Goal: Task Accomplishment & Management: Manage account settings

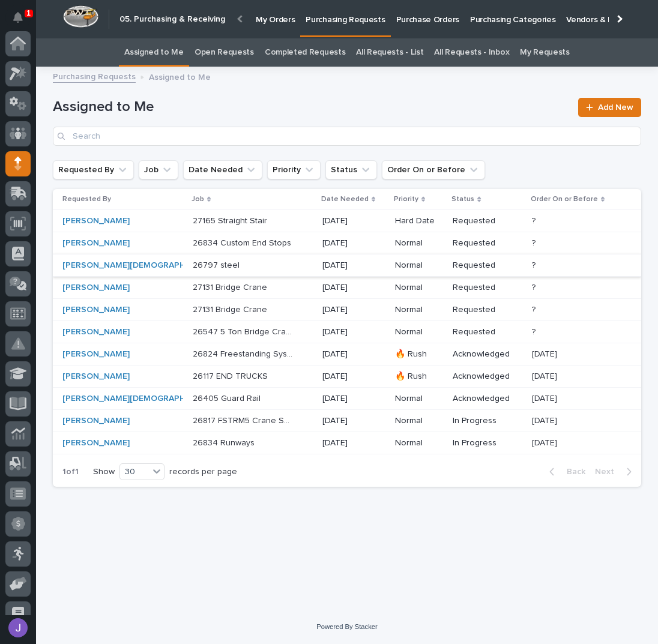
scroll to position [120, 0]
click at [260, 219] on p at bounding box center [243, 221] width 100 height 10
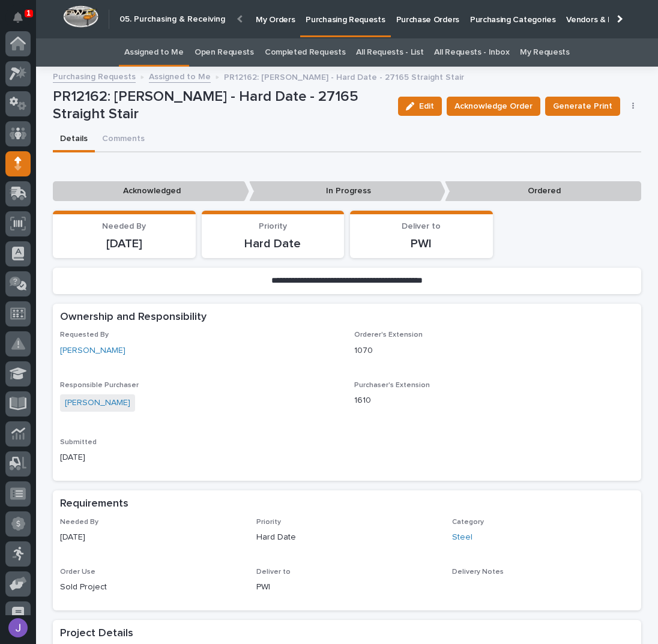
click at [14, 60] on div at bounding box center [17, 46] width 25 height 30
click at [13, 67] on icon at bounding box center [15, 73] width 11 height 13
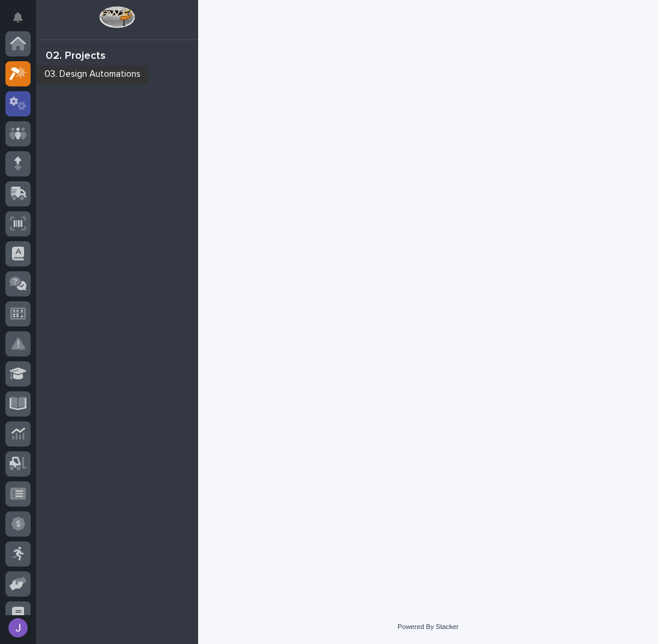
scroll to position [30, 0]
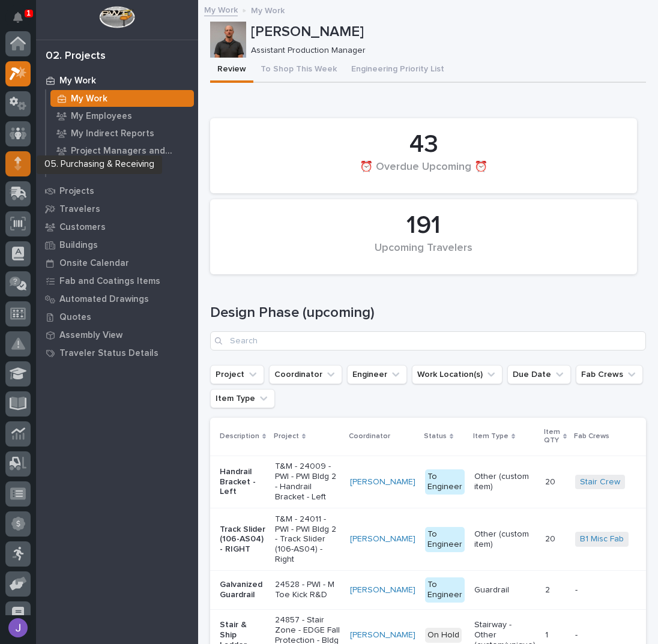
click at [19, 159] on icon at bounding box center [17, 160] width 7 height 7
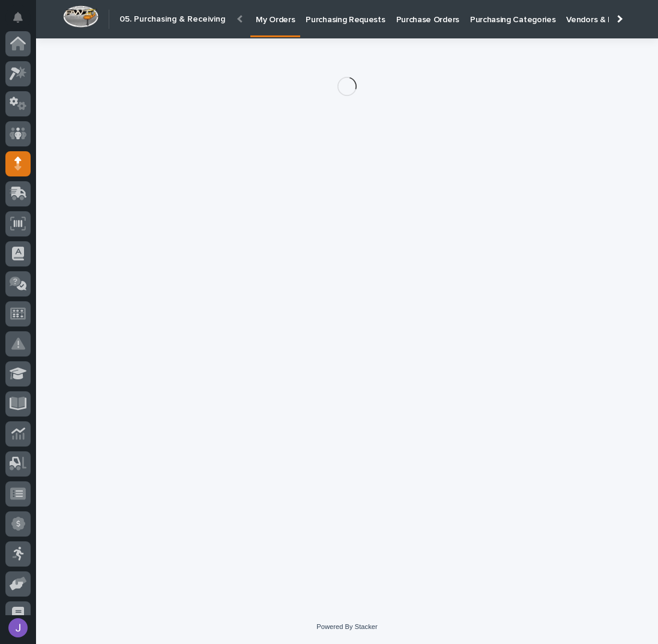
scroll to position [120, 0]
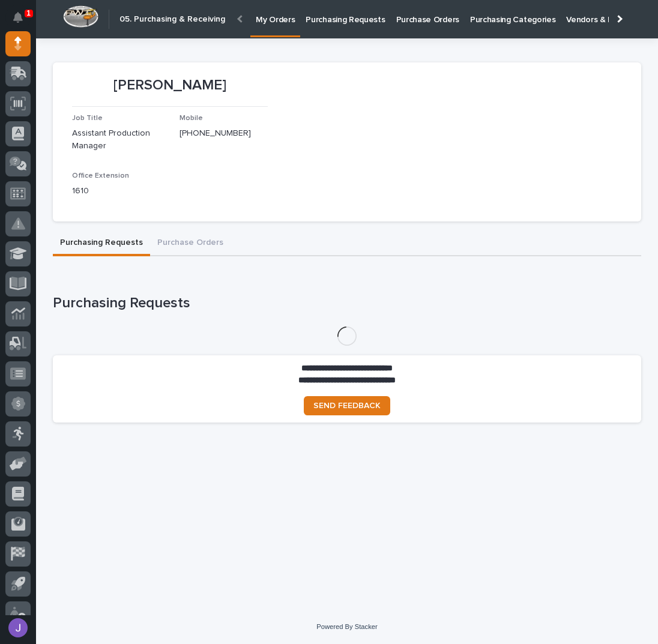
click at [410, 14] on p "Purchase Orders" at bounding box center [427, 12] width 63 height 25
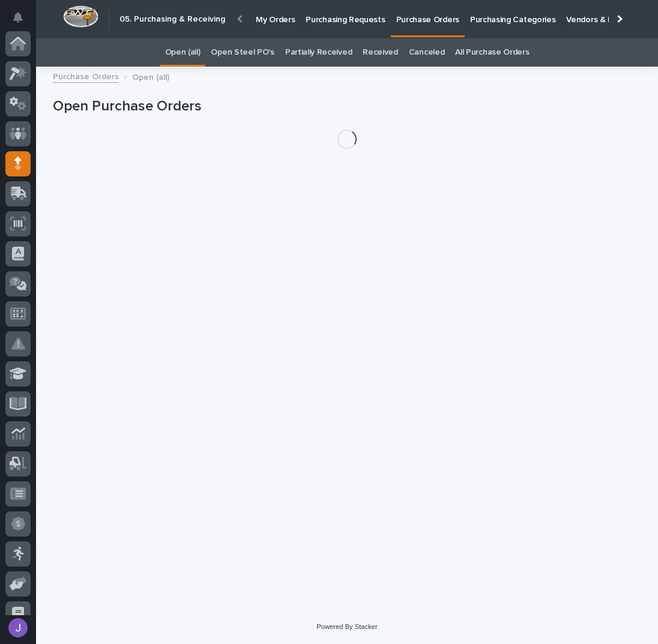
scroll to position [120, 0]
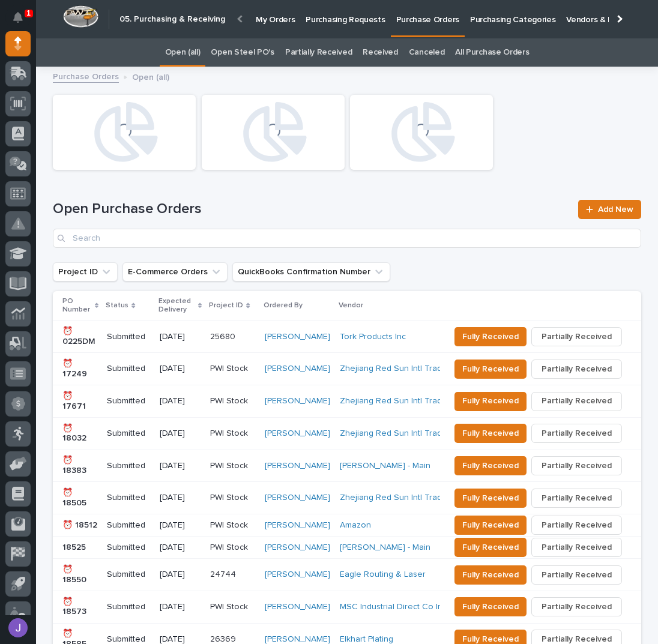
click at [259, 48] on link "Open Steel PO's" at bounding box center [242, 52] width 63 height 28
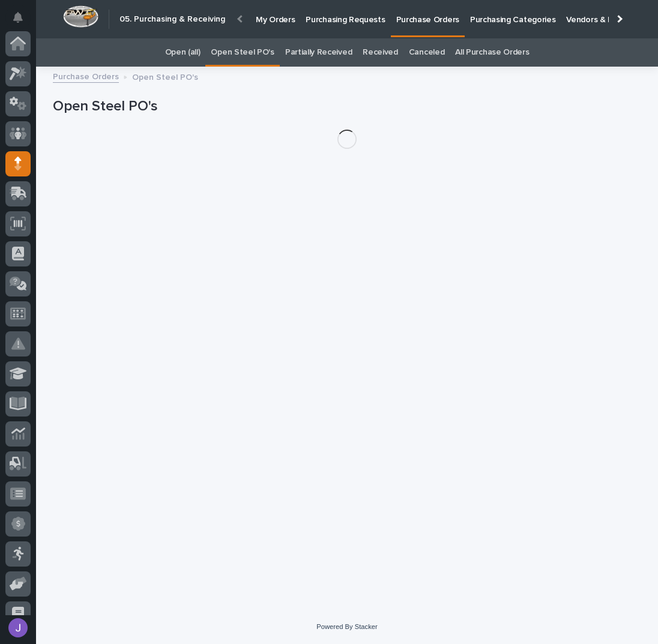
scroll to position [120, 0]
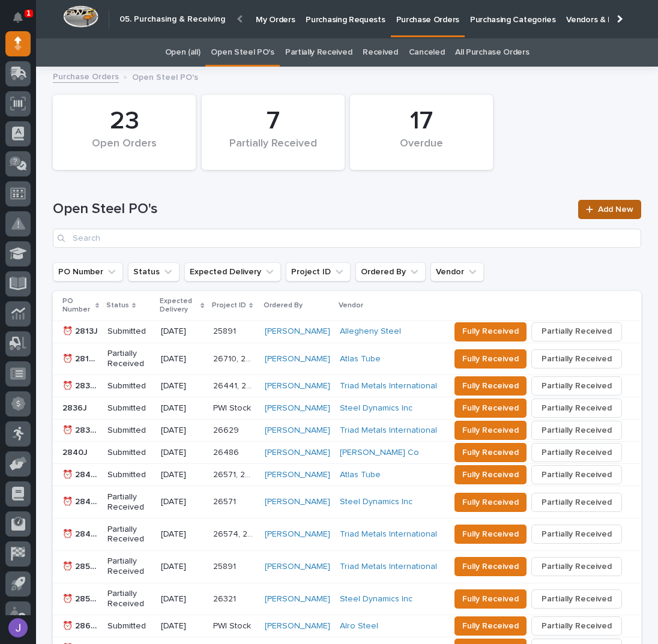
click at [601, 212] on span "Add New" at bounding box center [615, 209] width 35 height 8
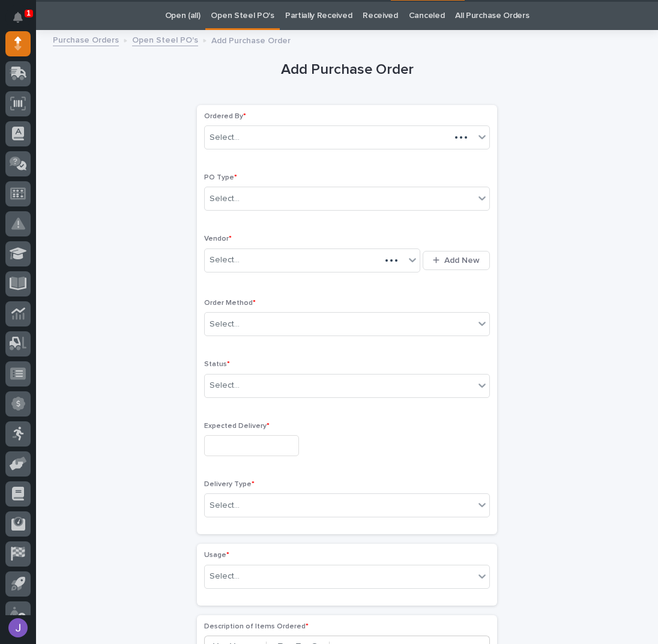
scroll to position [38, 0]
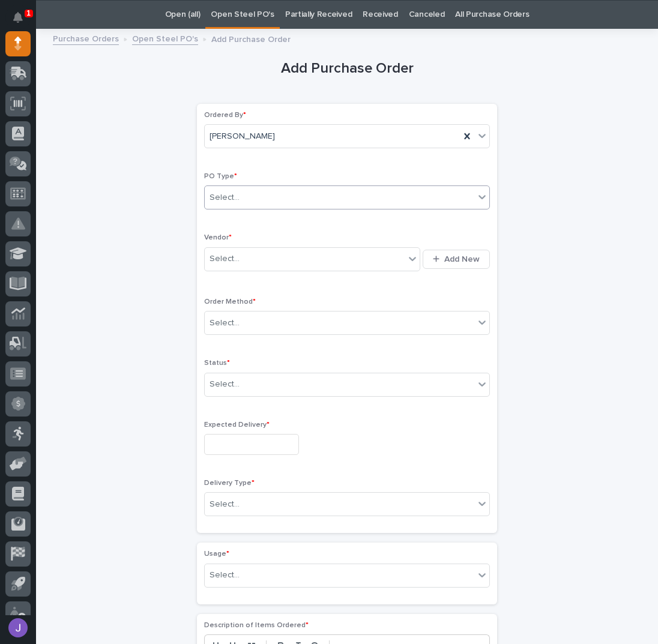
click at [267, 203] on div "Select..." at bounding box center [339, 198] width 269 height 20
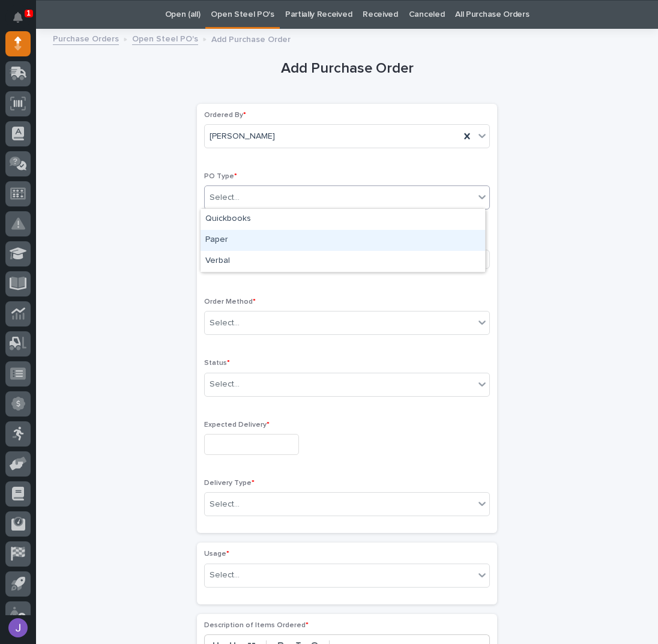
click at [232, 235] on div "Paper" at bounding box center [342, 240] width 284 height 21
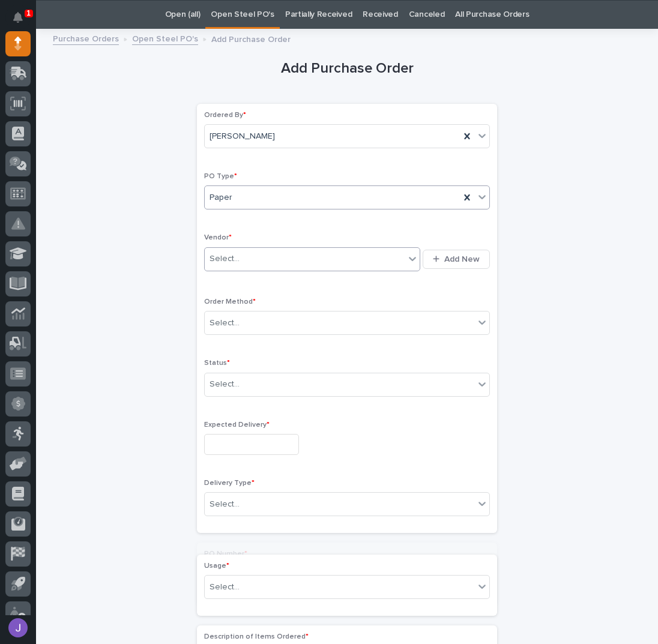
click at [232, 254] on div "Select..." at bounding box center [224, 259] width 30 height 13
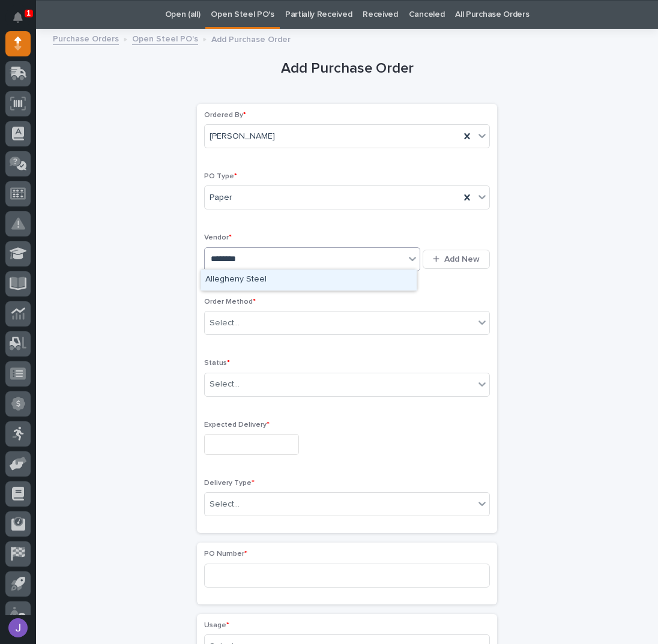
type input "*********"
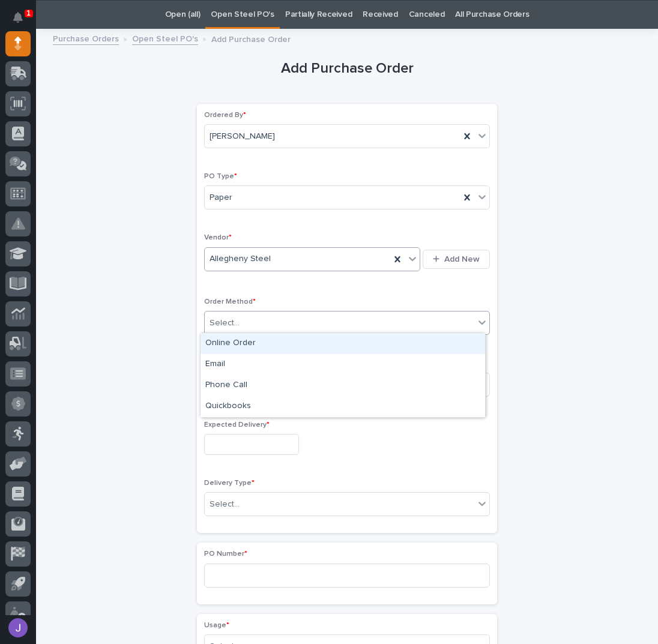
click at [230, 328] on div "Select..." at bounding box center [339, 323] width 269 height 20
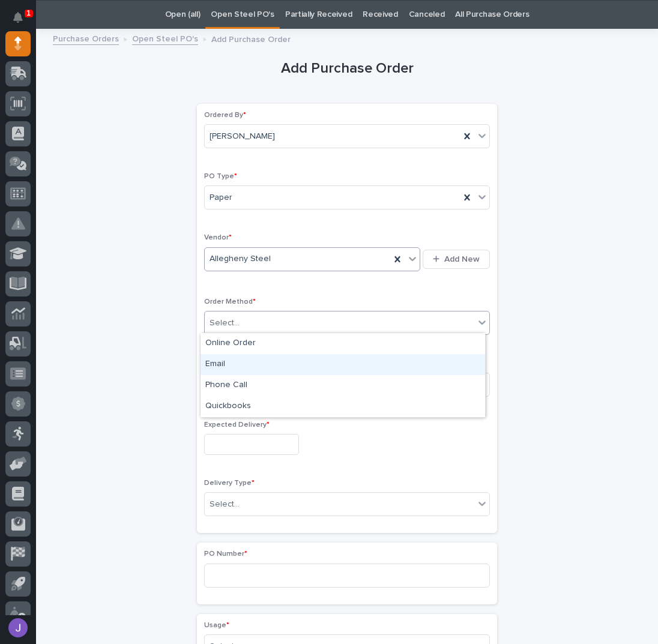
click at [236, 364] on div "Email" at bounding box center [342, 364] width 284 height 21
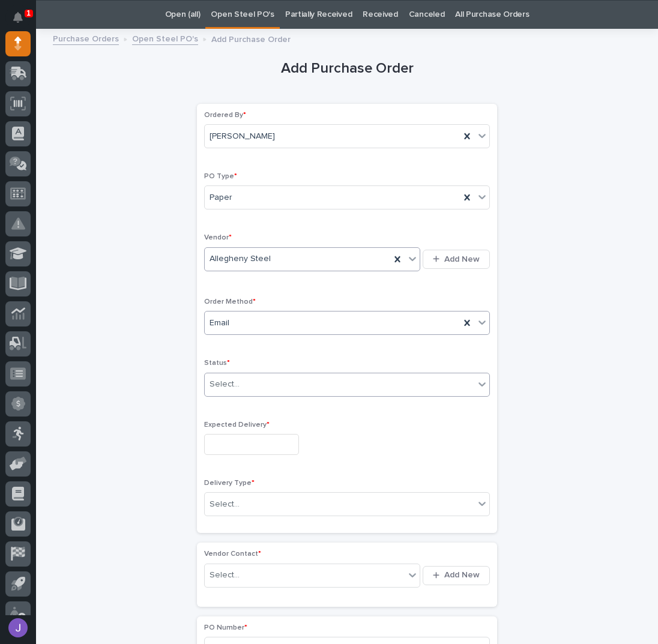
click at [238, 379] on div "Select..." at bounding box center [339, 384] width 269 height 20
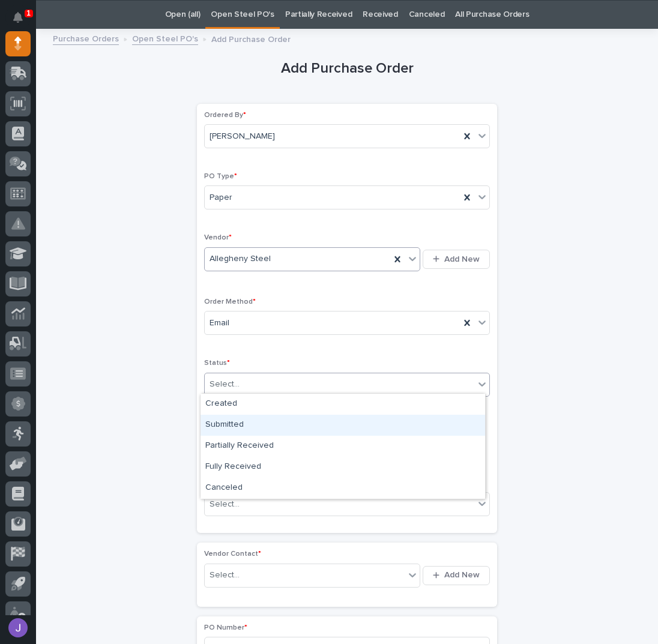
click at [233, 422] on div "Submitted" at bounding box center [342, 425] width 284 height 21
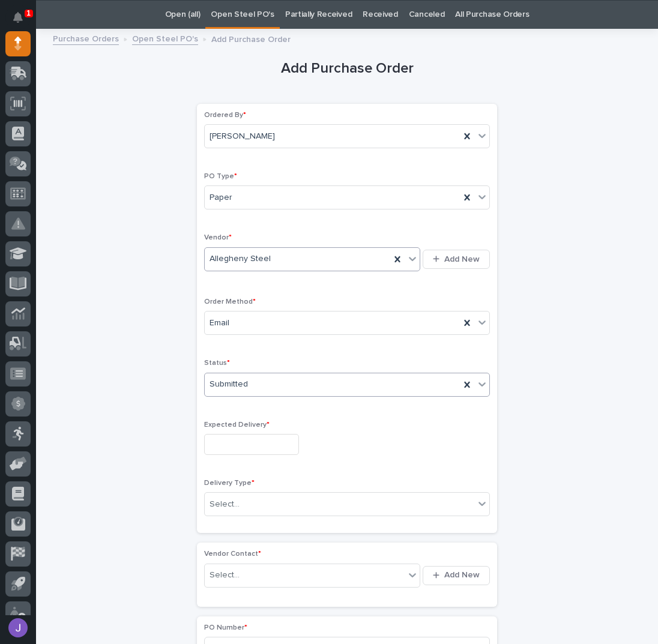
click at [238, 439] on input "text" at bounding box center [251, 444] width 95 height 21
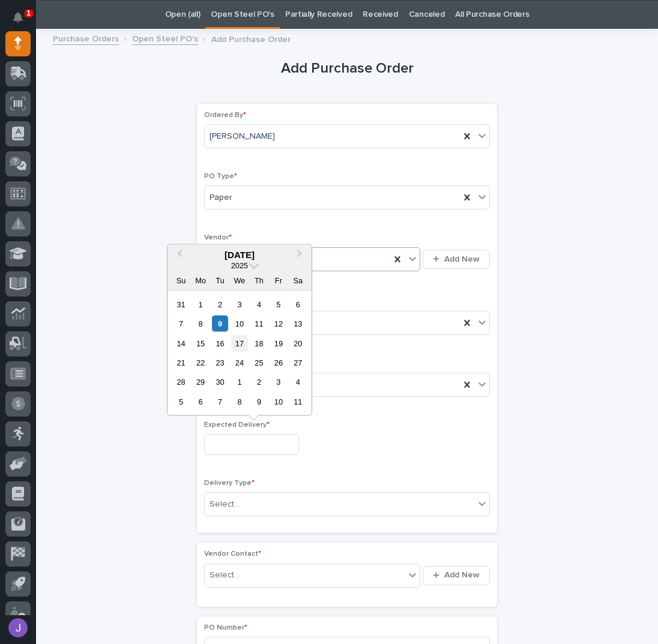
click at [236, 344] on div "17" at bounding box center [239, 343] width 16 height 16
type input "**********"
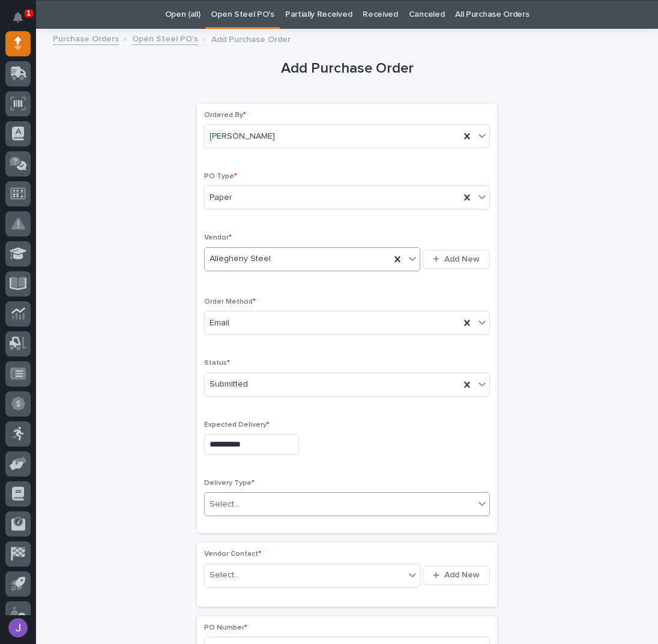
click at [223, 498] on div "Select..." at bounding box center [224, 504] width 30 height 13
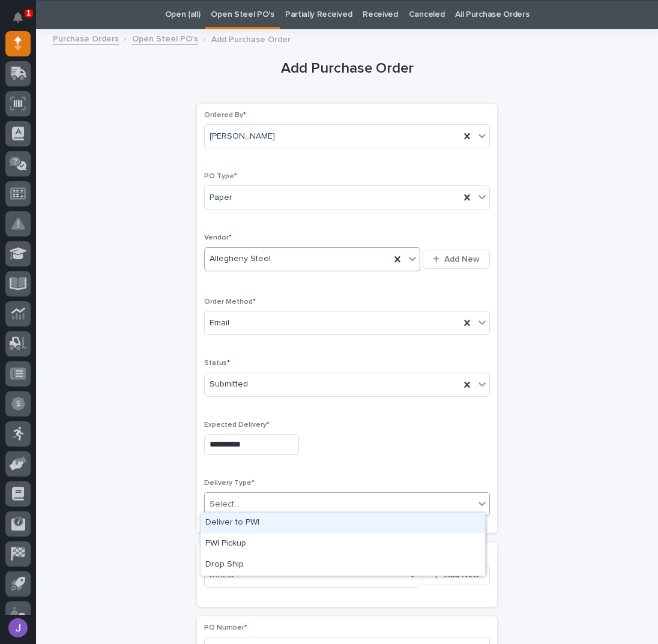
click at [229, 521] on div "Deliver to PWI" at bounding box center [342, 522] width 284 height 21
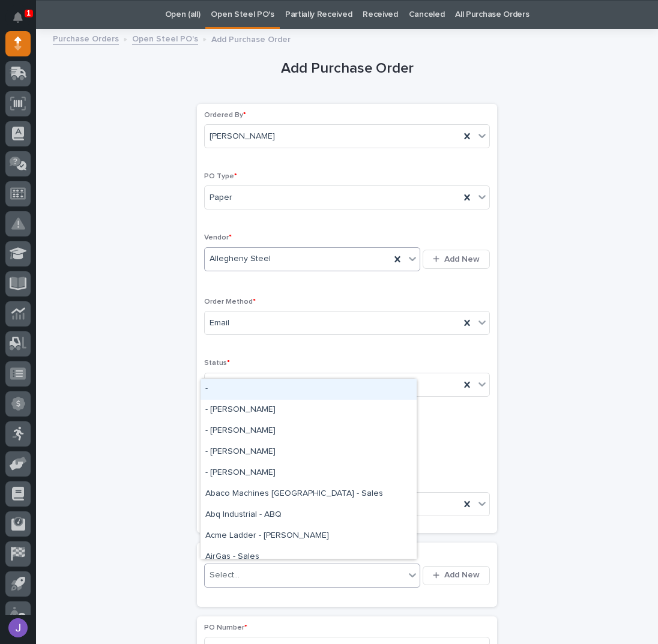
click at [241, 570] on input "text" at bounding box center [241, 575] width 1 height 10
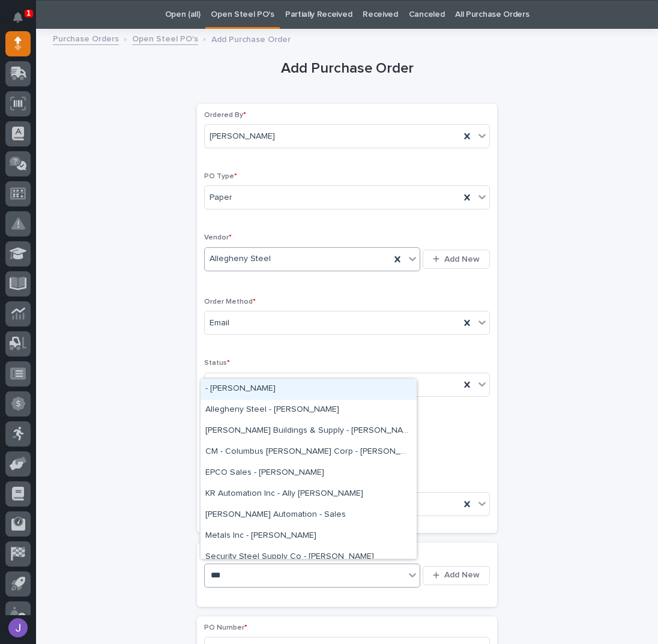
type input "****"
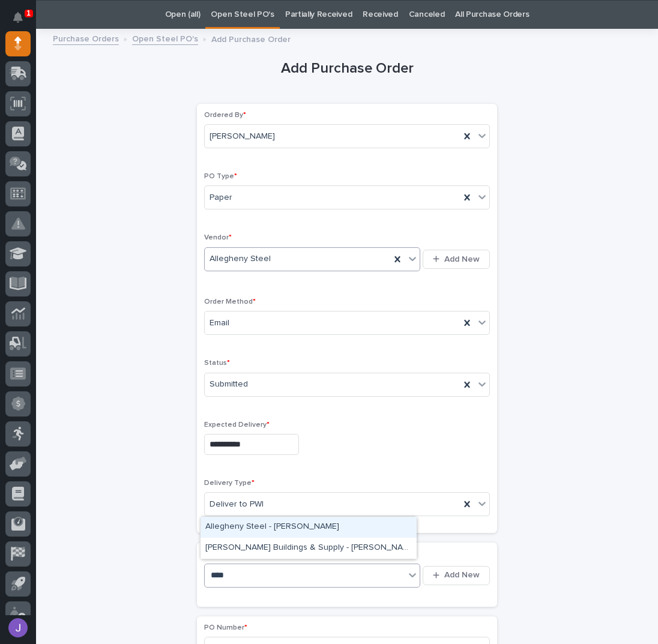
click at [251, 531] on div "Allegheny Steel - Austin Herrmann" at bounding box center [308, 527] width 216 height 21
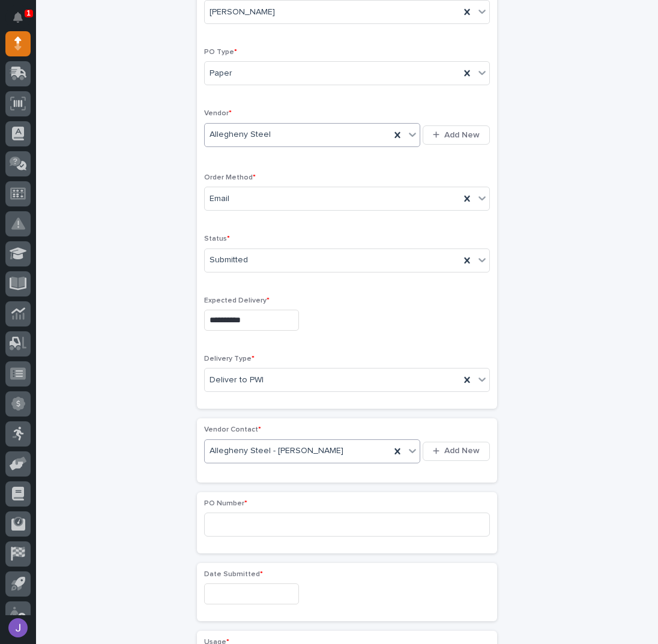
scroll to position [278, 0]
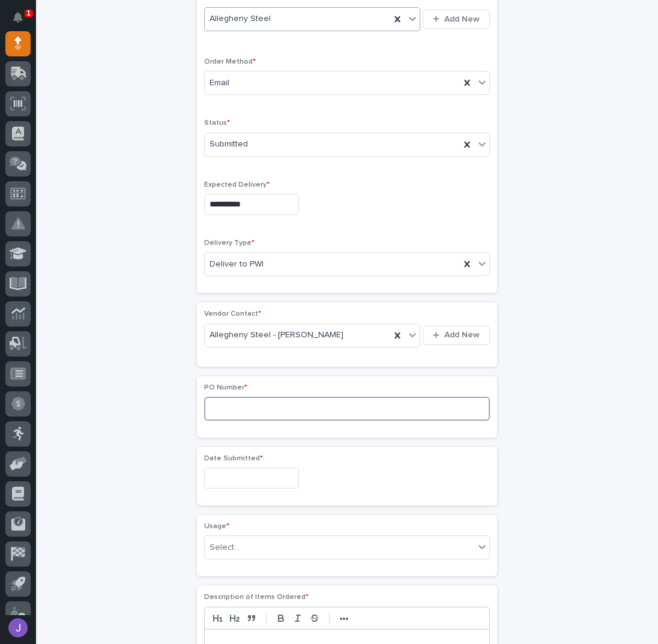
click at [244, 406] on input at bounding box center [347, 409] width 286 height 24
type input "2893J"
click at [231, 473] on input "text" at bounding box center [251, 477] width 95 height 21
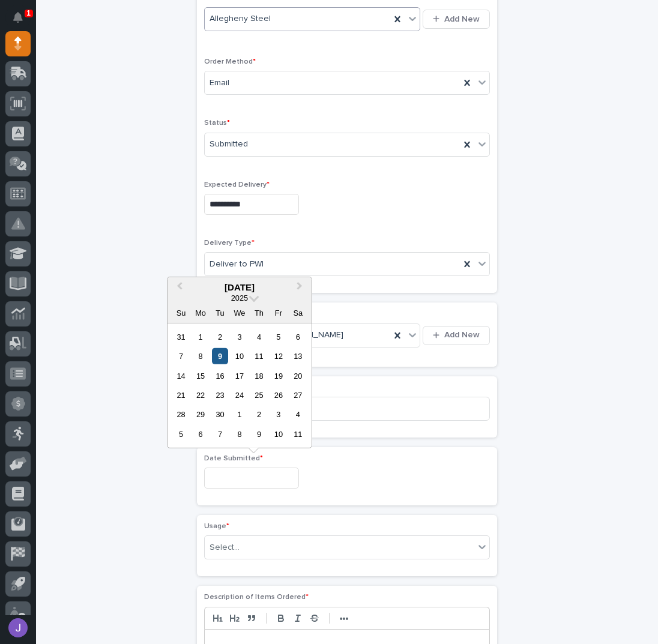
click at [222, 358] on div "9" at bounding box center [220, 356] width 16 height 16
type input "**********"
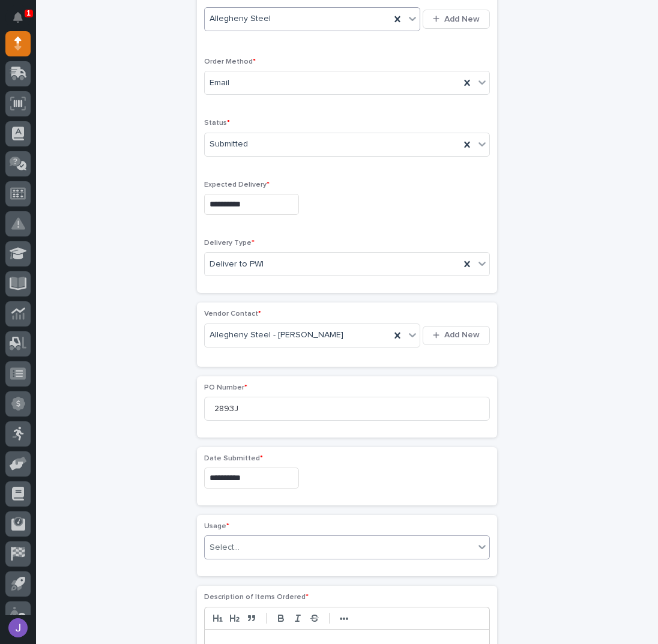
click at [226, 542] on div "Select..." at bounding box center [224, 547] width 30 height 13
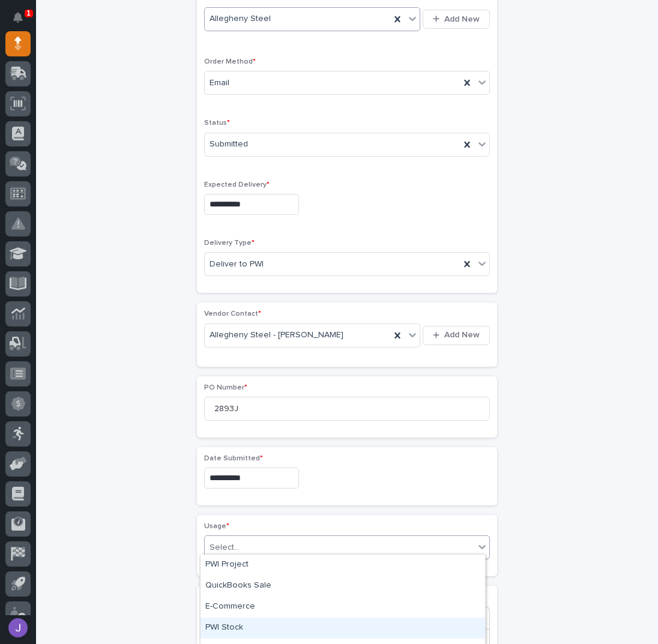
click at [226, 624] on div "PWI Stock" at bounding box center [342, 627] width 284 height 21
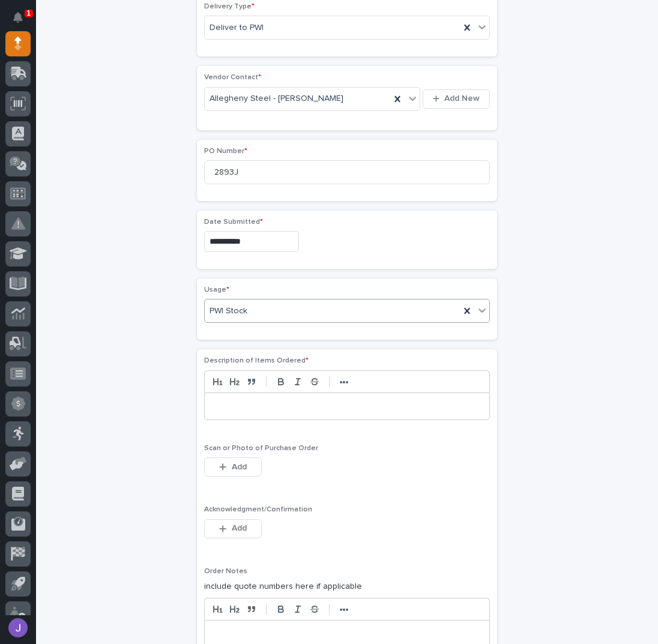
scroll to position [518, 0]
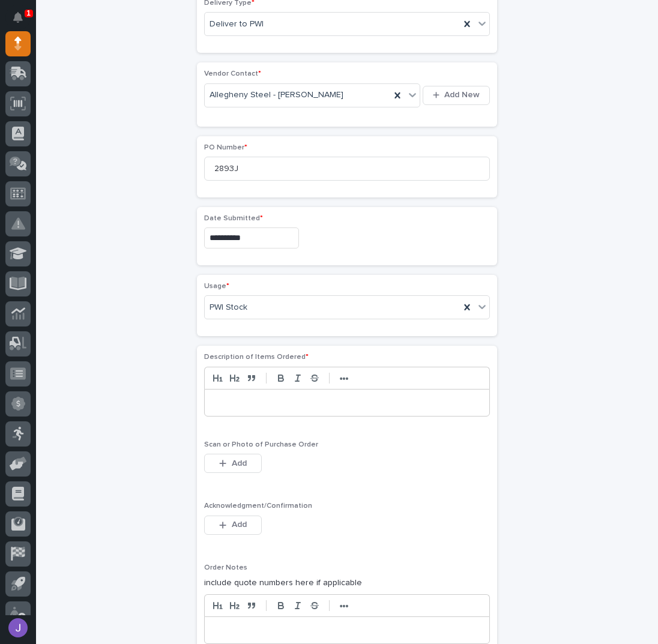
click at [233, 401] on p at bounding box center [347, 403] width 266 height 12
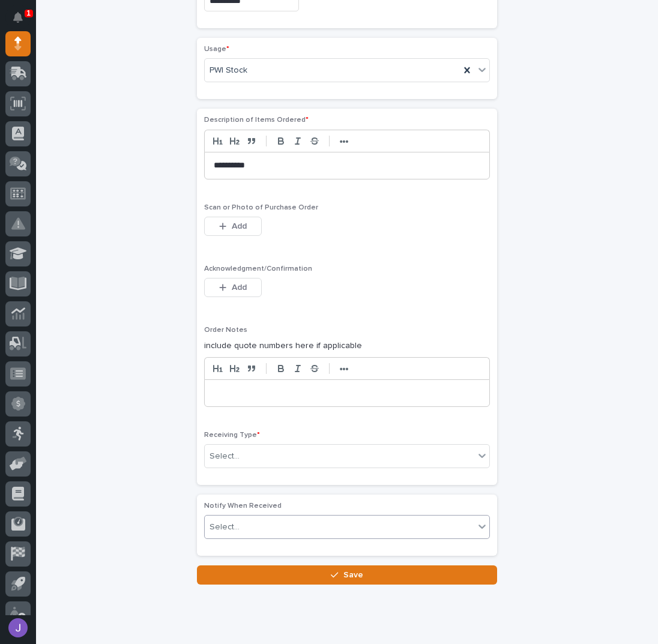
scroll to position [781, 0]
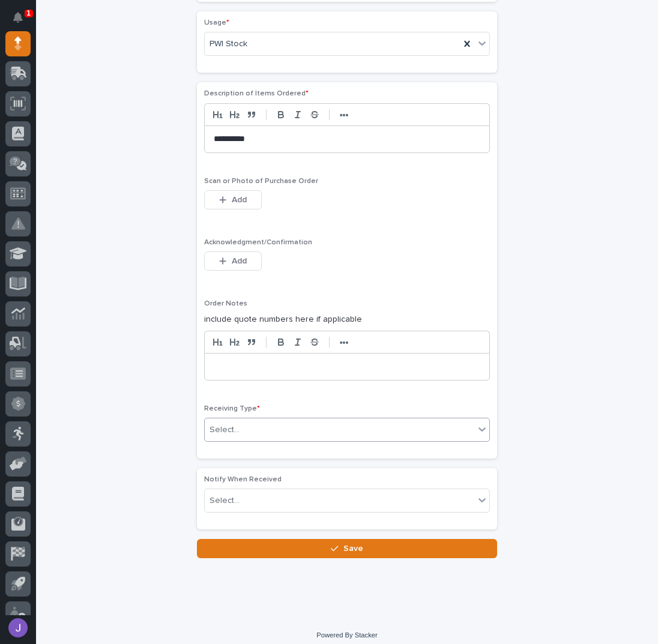
click at [232, 424] on div "Select..." at bounding box center [224, 430] width 30 height 13
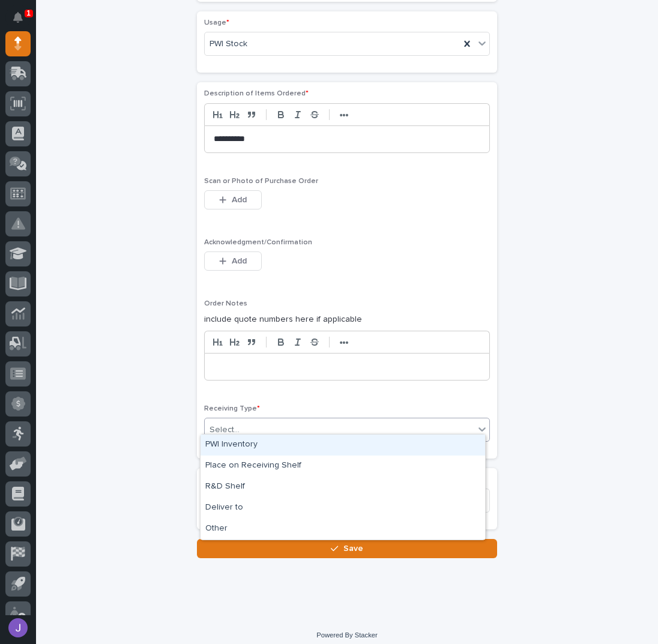
click at [232, 446] on div "PWI Inventory" at bounding box center [342, 444] width 284 height 21
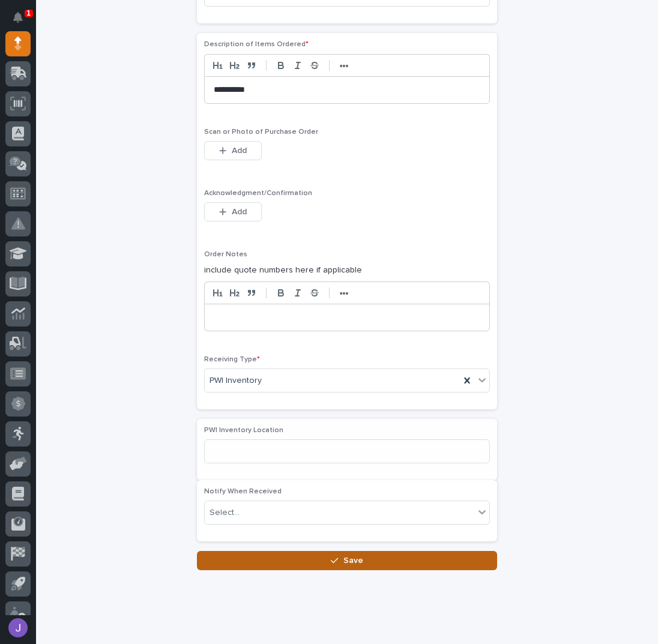
scroll to position [838, 0]
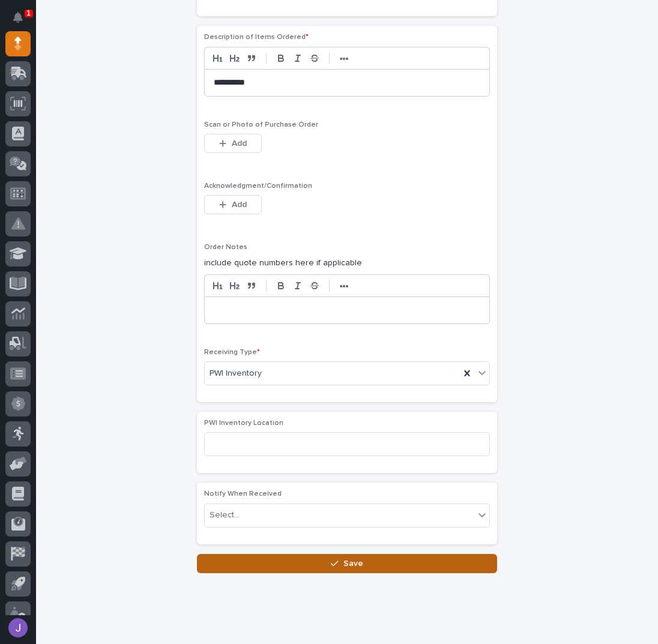
click at [257, 559] on button "Save" at bounding box center [347, 563] width 300 height 19
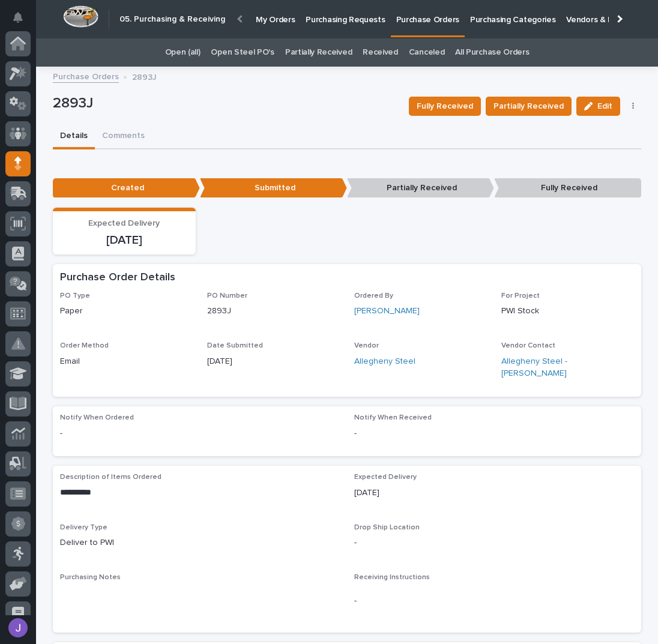
scroll to position [120, 0]
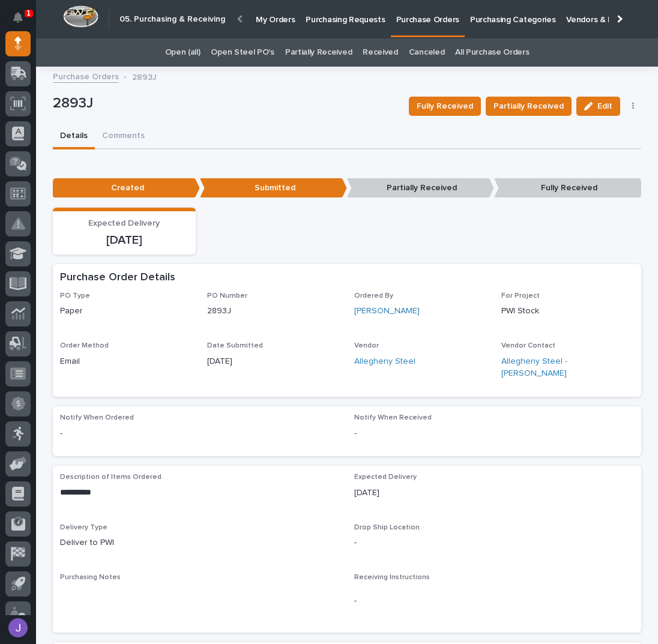
click at [264, 50] on link "Open Steel PO's" at bounding box center [242, 52] width 63 height 28
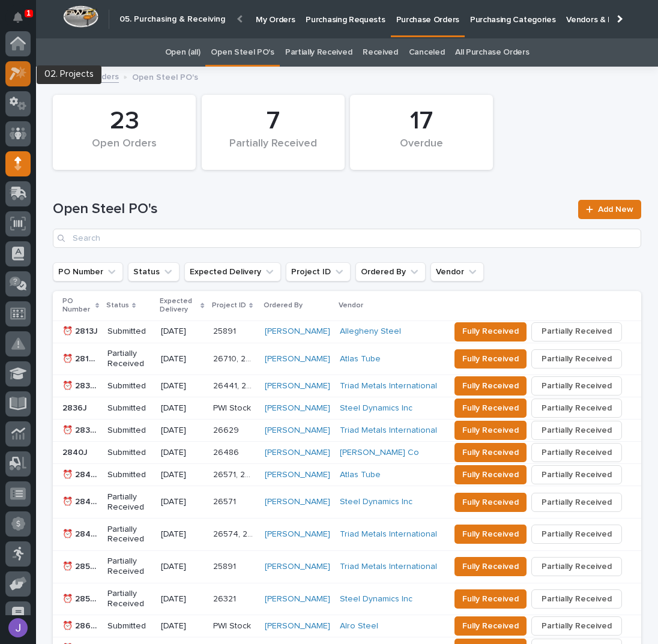
click at [17, 71] on icon at bounding box center [15, 73] width 11 height 13
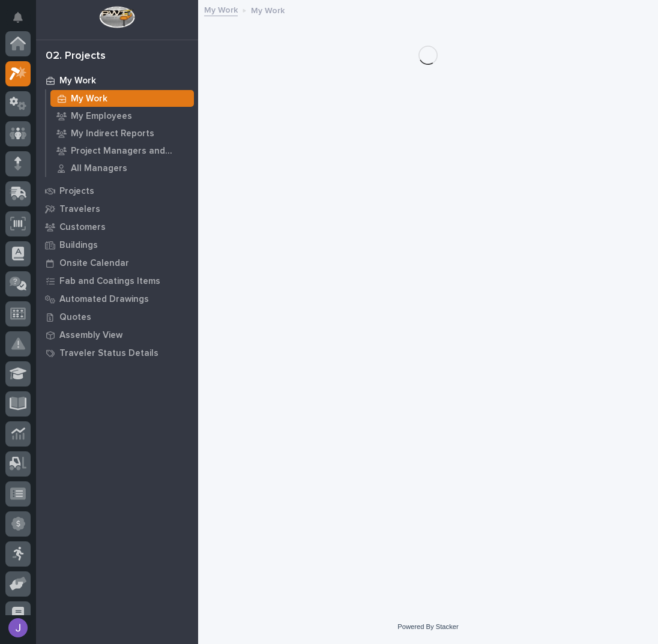
scroll to position [30, 0]
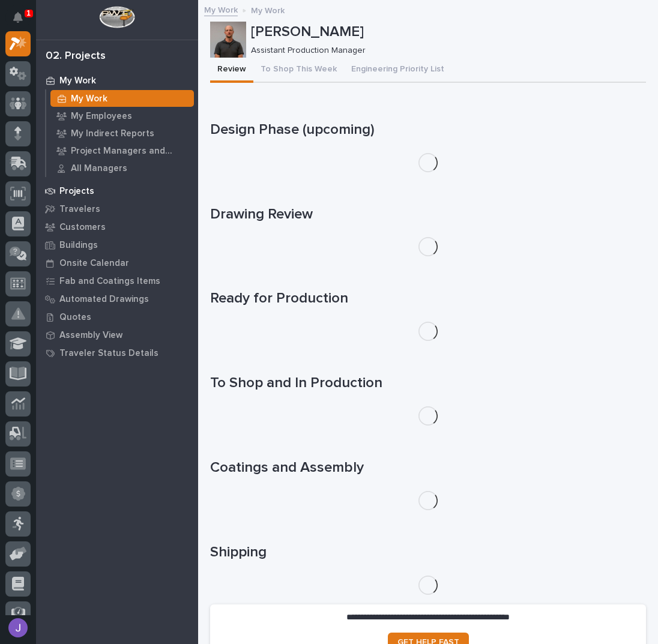
click at [74, 186] on p "Projects" at bounding box center [76, 191] width 35 height 11
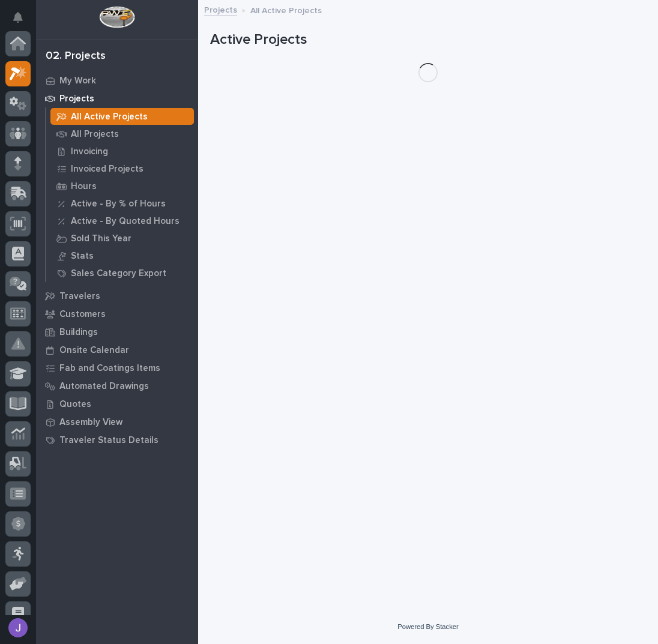
scroll to position [30, 0]
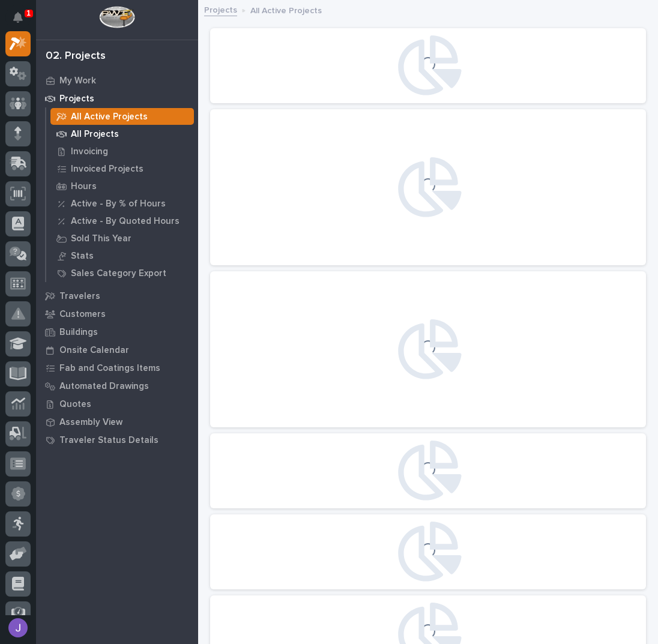
click at [97, 136] on p "All Projects" at bounding box center [95, 134] width 48 height 11
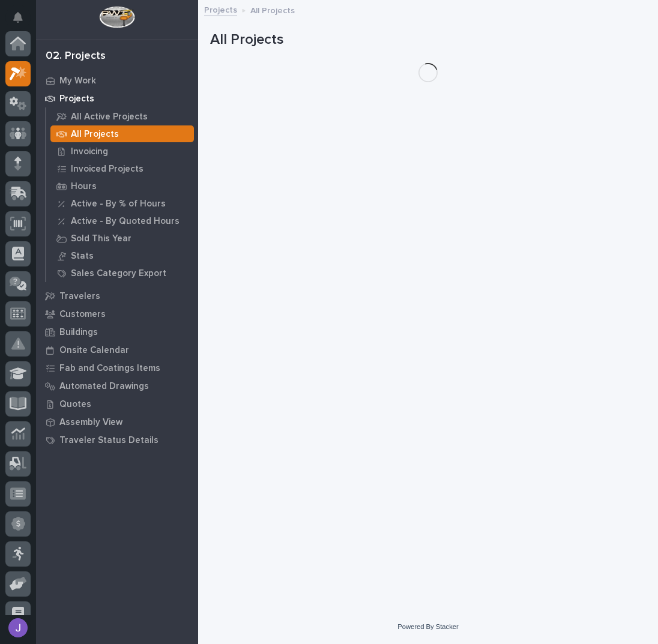
scroll to position [30, 0]
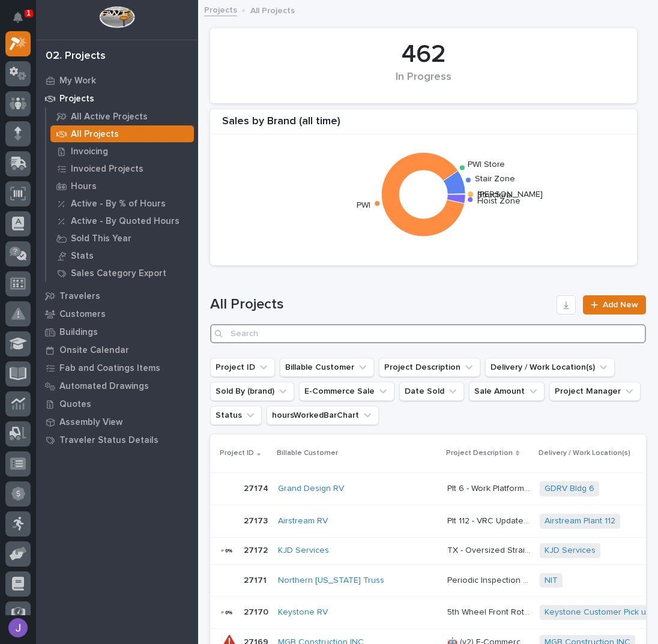
click at [277, 333] on input "Search" at bounding box center [428, 333] width 436 height 19
type input "26405"
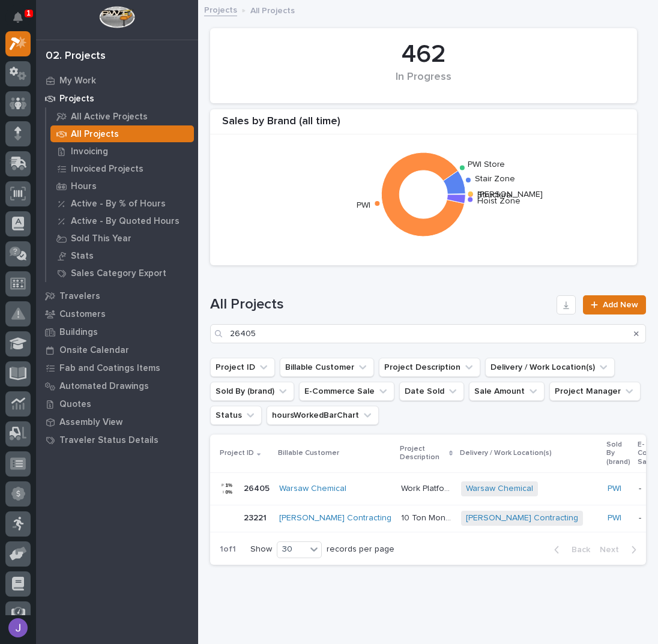
click at [401, 493] on p "Work Platform" at bounding box center [427, 487] width 53 height 13
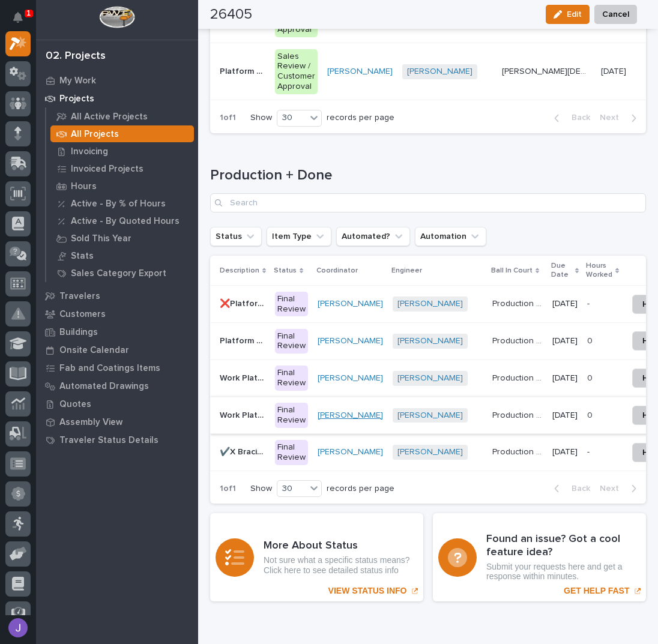
scroll to position [1867, 0]
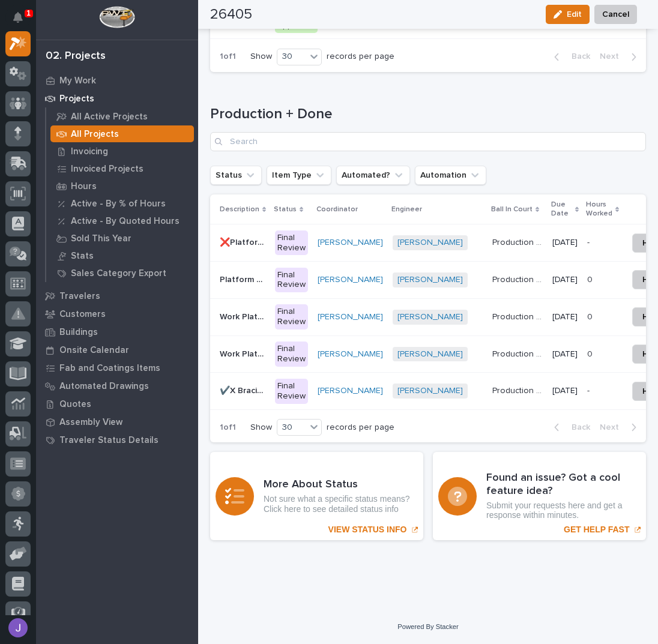
click at [236, 272] on p "Platform A Stairs" at bounding box center [244, 278] width 48 height 13
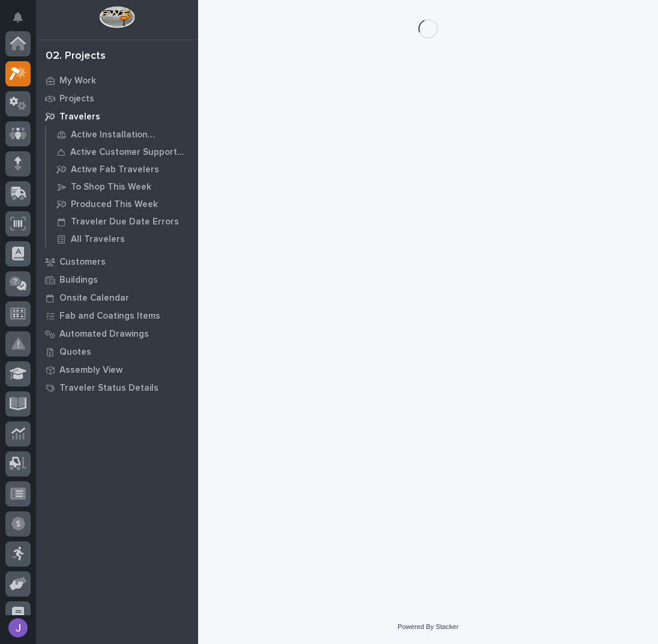
scroll to position [30, 0]
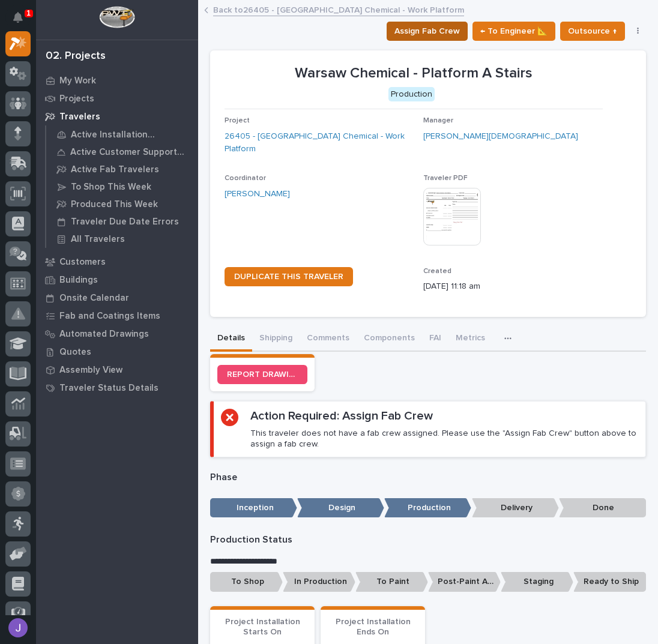
click at [444, 27] on span "Assign Fab Crew" at bounding box center [426, 31] width 65 height 14
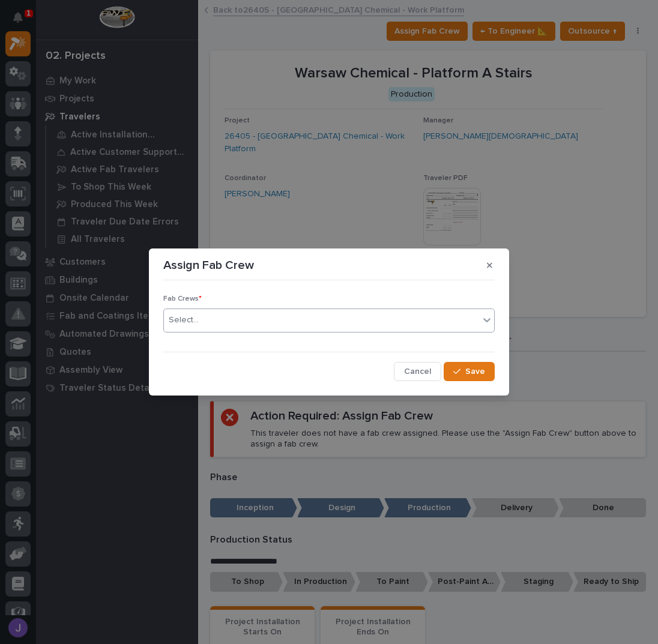
click at [272, 326] on div "Select..." at bounding box center [321, 320] width 315 height 20
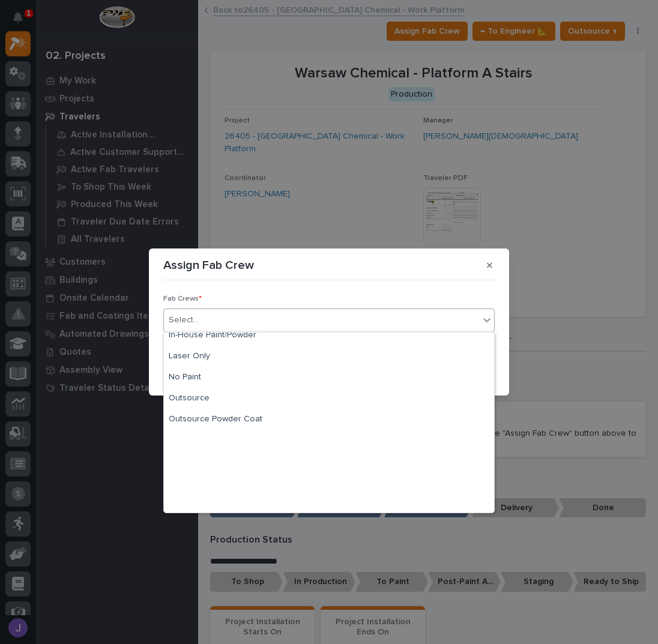
scroll to position [282, 0]
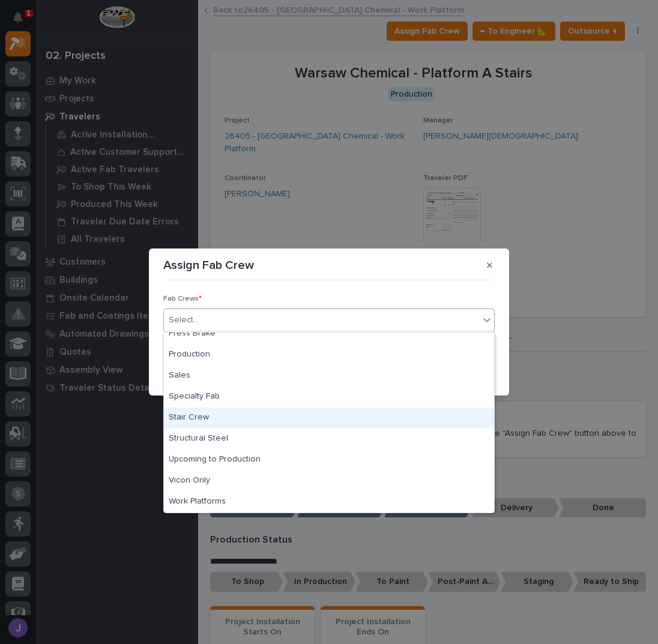
click at [212, 420] on div "Stair Crew" at bounding box center [329, 417] width 330 height 21
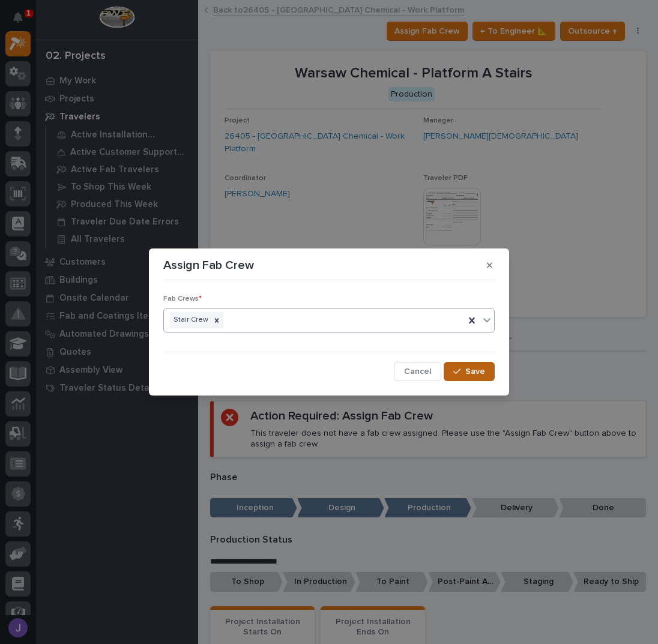
click at [472, 371] on span "Save" at bounding box center [475, 371] width 20 height 11
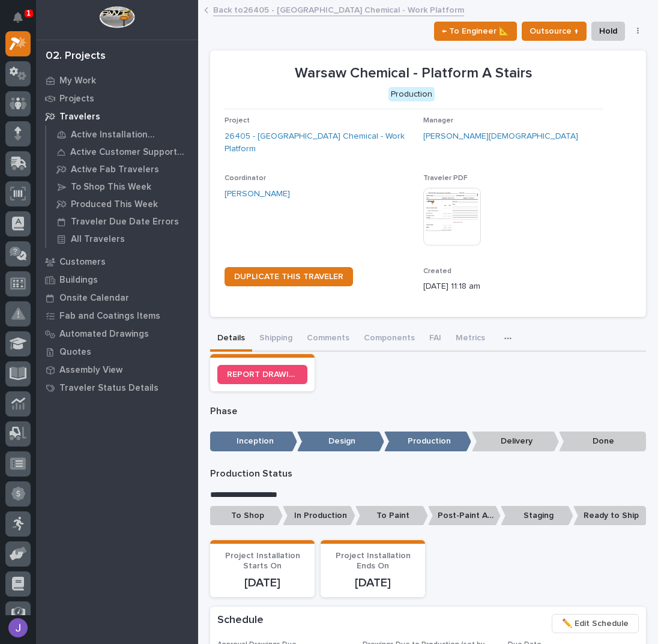
click at [231, 14] on link "Back to 26405 - Warsaw Chemical - Work Platform" at bounding box center [338, 9] width 251 height 14
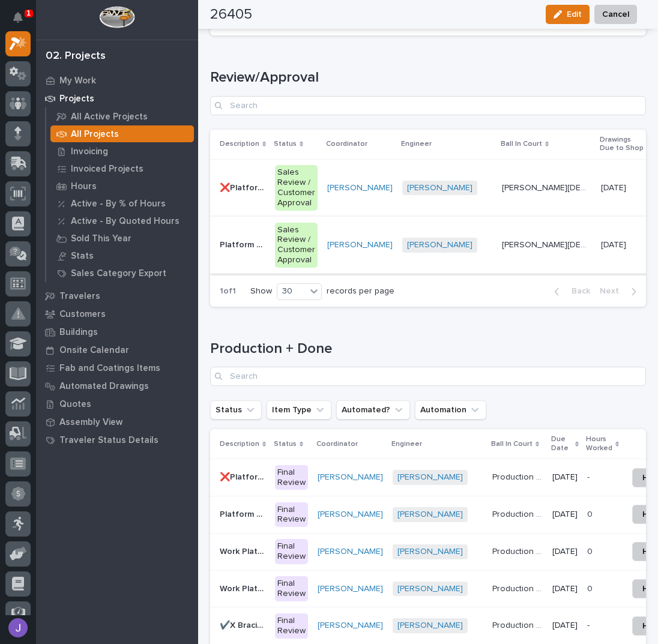
scroll to position [1387, 0]
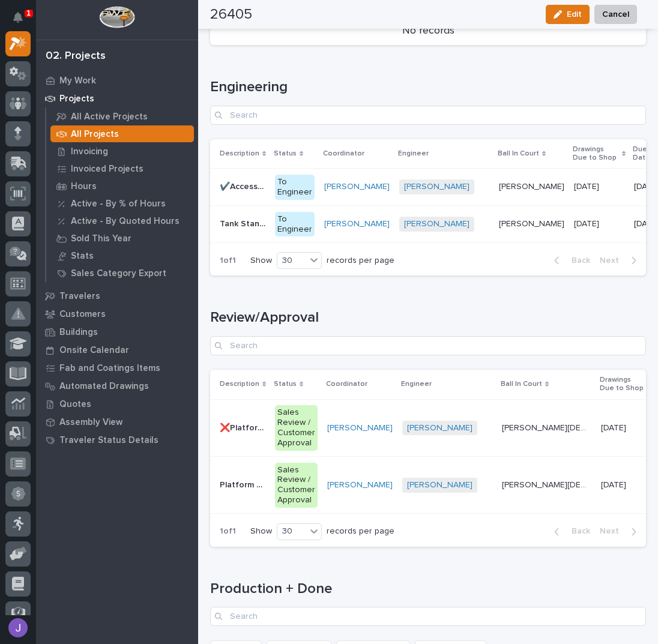
click at [253, 179] on p "✔️Access Stairs" at bounding box center [244, 185] width 48 height 13
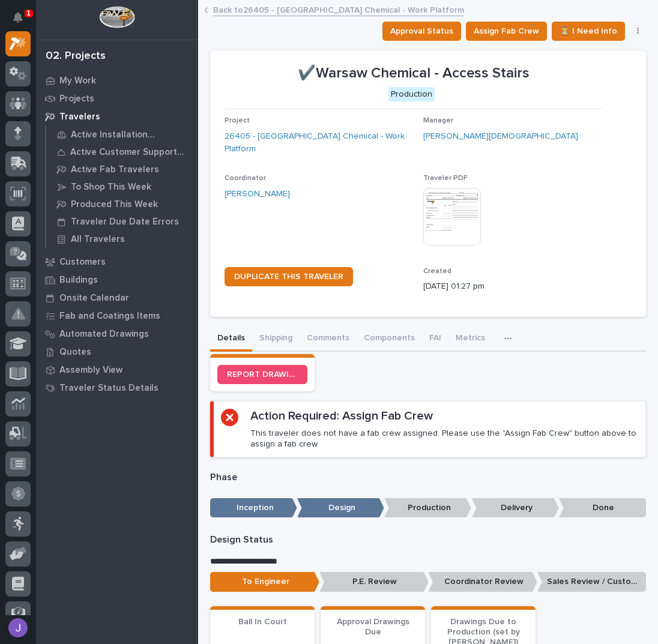
click at [242, 339] on button "Details" at bounding box center [231, 338] width 42 height 25
click at [227, 337] on button "Details" at bounding box center [231, 338] width 42 height 25
click at [239, 7] on link "Back to 26405 - Warsaw Chemical - Work Platform" at bounding box center [338, 9] width 251 height 14
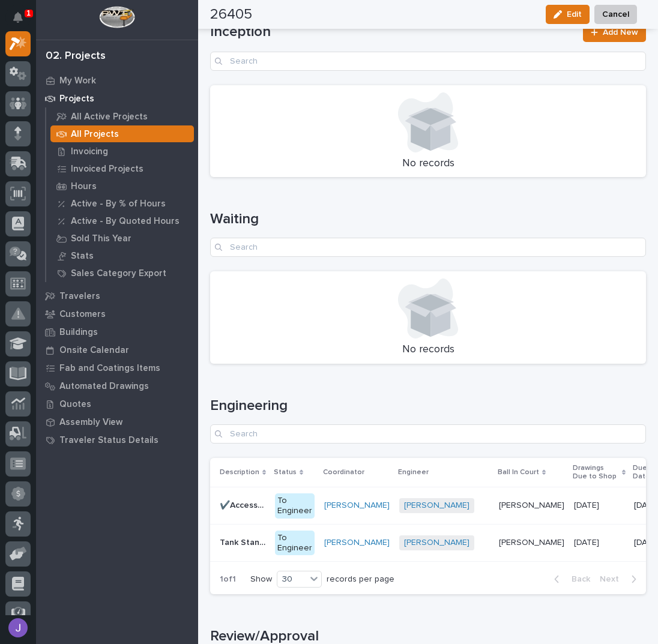
scroll to position [1440, 0]
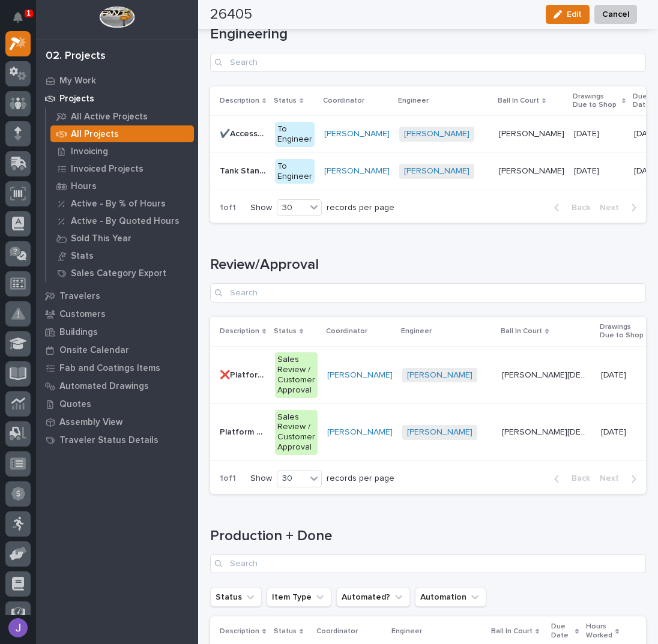
click at [247, 127] on p "✔️Access Stairs" at bounding box center [244, 133] width 48 height 13
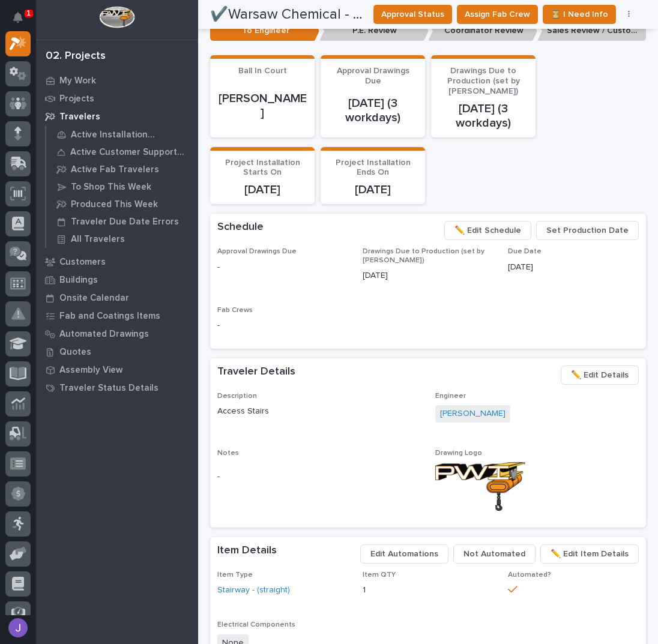
scroll to position [230, 0]
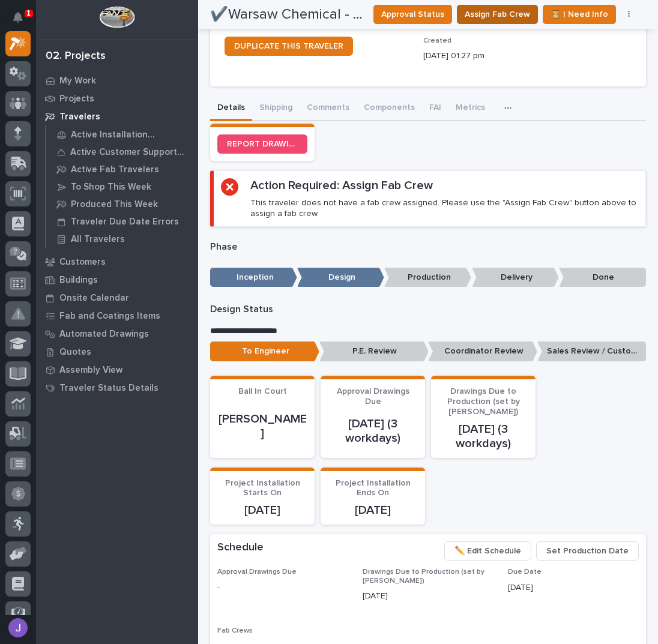
click at [523, 19] on span "Assign Fab Crew" at bounding box center [496, 14] width 65 height 14
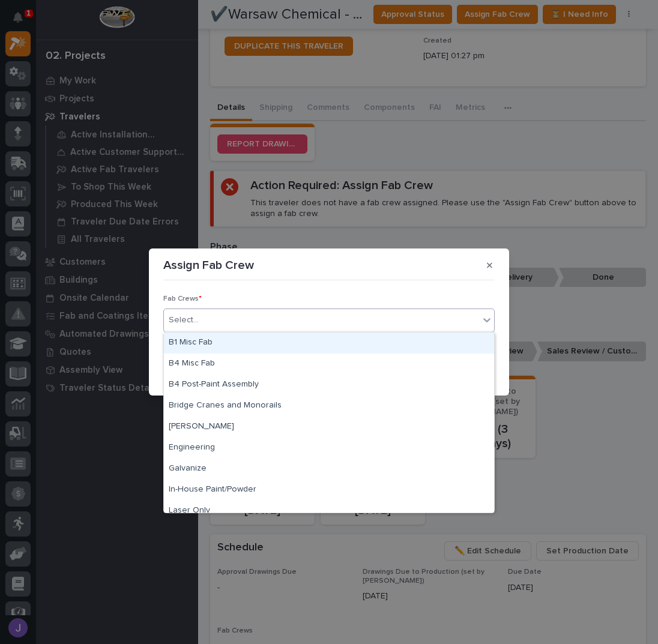
click at [280, 317] on div "Select..." at bounding box center [321, 320] width 315 height 20
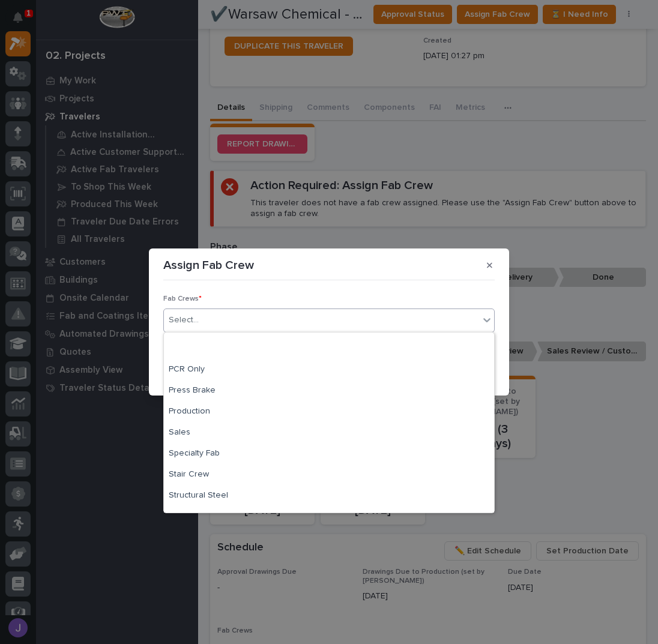
scroll to position [282, 0]
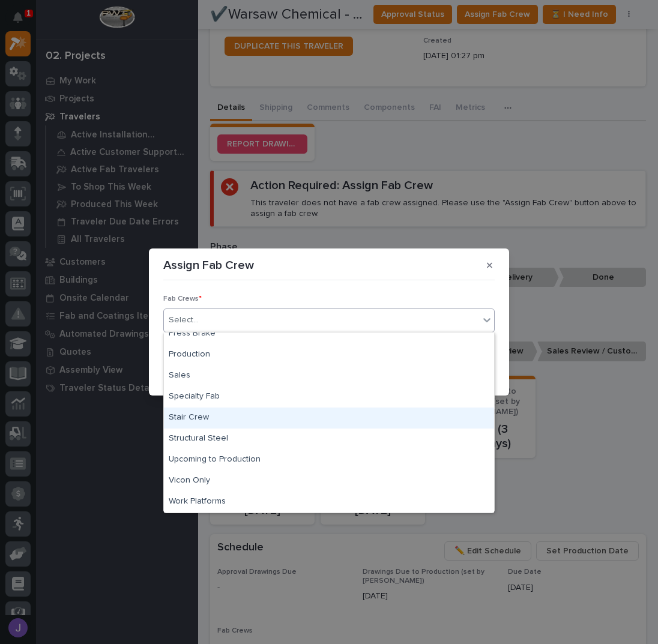
click at [223, 416] on div "Stair Crew" at bounding box center [329, 417] width 330 height 21
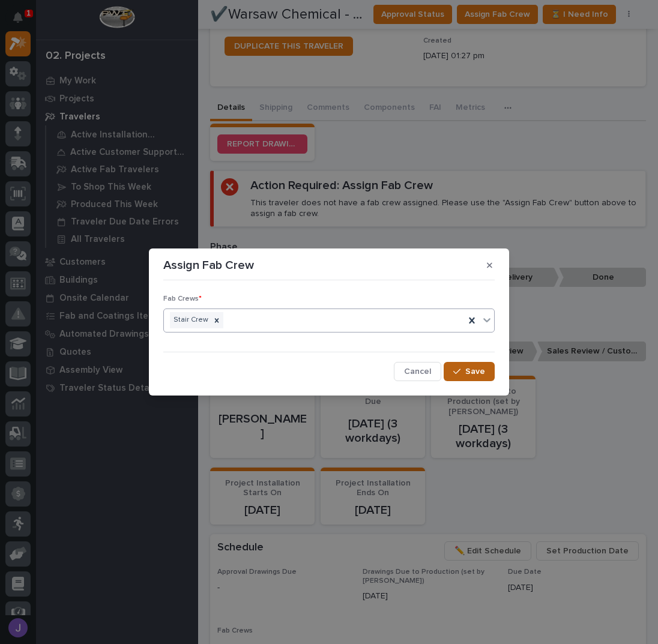
click at [459, 371] on icon "button" at bounding box center [456, 370] width 7 height 5
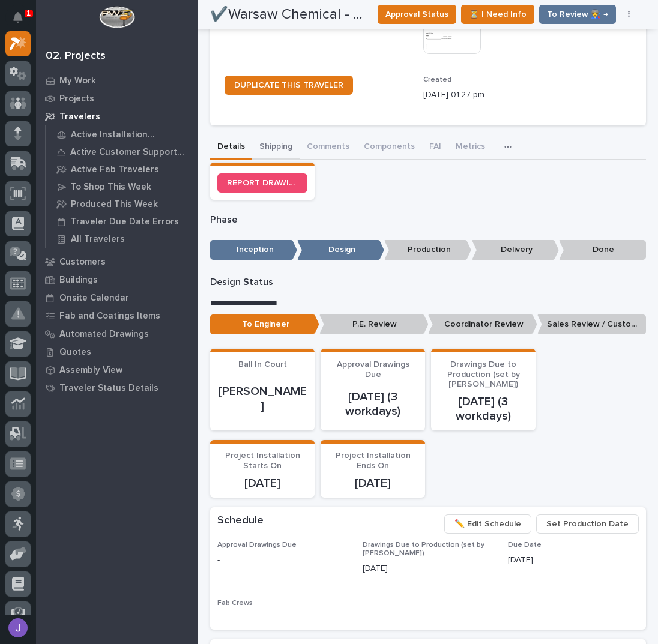
scroll to position [201, 0]
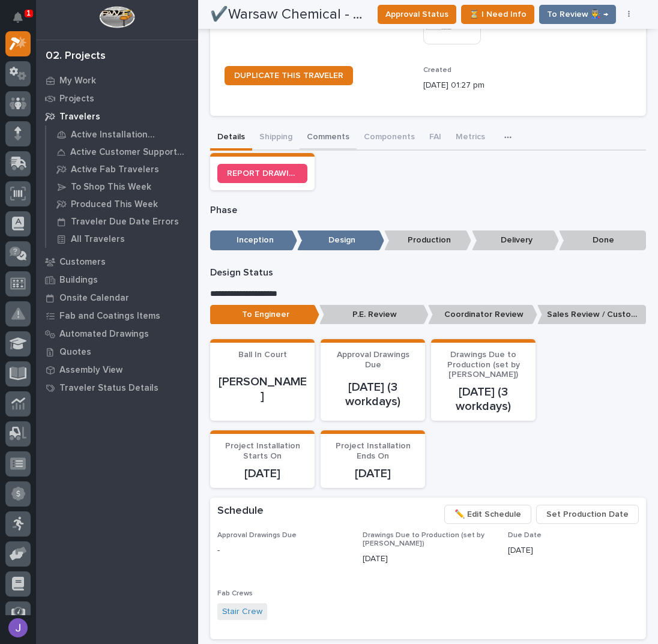
click at [323, 128] on div "**********" at bounding box center [428, 616] width 436 height 1553
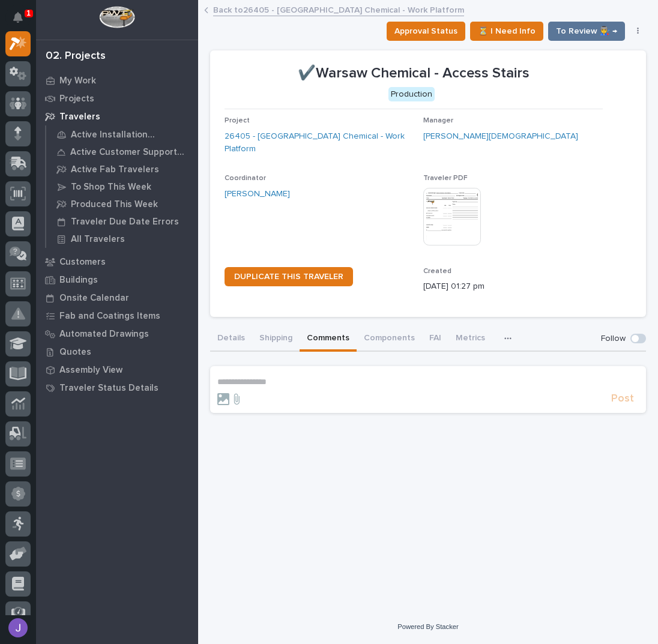
click at [277, 381] on p "**********" at bounding box center [427, 382] width 421 height 10
click at [614, 399] on span "Post" at bounding box center [622, 404] width 23 height 14
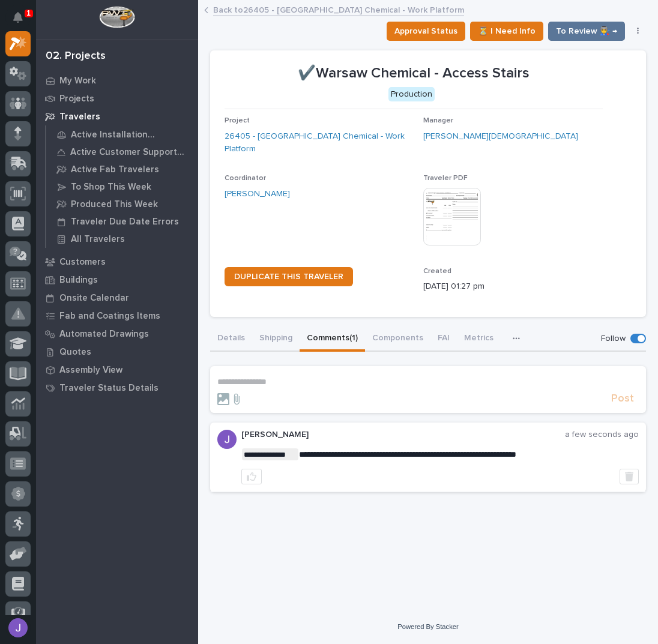
drag, startPoint x: 245, startPoint y: 338, endPoint x: 229, endPoint y: 320, distance: 24.6
click at [245, 338] on button "Details" at bounding box center [231, 338] width 42 height 25
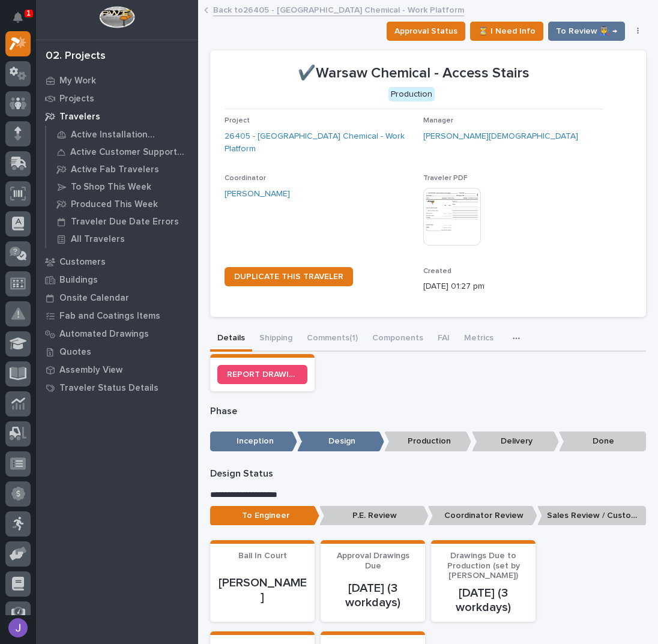
click at [243, 8] on link "Back to 26405 - Warsaw Chemical - Work Platform" at bounding box center [338, 9] width 251 height 14
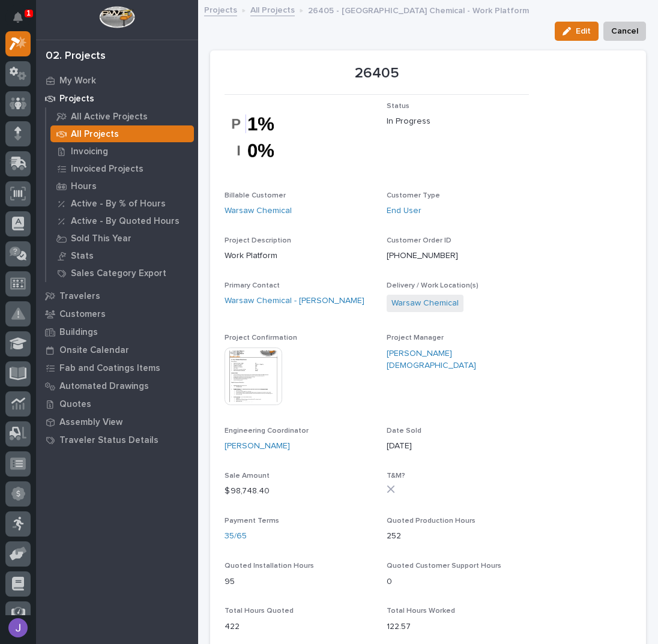
click at [271, 7] on link "All Projects" at bounding box center [272, 9] width 44 height 14
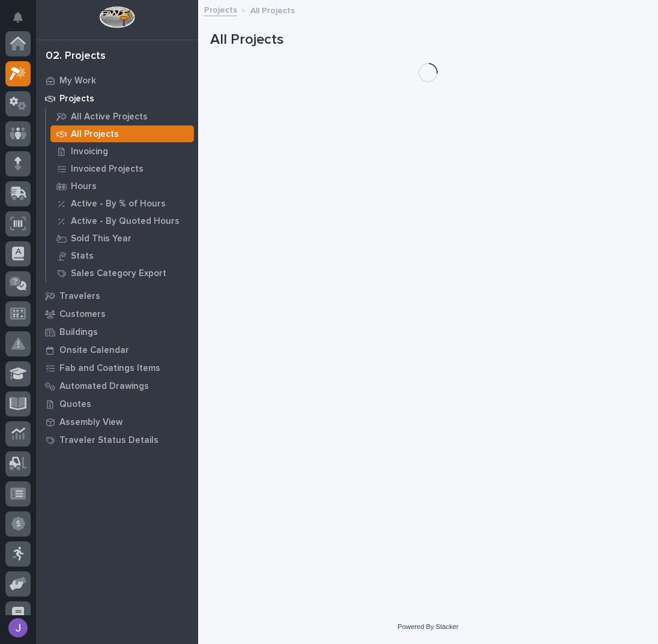
scroll to position [30, 0]
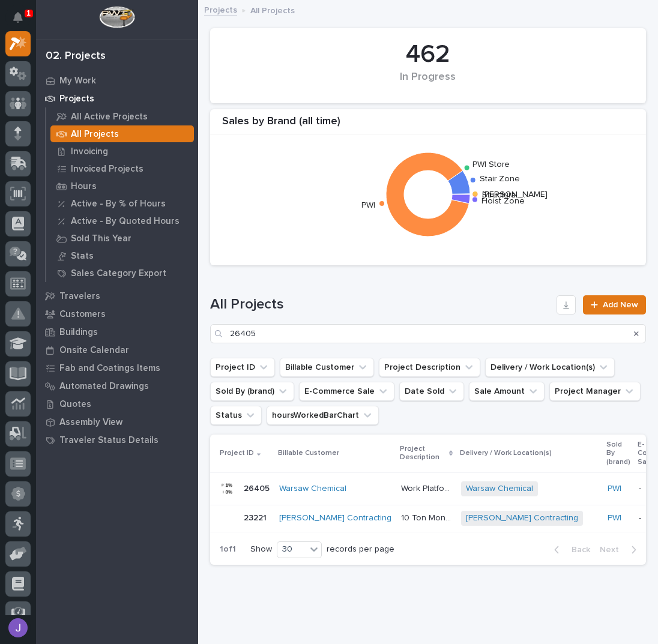
click at [401, 497] on div "Work Platform Work Platform" at bounding box center [426, 489] width 50 height 20
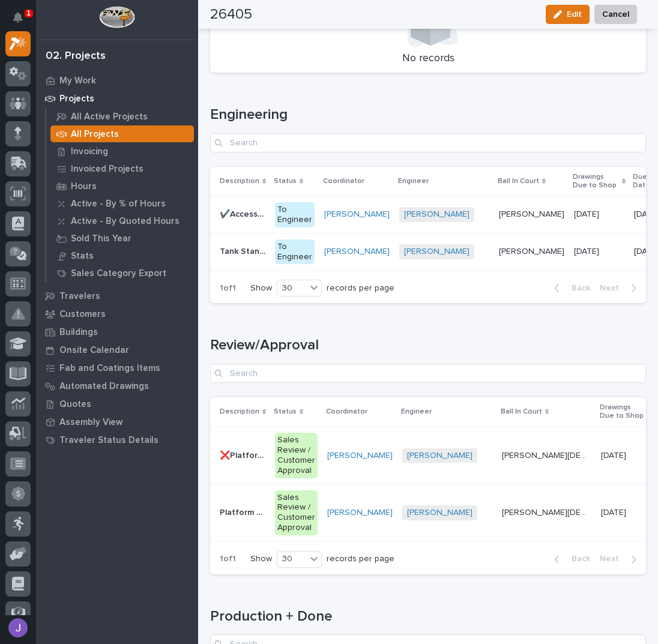
scroll to position [1520, 0]
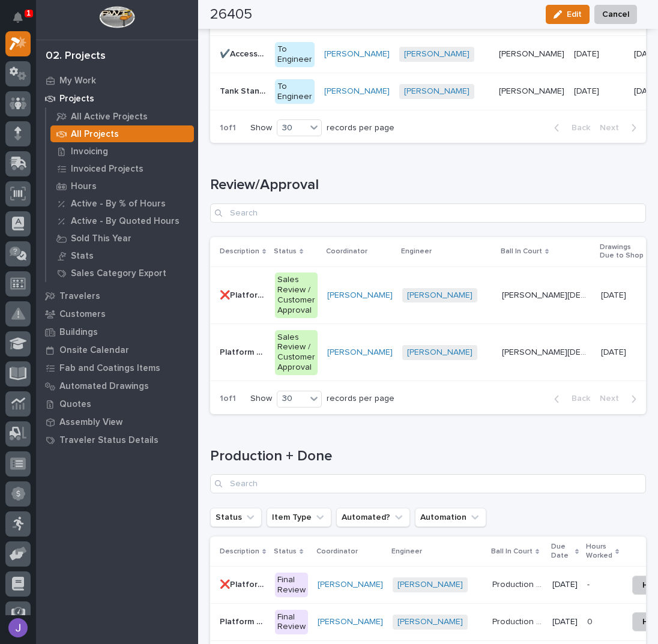
click at [241, 345] on p "Platform B Stairs" at bounding box center [244, 351] width 48 height 13
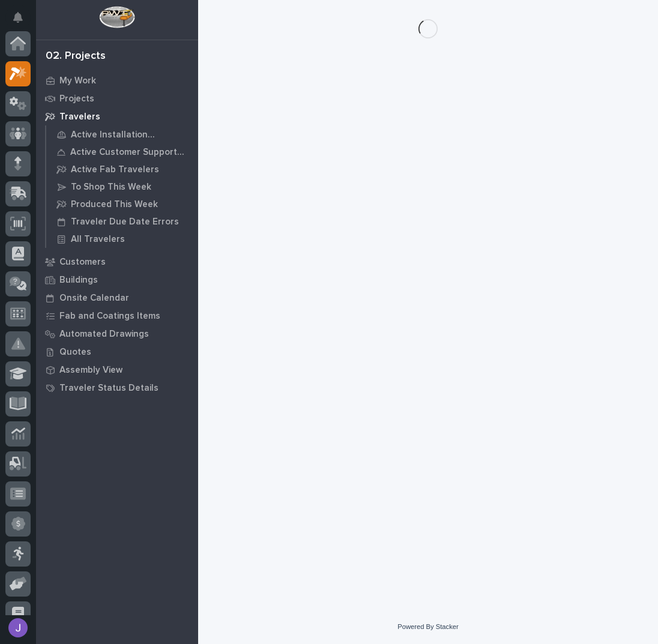
scroll to position [30, 0]
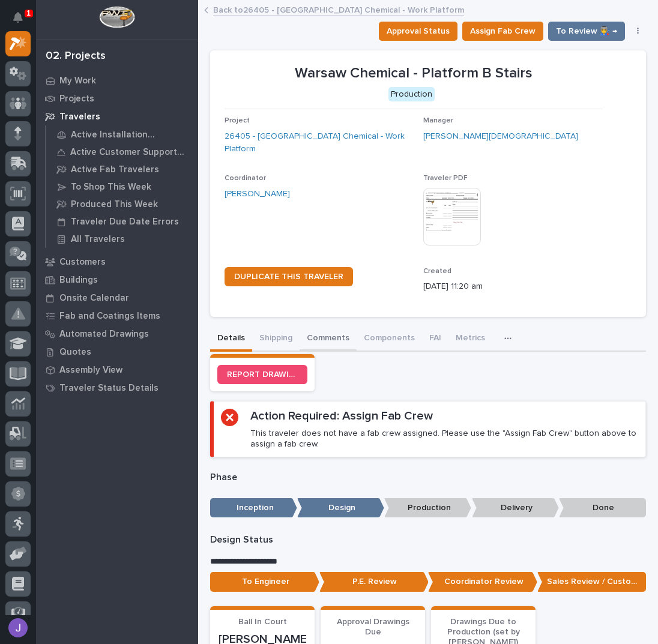
click at [322, 332] on button "Comments" at bounding box center [327, 338] width 57 height 25
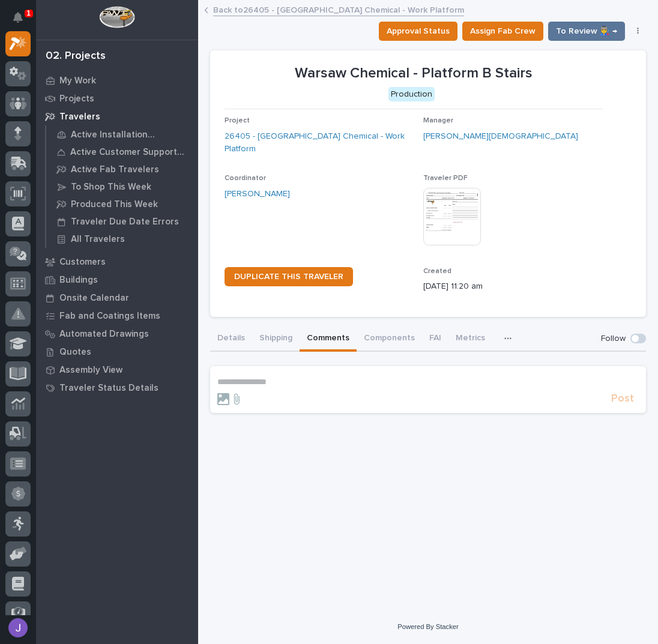
click at [246, 382] on p "**********" at bounding box center [427, 382] width 421 height 10
click at [612, 398] on span "Post" at bounding box center [622, 404] width 23 height 14
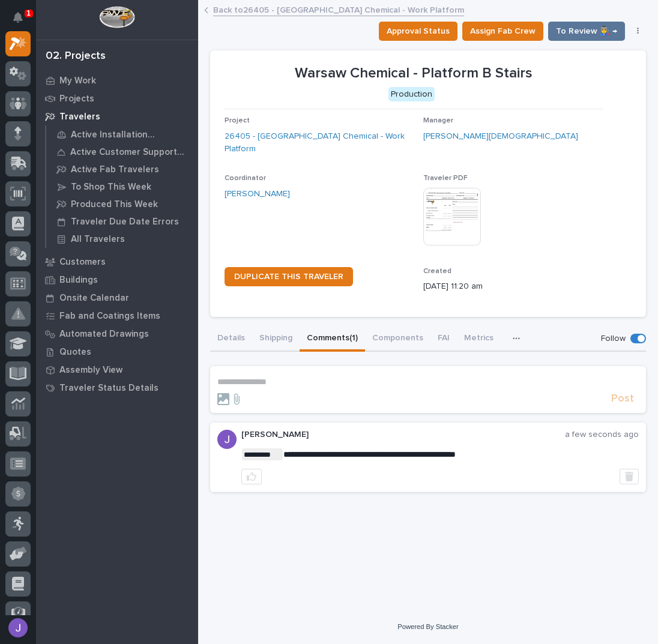
click at [257, 7] on link "Back to 26405 - Warsaw Chemical - Work Platform" at bounding box center [338, 9] width 251 height 14
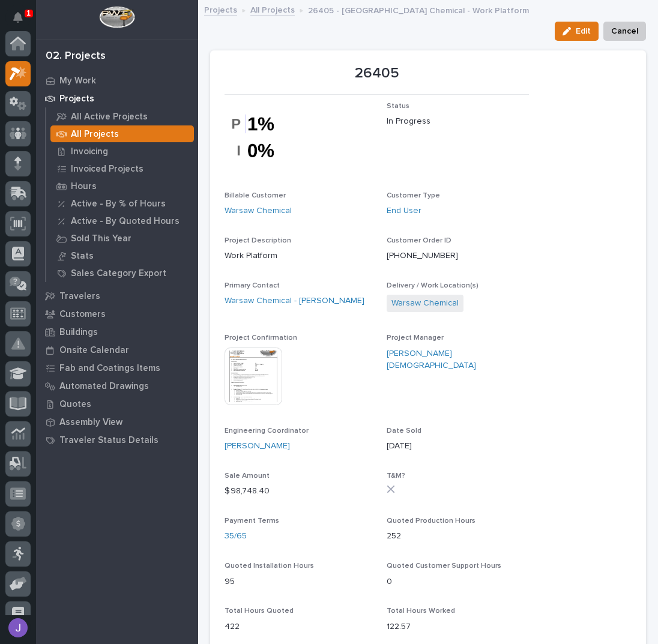
scroll to position [30, 0]
click at [271, 5] on link "All Projects" at bounding box center [272, 9] width 44 height 14
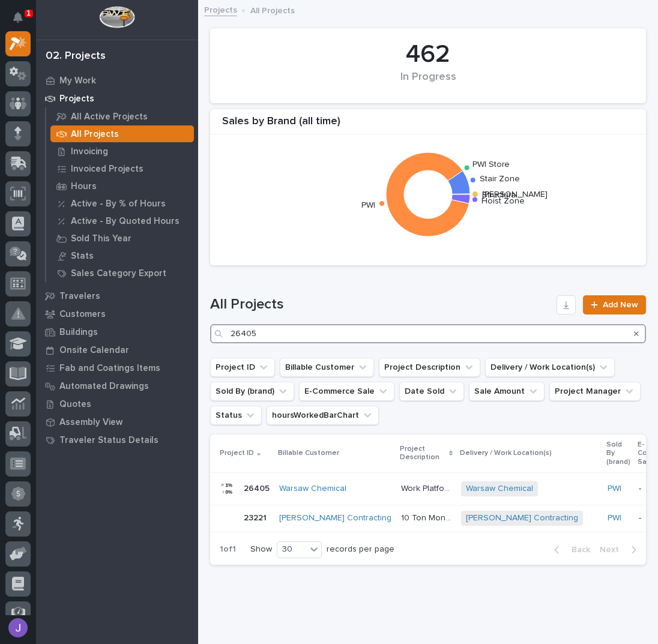
click at [279, 331] on input "26405" at bounding box center [428, 333] width 436 height 19
type input "2"
type input "M"
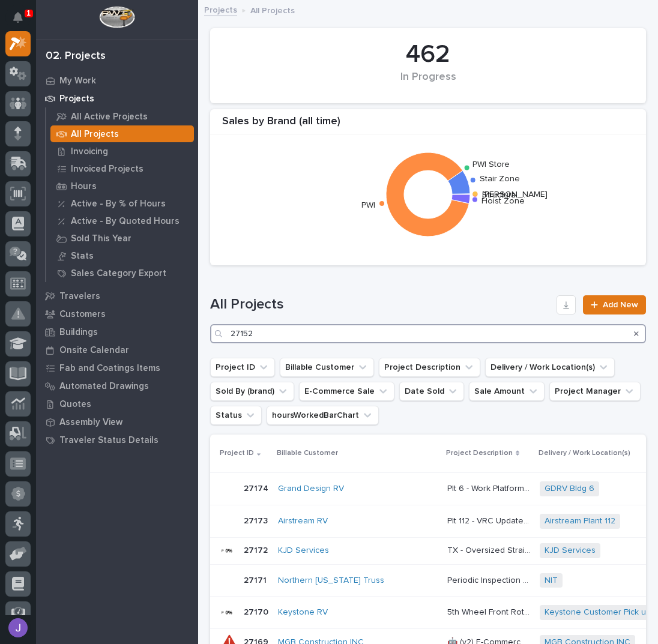
type input "27152"
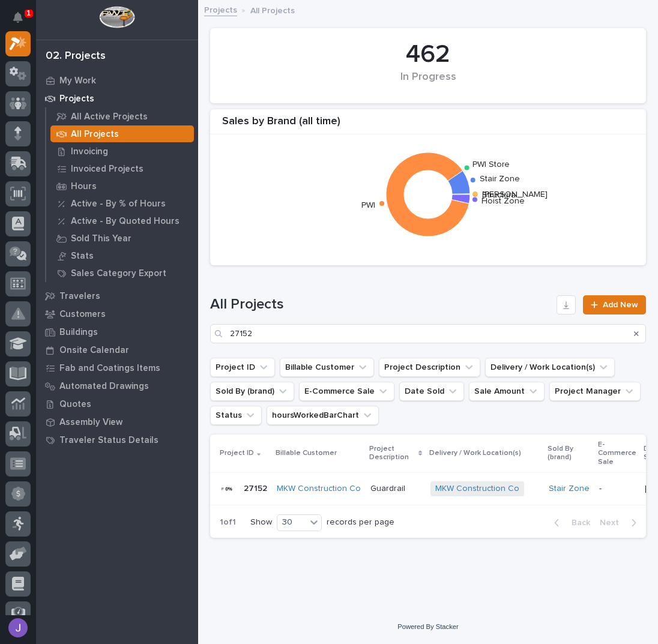
click at [397, 494] on div "Guardrail Guardrail" at bounding box center [395, 489] width 50 height 20
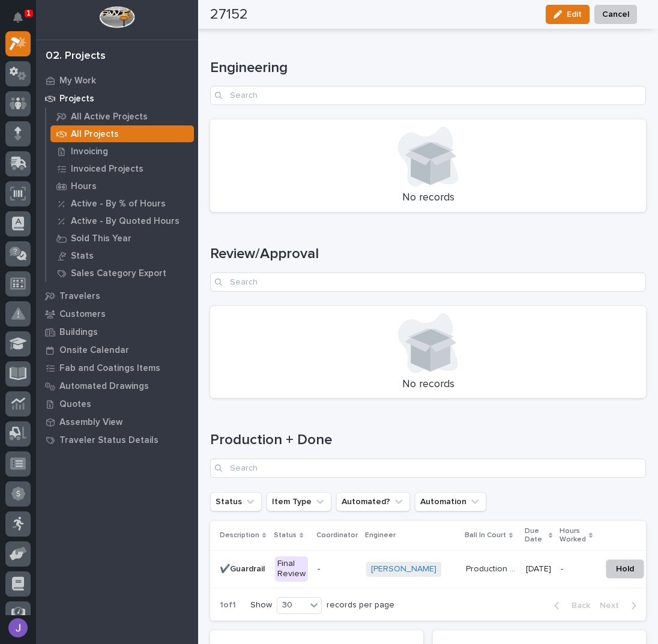
scroll to position [1440, 0]
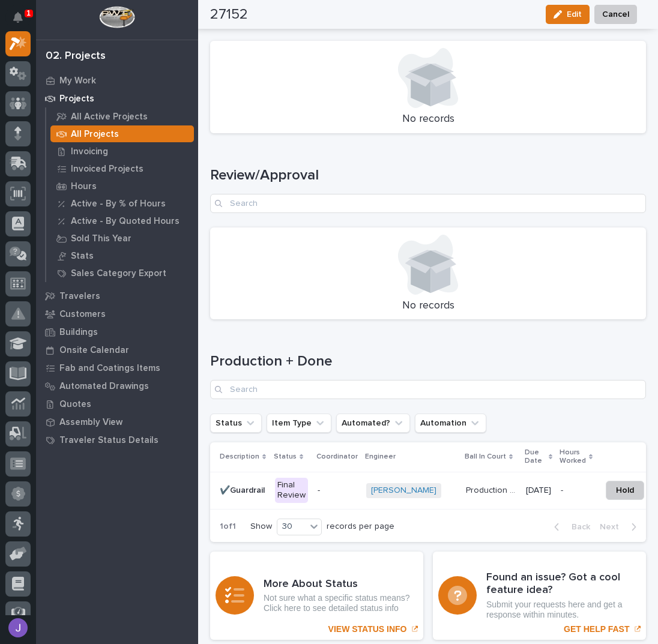
click at [298, 493] on div "Final Review" at bounding box center [291, 490] width 33 height 25
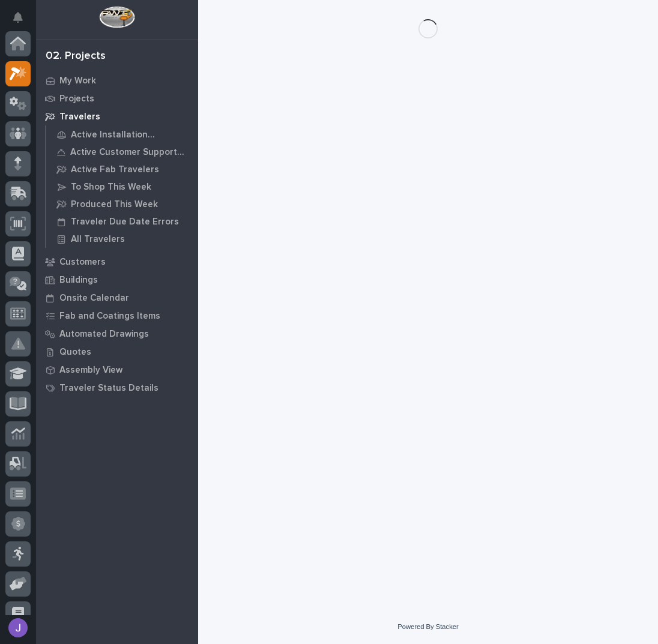
scroll to position [30, 0]
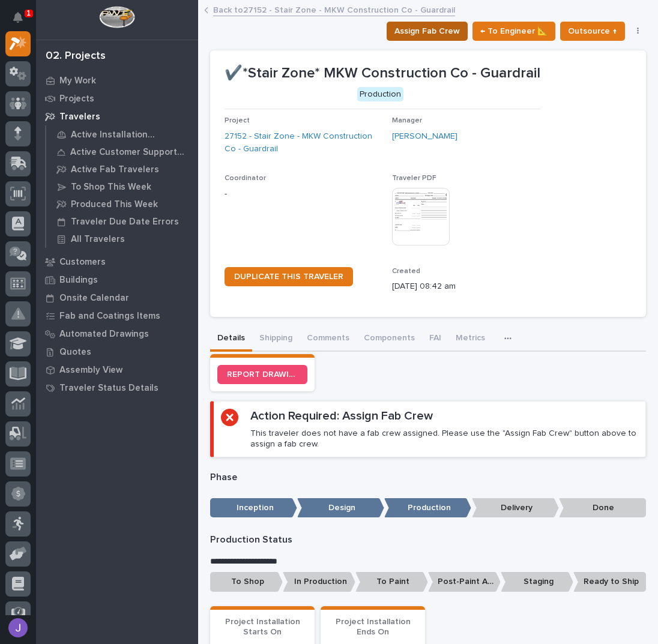
click at [409, 31] on span "Assign Fab Crew" at bounding box center [426, 31] width 65 height 14
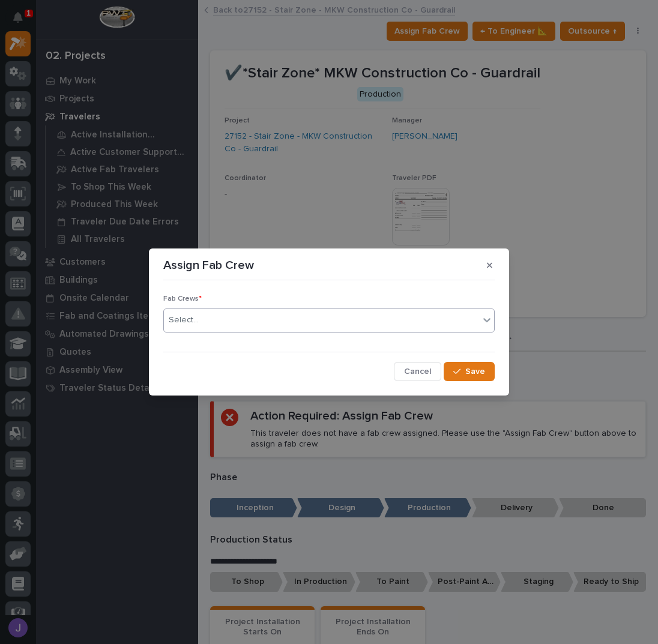
click at [272, 323] on div "Select..." at bounding box center [321, 320] width 315 height 20
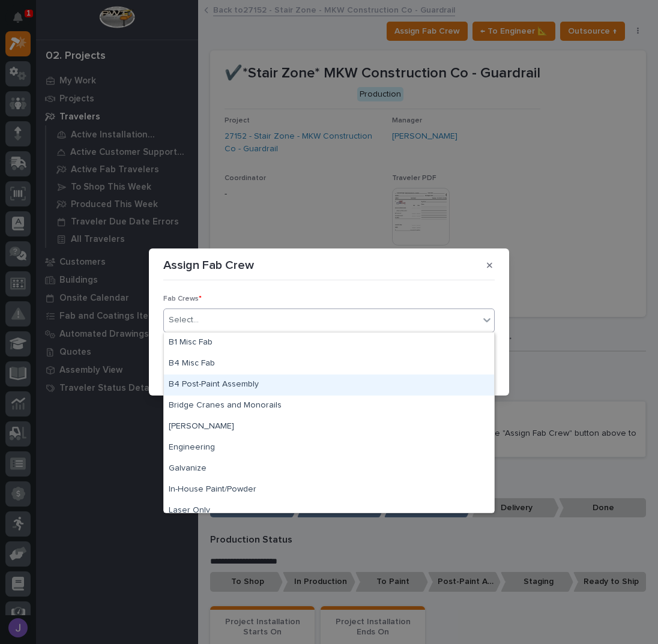
scroll to position [282, 0]
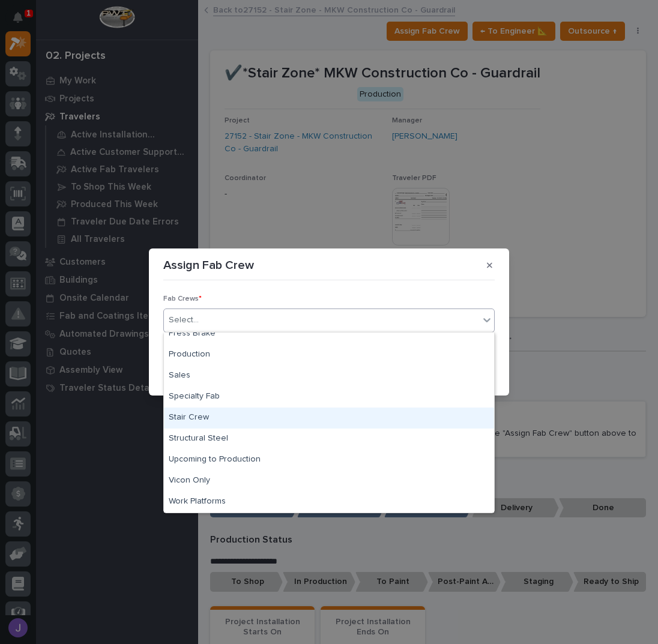
click at [220, 414] on div "Stair Crew" at bounding box center [329, 417] width 330 height 21
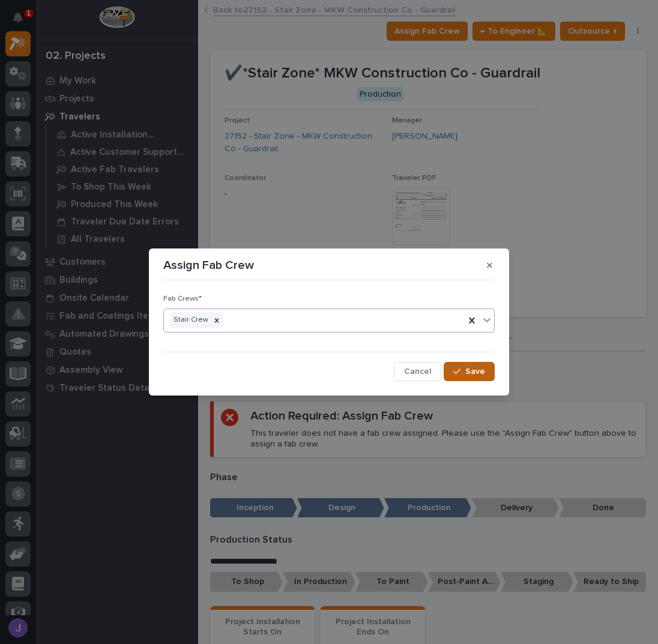
click at [472, 375] on span "Save" at bounding box center [475, 371] width 20 height 11
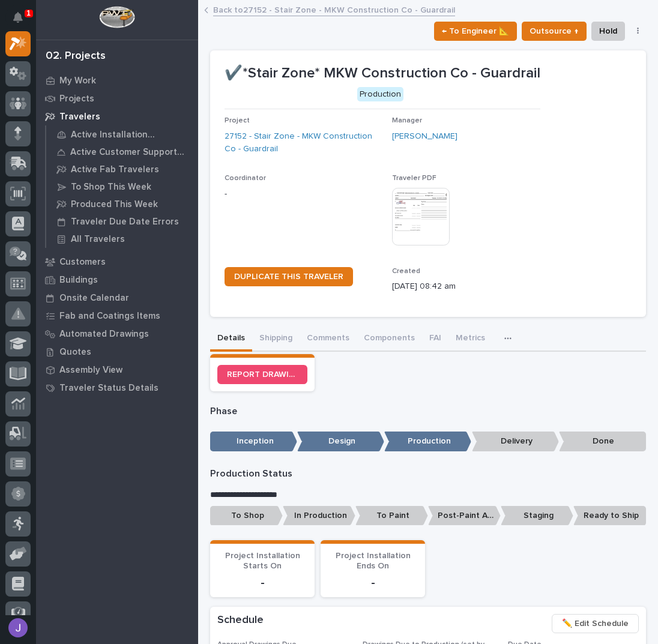
click at [263, 514] on p "To Shop" at bounding box center [246, 516] width 73 height 20
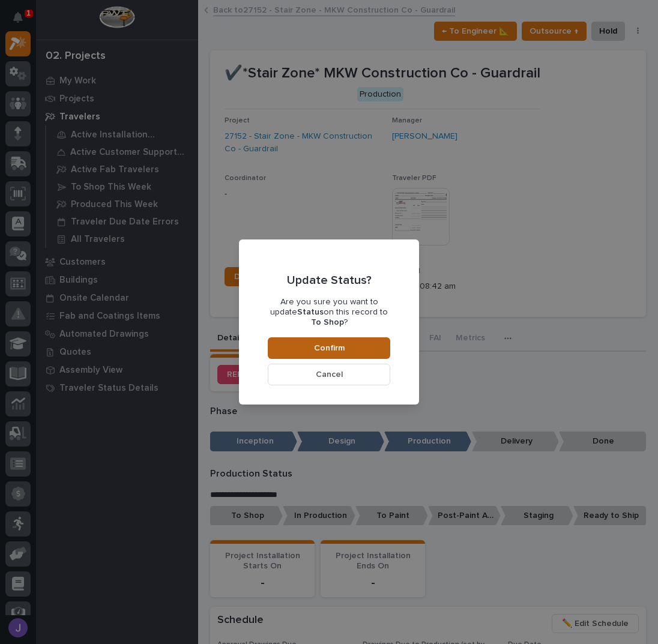
click at [348, 348] on button "Confirm" at bounding box center [329, 348] width 122 height 22
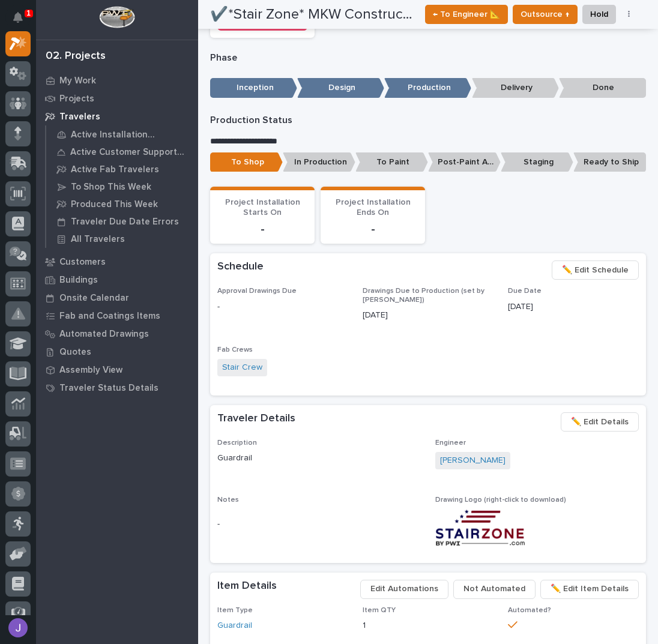
scroll to position [0, 0]
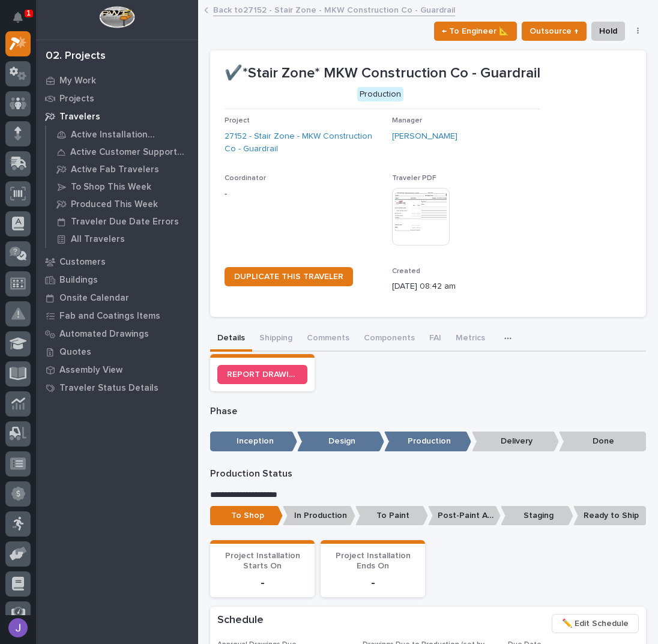
click at [255, 13] on link "Back to 27152 - Stair Zone - MKW Construction Co - Guardrail" at bounding box center [334, 9] width 242 height 14
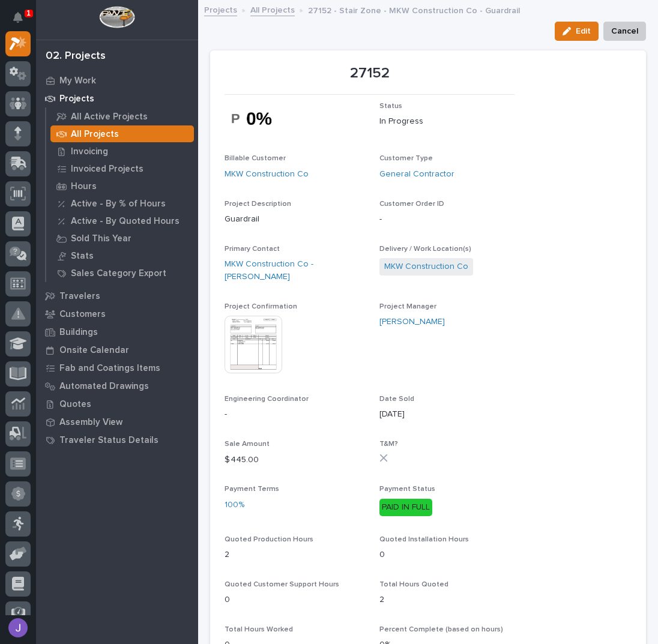
click at [272, 12] on link "All Projects" at bounding box center [272, 9] width 44 height 14
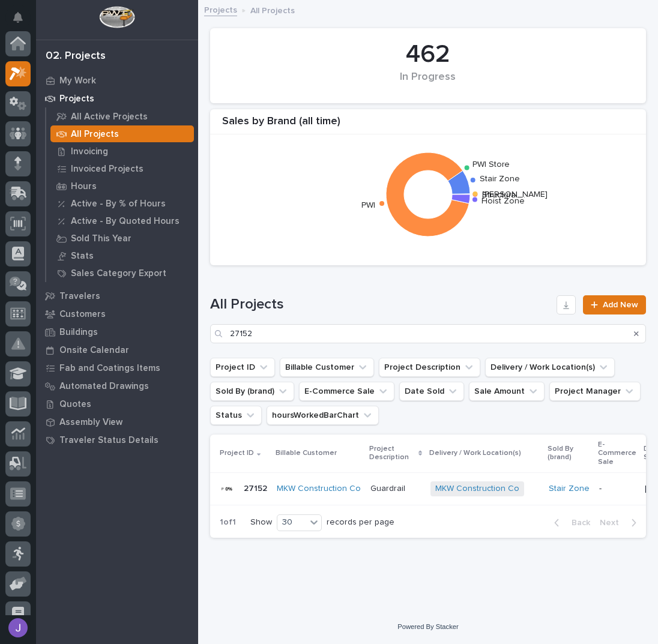
scroll to position [30, 0]
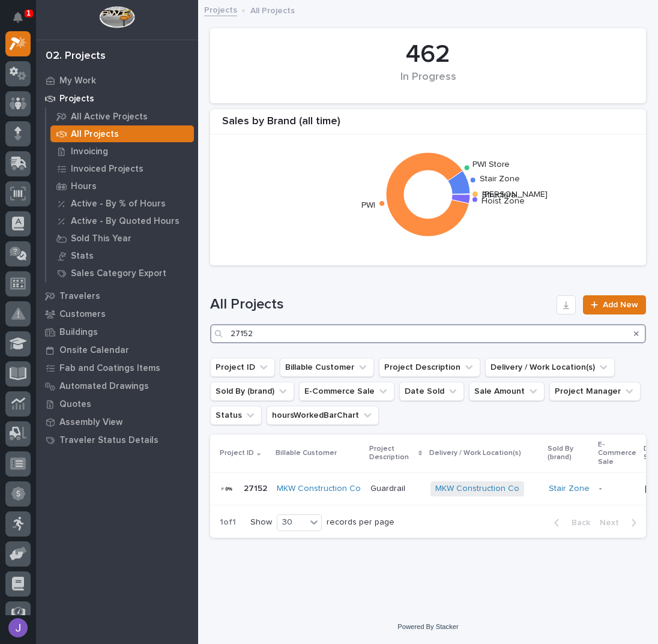
click at [277, 341] on input "27152" at bounding box center [428, 333] width 436 height 19
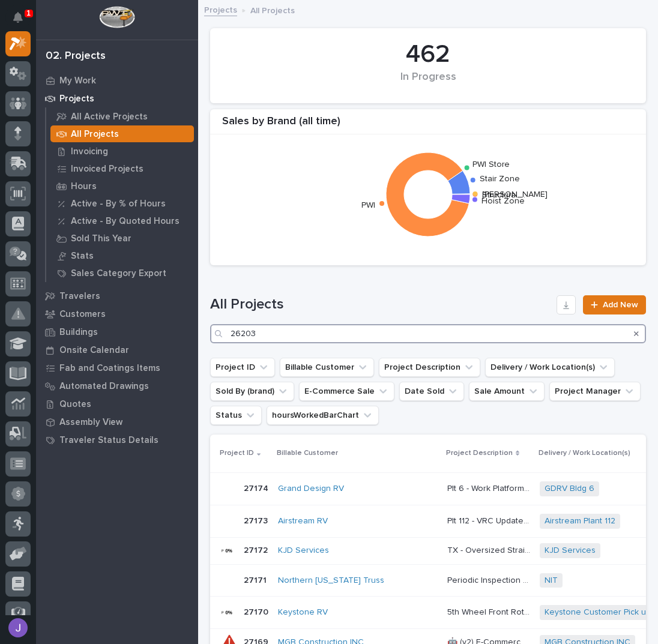
type input "26203"
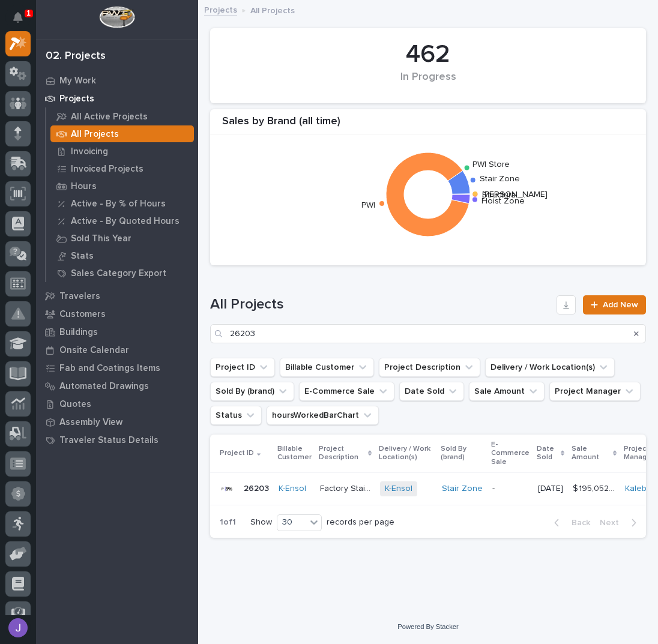
click at [332, 481] on p "Factory Stairs" at bounding box center [346, 487] width 53 height 13
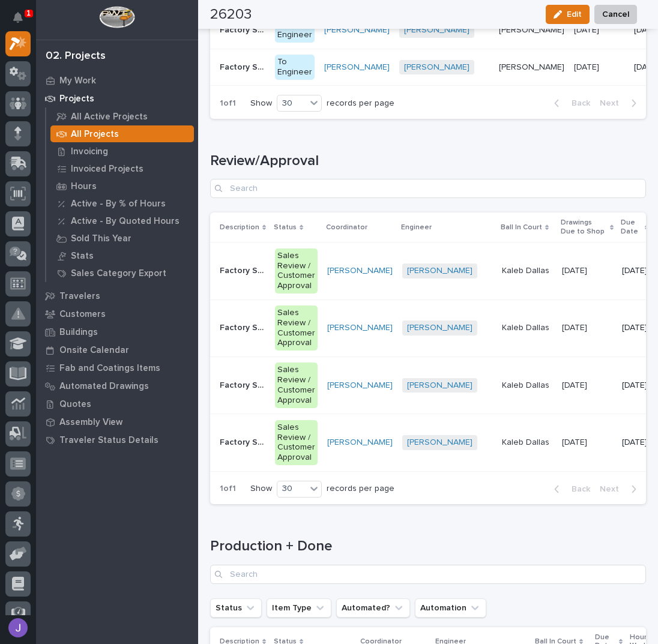
scroll to position [1975, 0]
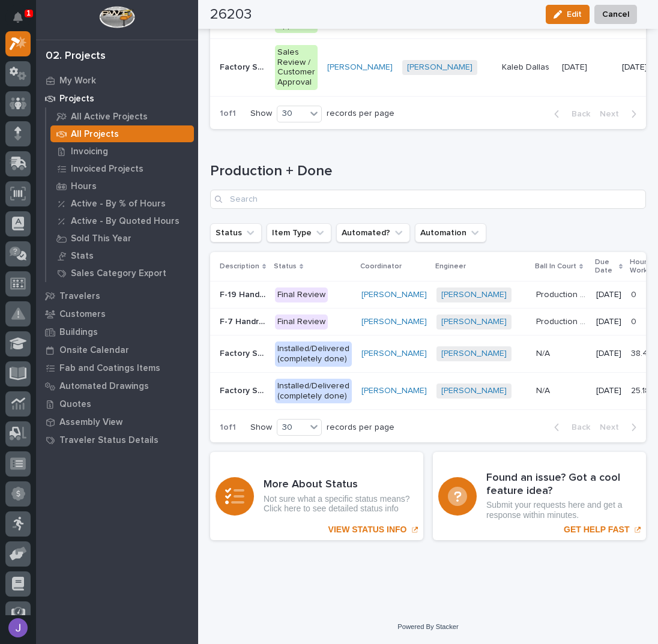
click at [254, 315] on p "F-7 Handrail Ext" at bounding box center [244, 320] width 48 height 13
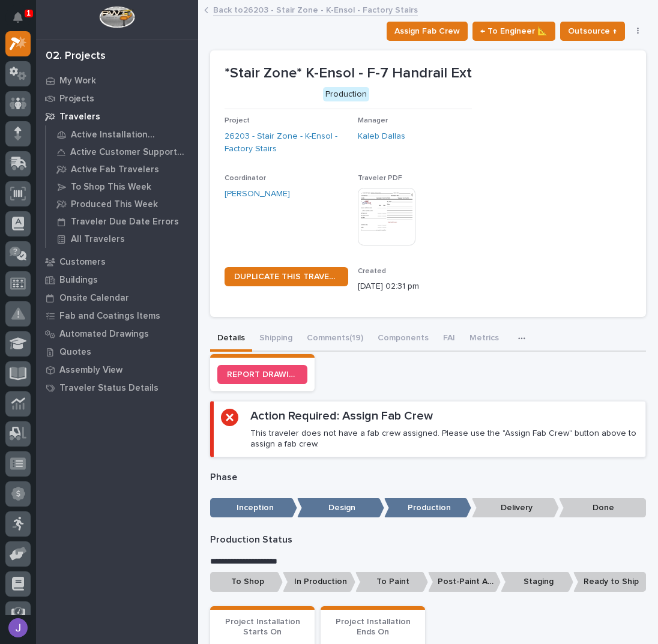
click at [259, 14] on link "Back to 26203 - Stair Zone - K-Ensol - Factory Stairs" at bounding box center [315, 9] width 205 height 14
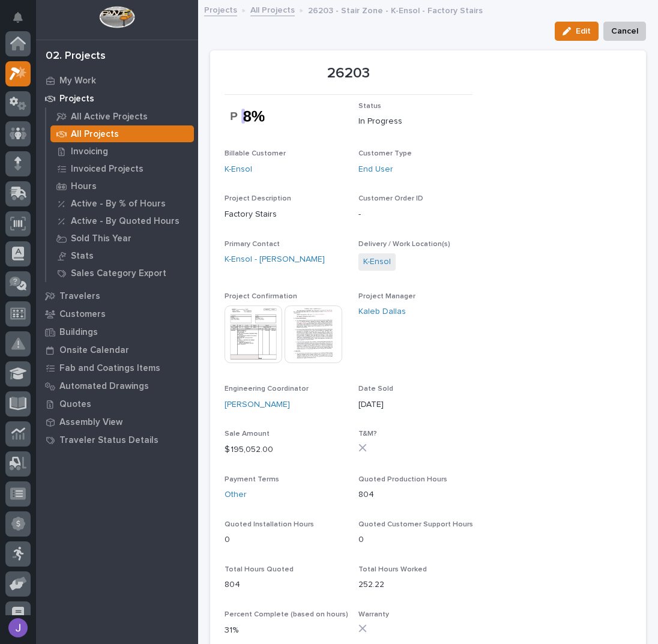
scroll to position [30, 0]
click at [265, 350] on img at bounding box center [253, 334] width 58 height 58
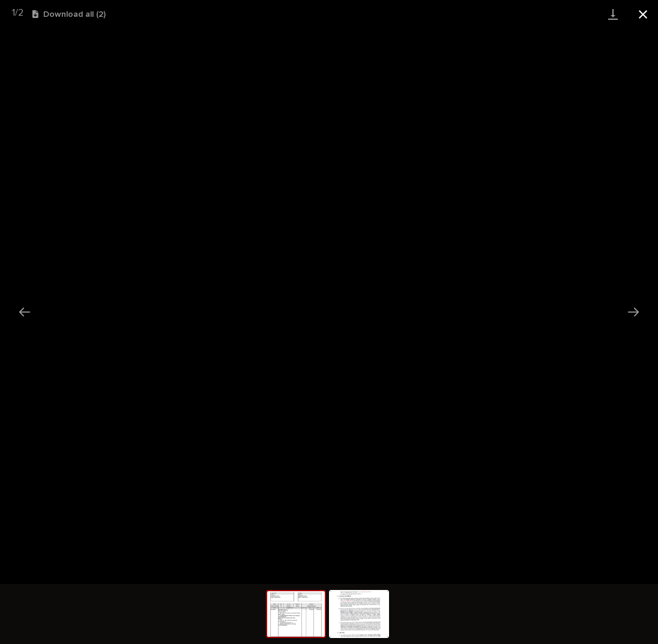
click at [648, 11] on button "Close gallery" at bounding box center [643, 14] width 30 height 28
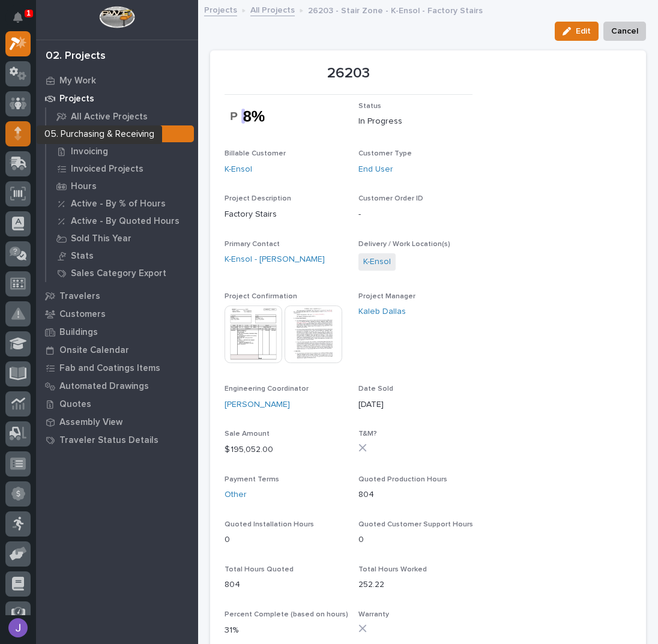
click at [13, 130] on div at bounding box center [17, 133] width 25 height 25
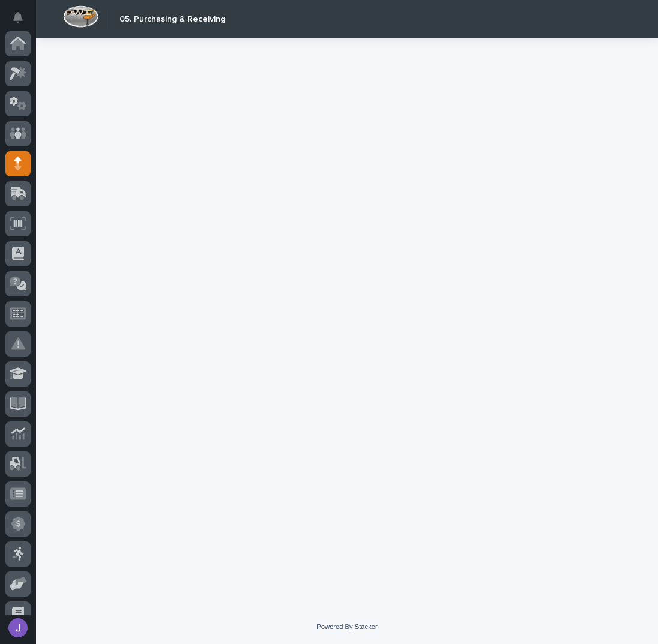
scroll to position [120, 0]
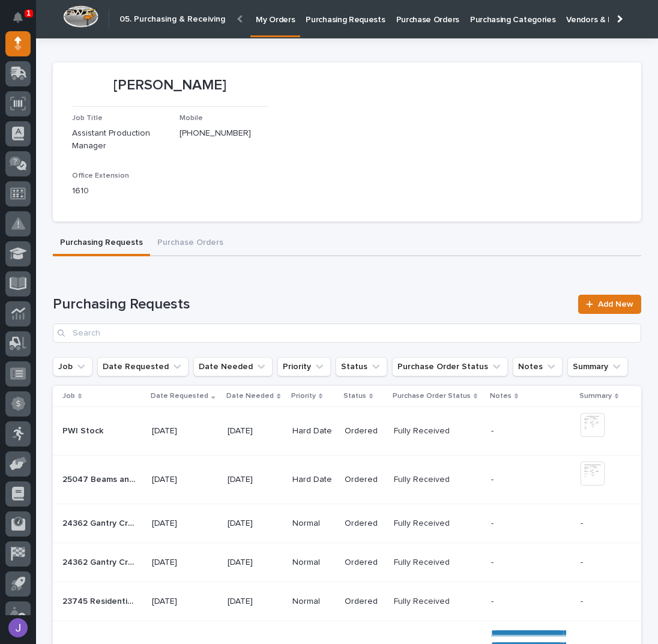
click at [401, 19] on p "Purchase Orders" at bounding box center [427, 12] width 63 height 25
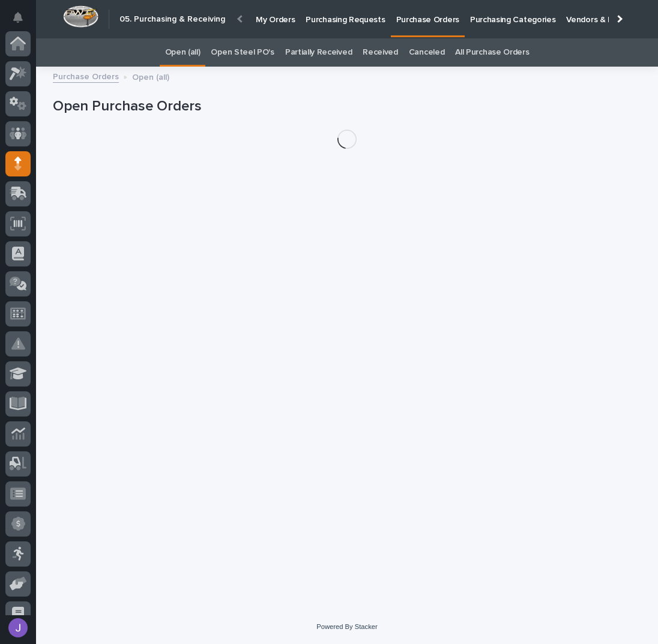
scroll to position [120, 0]
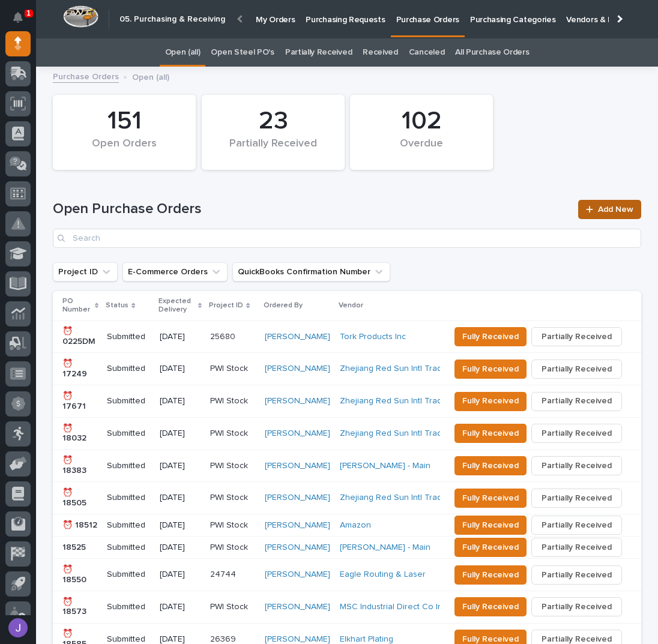
click at [584, 201] on link "Add New" at bounding box center [609, 209] width 63 height 19
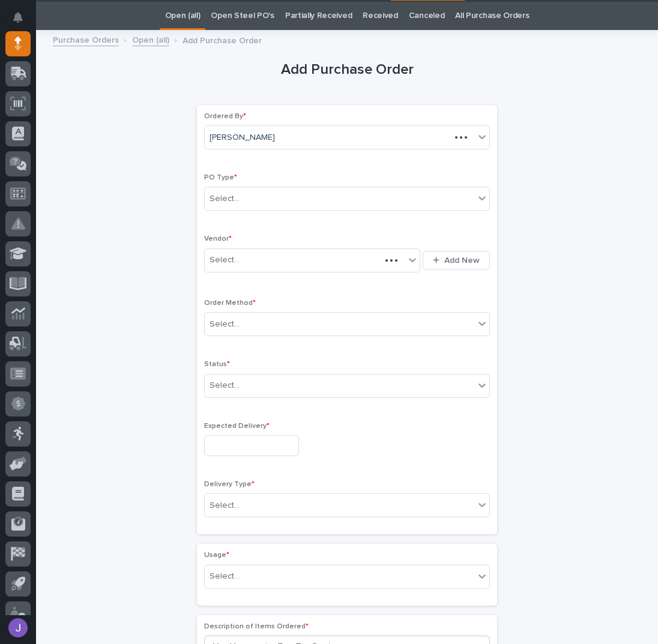
scroll to position [38, 0]
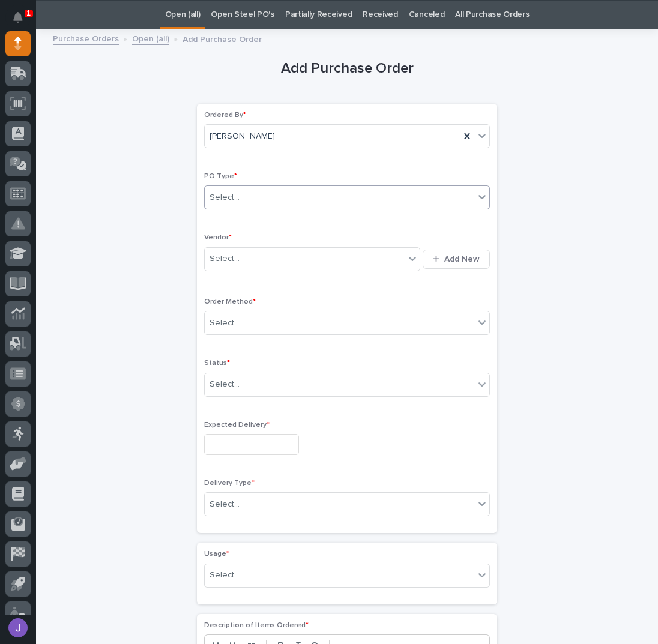
click at [240, 194] on div "Select..." at bounding box center [339, 198] width 269 height 20
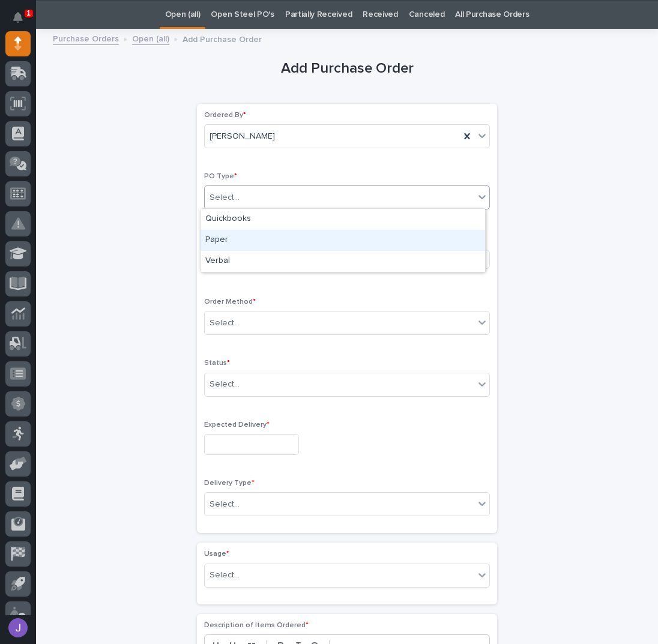
click at [238, 238] on div "Paper" at bounding box center [342, 240] width 284 height 21
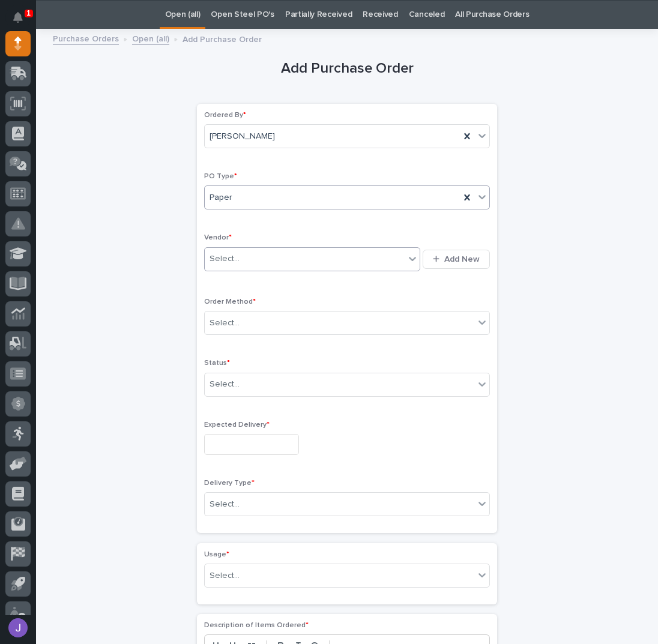
drag, startPoint x: 238, startPoint y: 249, endPoint x: 236, endPoint y: 257, distance: 8.0
click at [238, 251] on div "Select..." at bounding box center [305, 259] width 200 height 20
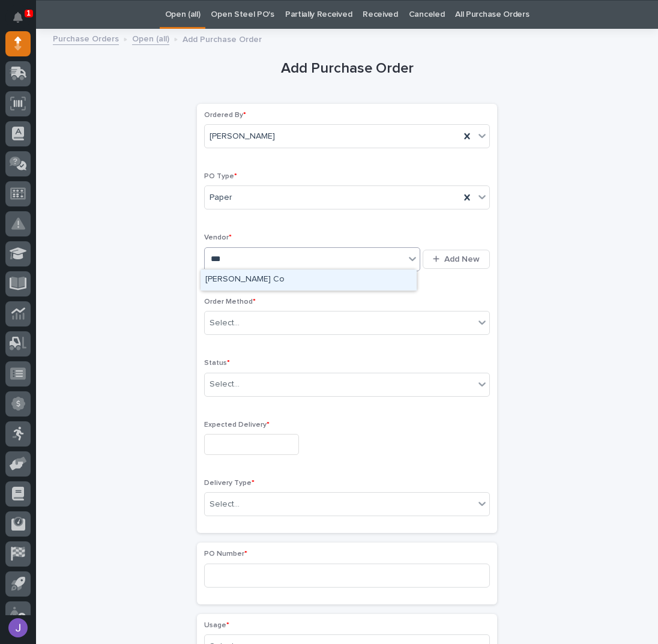
type input "****"
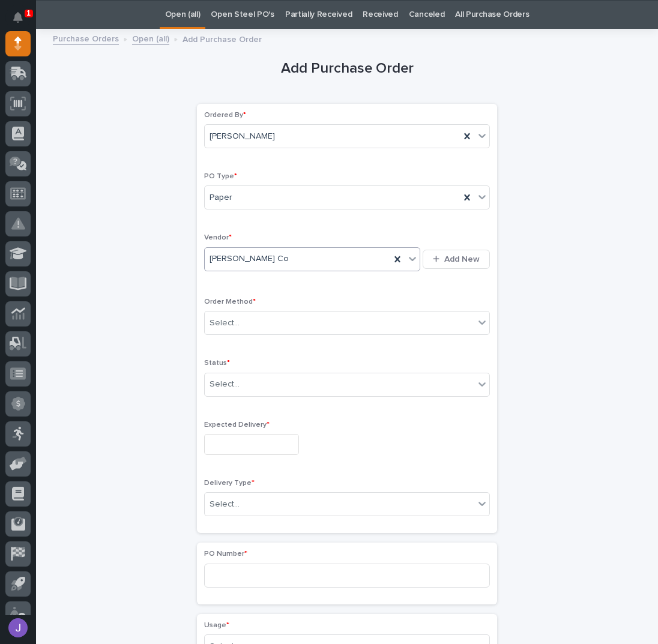
scroll to position [0, 0]
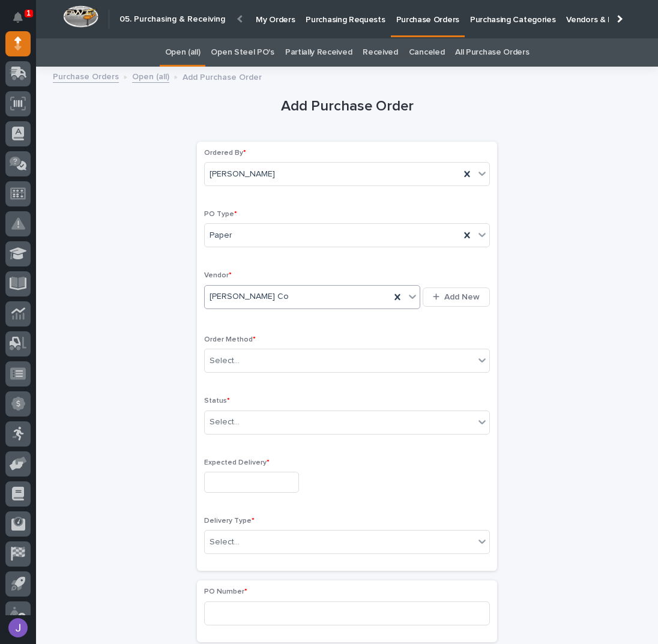
click at [244, 309] on div "Vendor * option McNichols Co, selected. 0 results available. Select is focused …" at bounding box center [347, 295] width 286 height 49
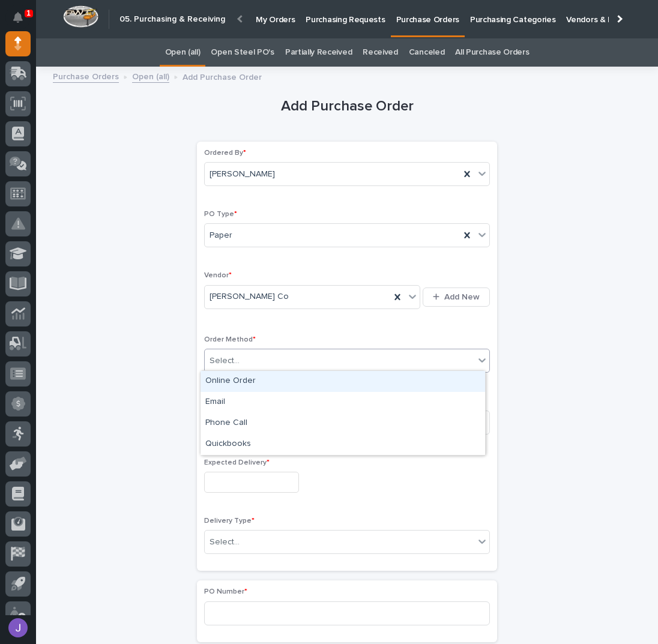
click at [239, 353] on div "Select..." at bounding box center [339, 361] width 269 height 20
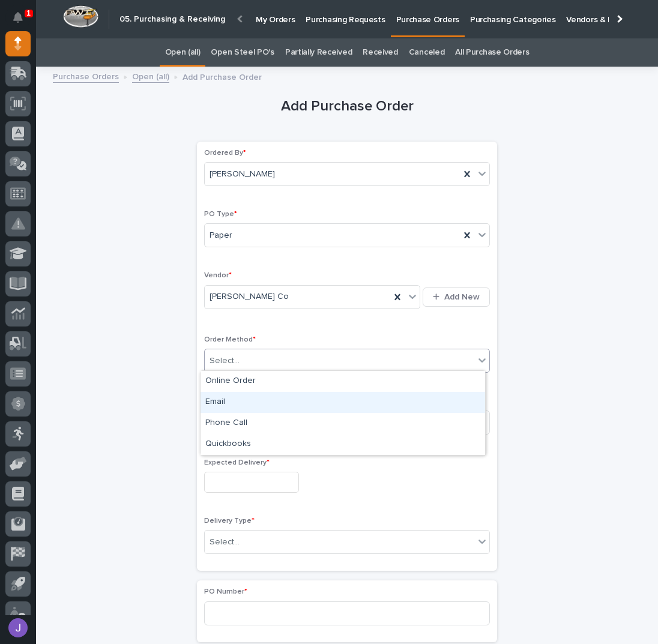
click at [221, 403] on div "Email" at bounding box center [342, 402] width 284 height 21
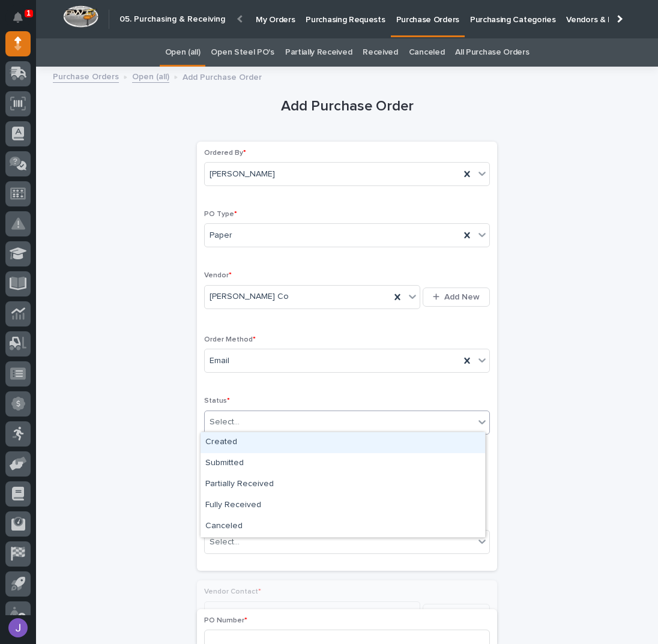
drag, startPoint x: 226, startPoint y: 416, endPoint x: 233, endPoint y: 436, distance: 21.6
click at [228, 417] on div "Select..." at bounding box center [224, 422] width 30 height 13
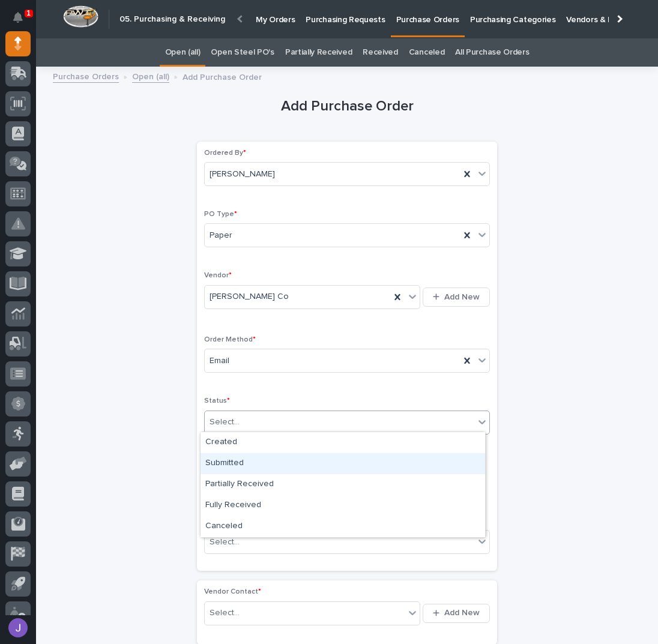
drag, startPoint x: 229, startPoint y: 452, endPoint x: 229, endPoint y: 463, distance: 11.4
click at [229, 463] on div "Submitted" at bounding box center [342, 463] width 284 height 21
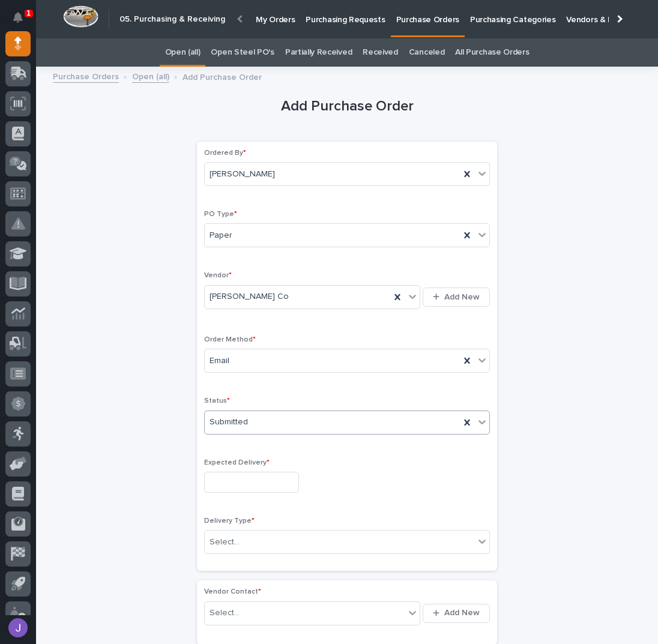
click at [230, 472] on input "text" at bounding box center [251, 482] width 95 height 21
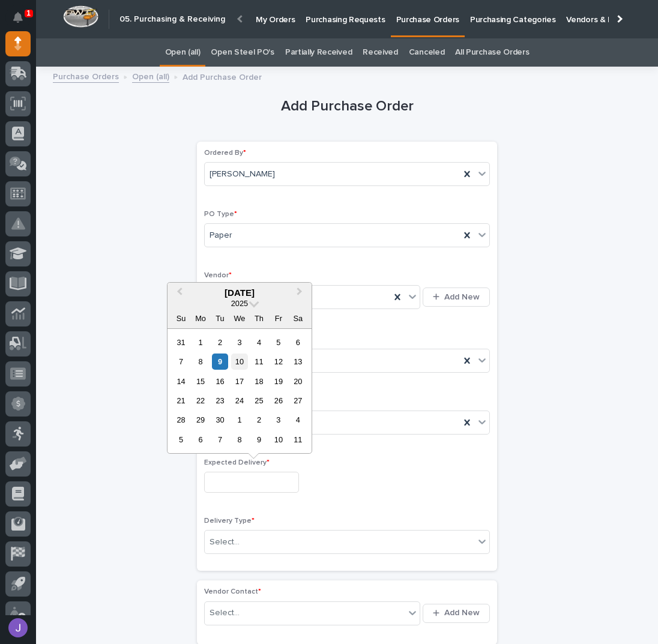
click at [241, 356] on div "10" at bounding box center [239, 361] width 16 height 16
type input "**********"
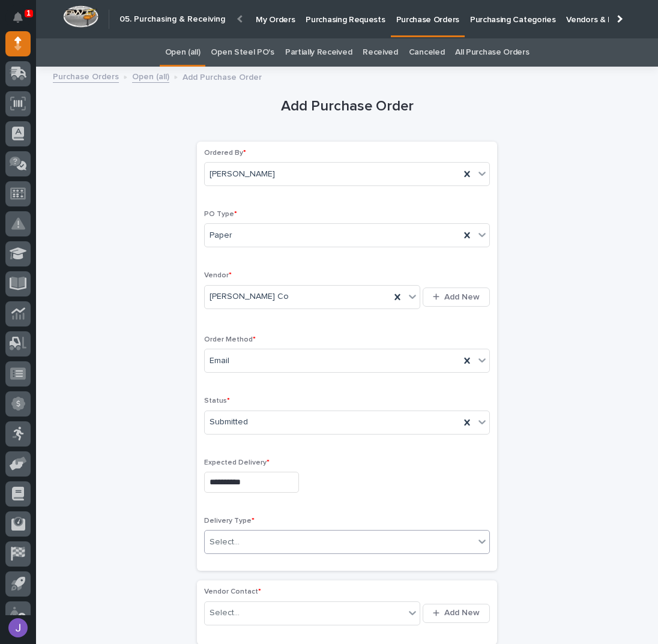
click at [259, 542] on div "Select..." at bounding box center [339, 542] width 269 height 20
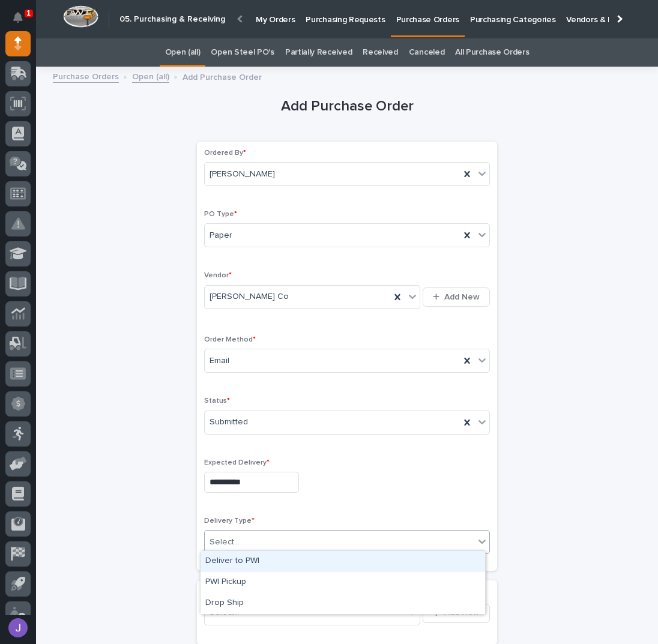
click at [245, 562] on div "Deliver to PWI" at bounding box center [342, 561] width 284 height 21
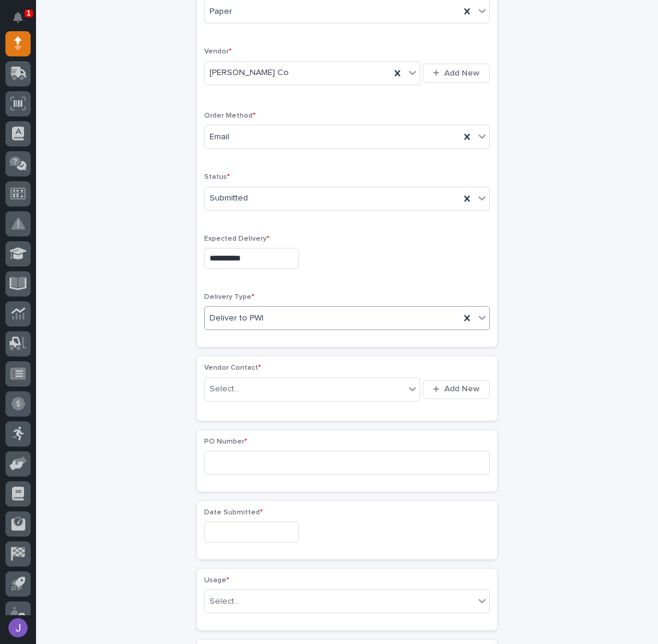
scroll to position [240, 0]
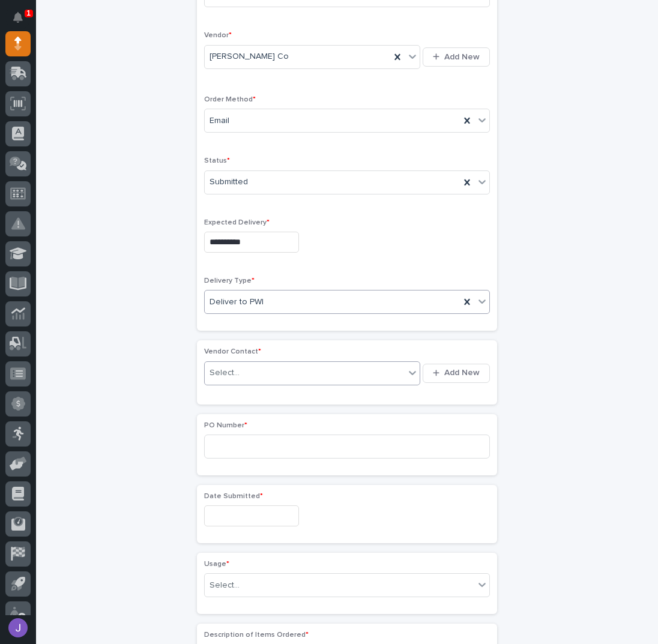
click at [228, 367] on div "Select..." at bounding box center [224, 373] width 30 height 13
type input "*******"
click at [281, 452] on input at bounding box center [347, 446] width 286 height 24
type input "2892J"
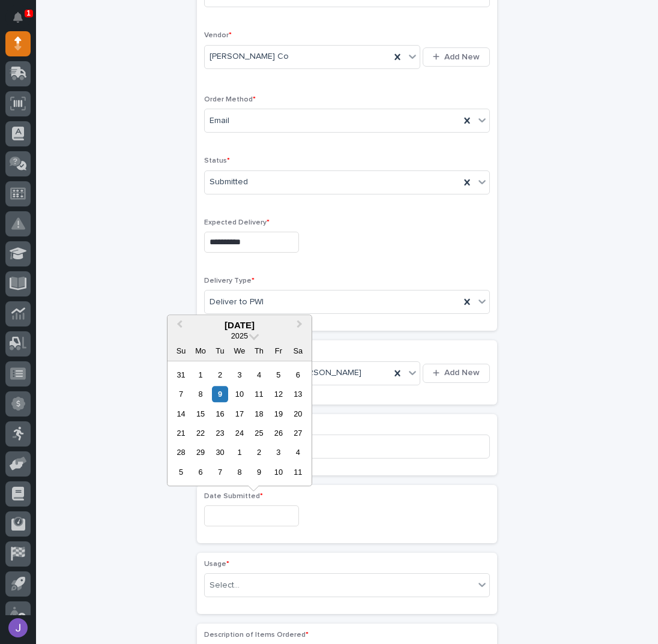
click at [229, 512] on input "text" at bounding box center [251, 515] width 95 height 21
click at [219, 394] on div "9" at bounding box center [220, 394] width 16 height 16
type input "**********"
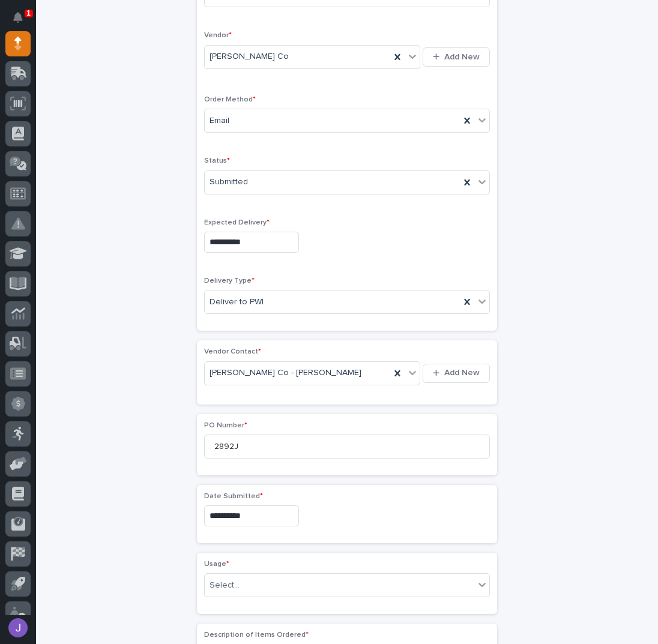
click at [229, 595] on div "Usage * Select..." at bounding box center [347, 583] width 286 height 47
click at [227, 583] on div "Select..." at bounding box center [224, 585] width 30 height 13
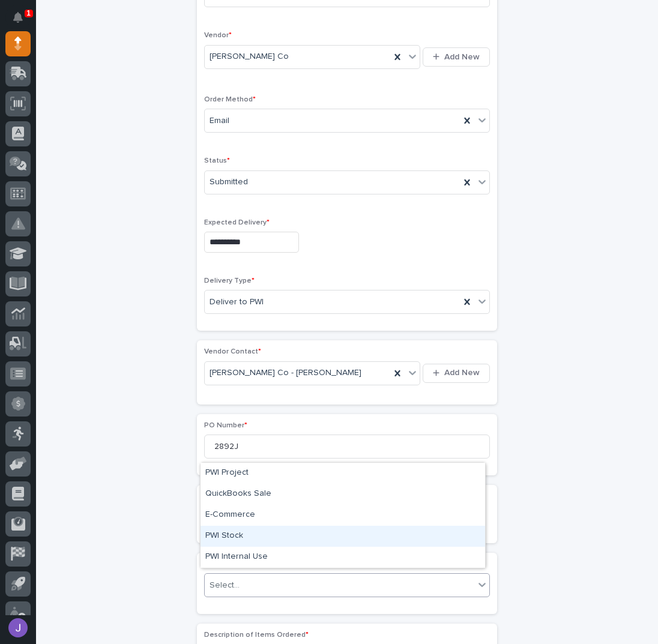
click at [226, 535] on div "PWI Stock" at bounding box center [342, 536] width 284 height 21
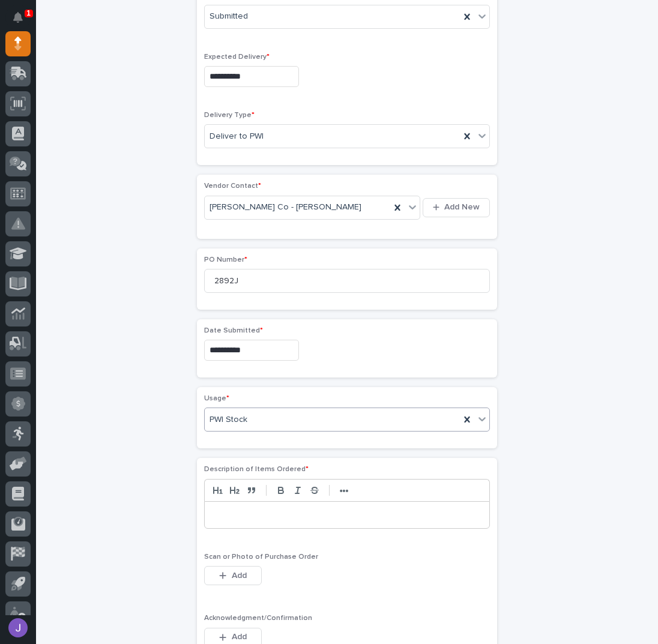
scroll to position [480, 0]
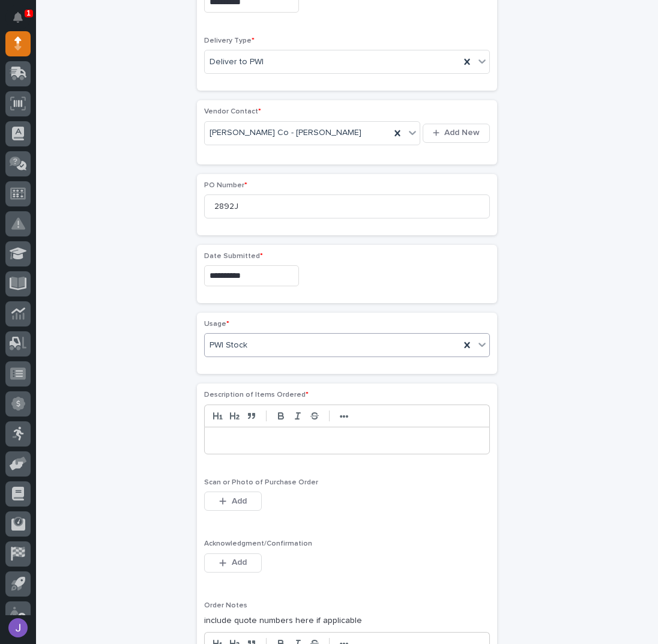
click at [220, 443] on div at bounding box center [347, 440] width 284 height 26
click at [233, 558] on span "Add" at bounding box center [239, 562] width 15 height 11
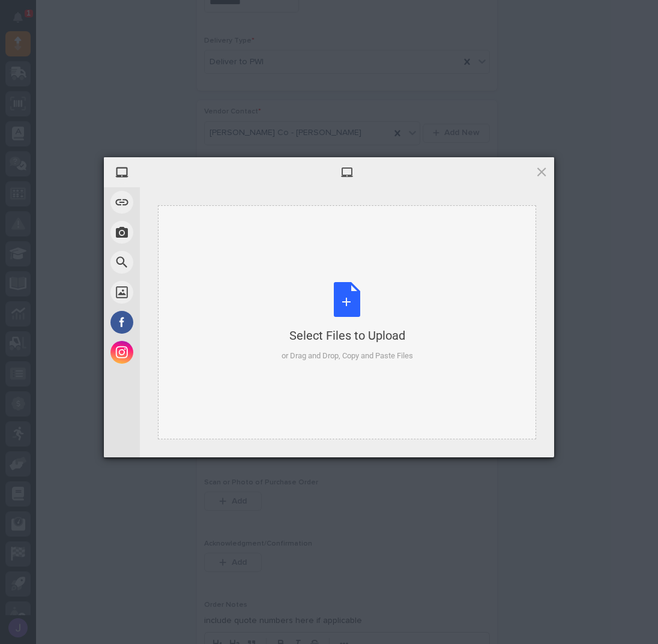
click at [340, 307] on div "Select Files to Upload or Drag and Drop, Copy and Paste Files" at bounding box center [346, 322] width 131 height 80
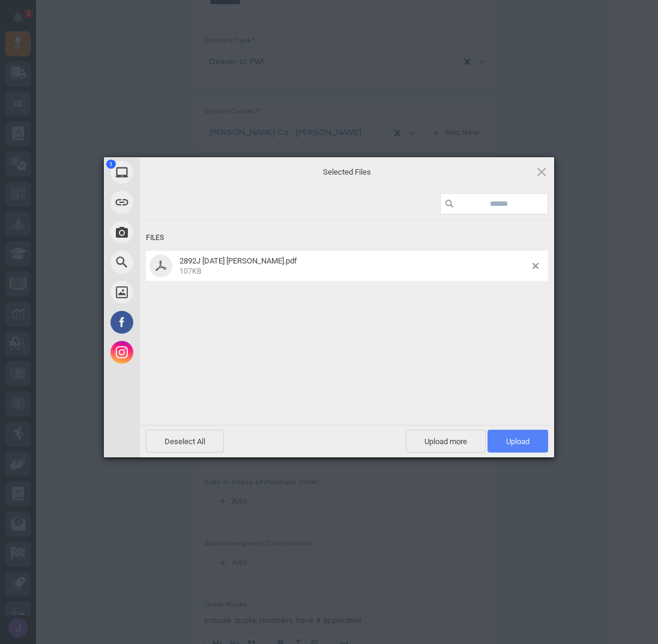
click at [513, 440] on span "Upload 1" at bounding box center [517, 441] width 23 height 9
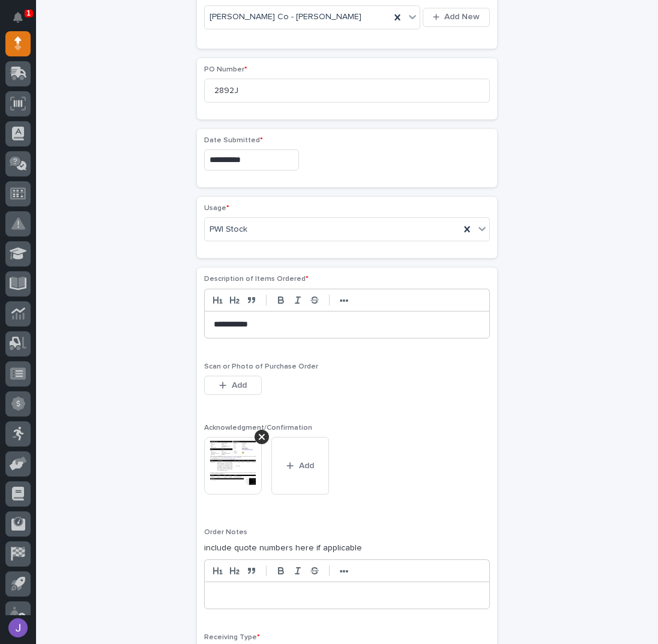
scroll to position [742, 0]
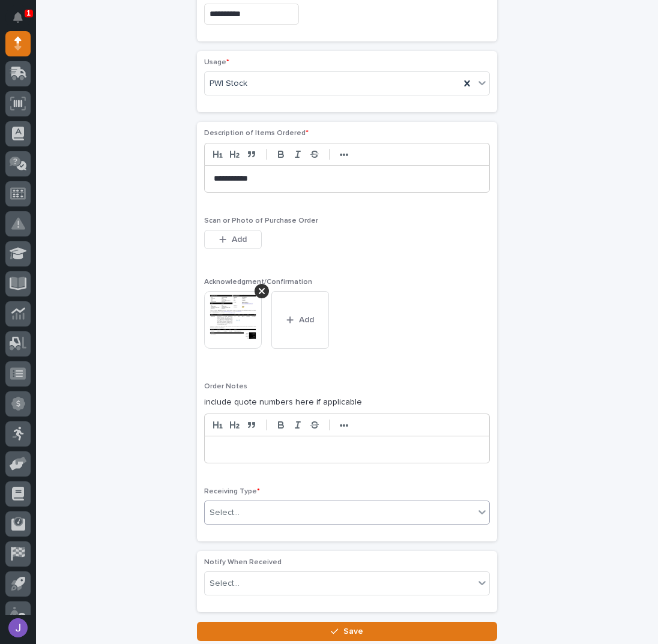
click at [240, 503] on div "Select..." at bounding box center [339, 513] width 269 height 20
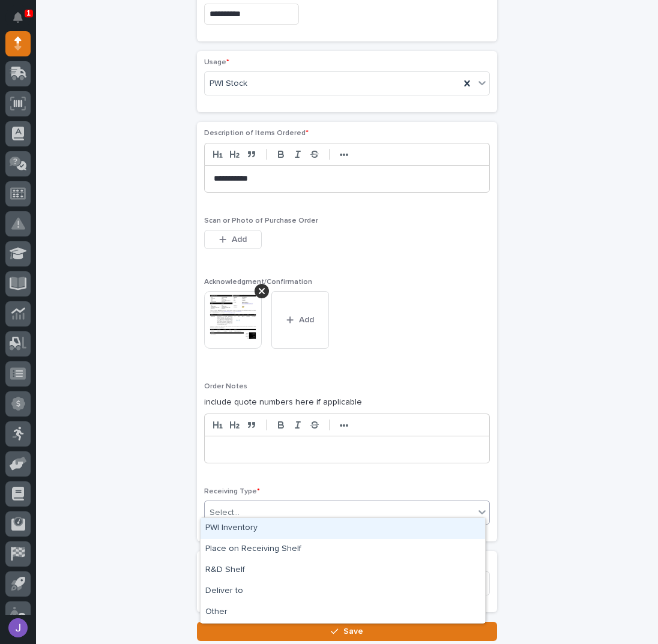
click at [236, 528] on div "PWI Inventory" at bounding box center [342, 528] width 284 height 21
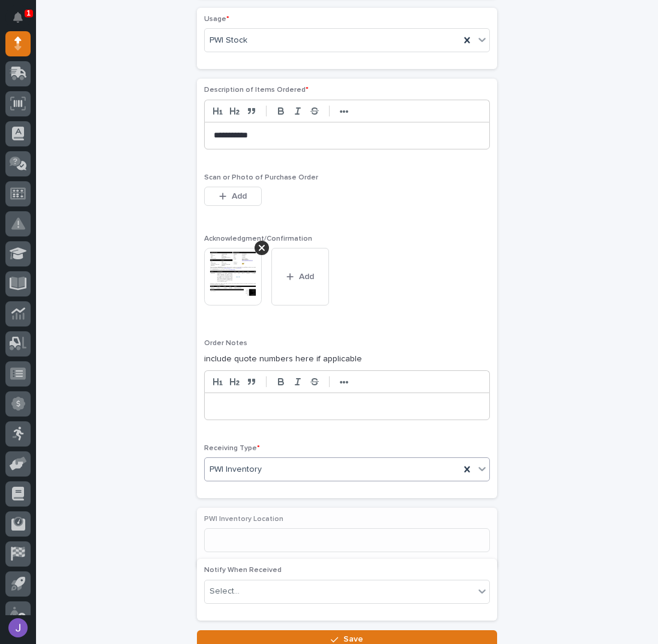
scroll to position [851, 0]
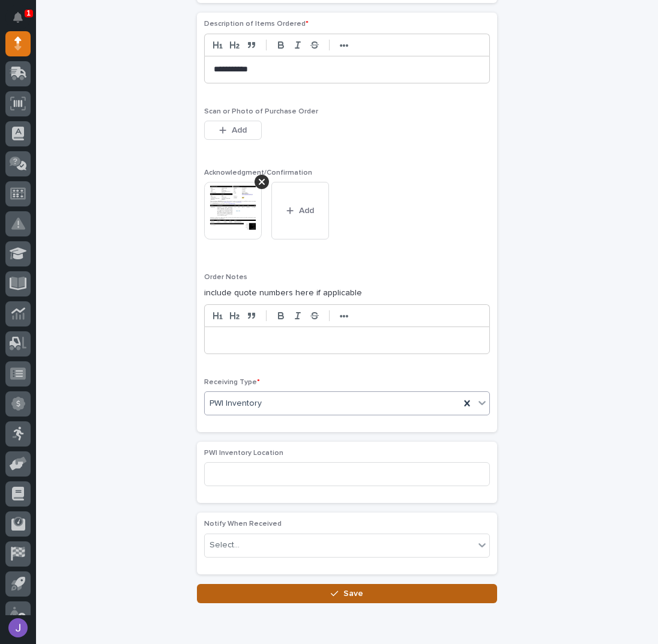
click at [269, 584] on button "Save" at bounding box center [347, 593] width 300 height 19
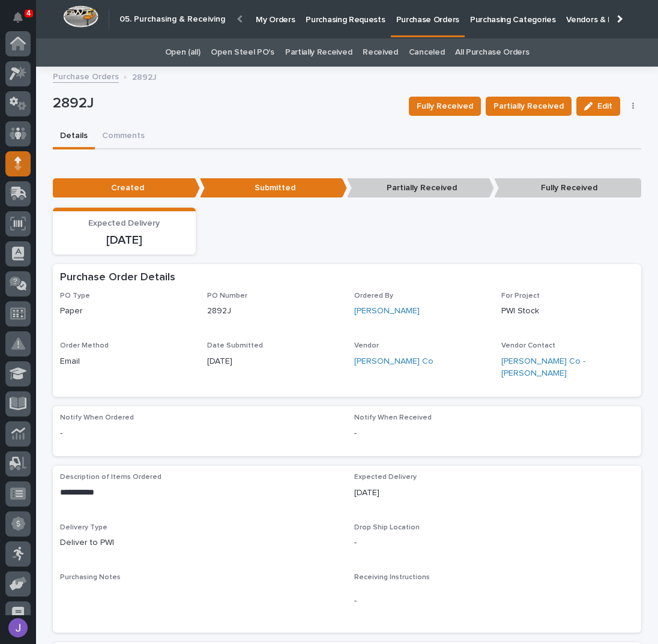
click at [21, 167] on icon at bounding box center [17, 164] width 7 height 14
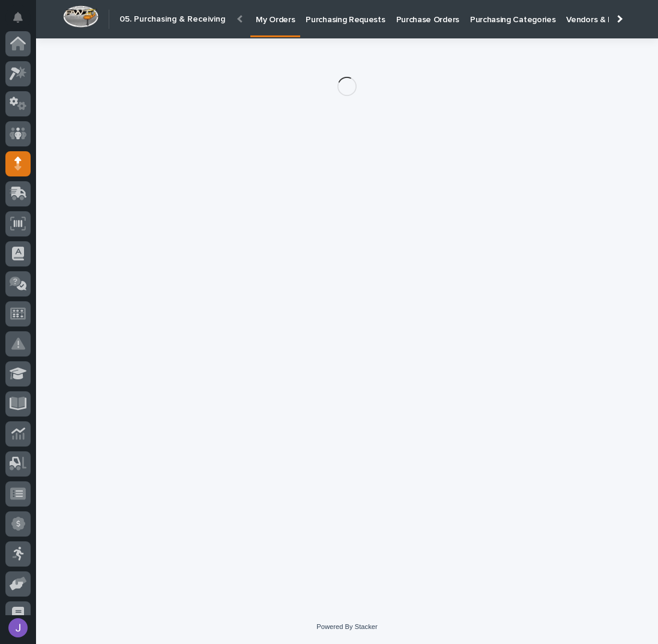
scroll to position [120, 0]
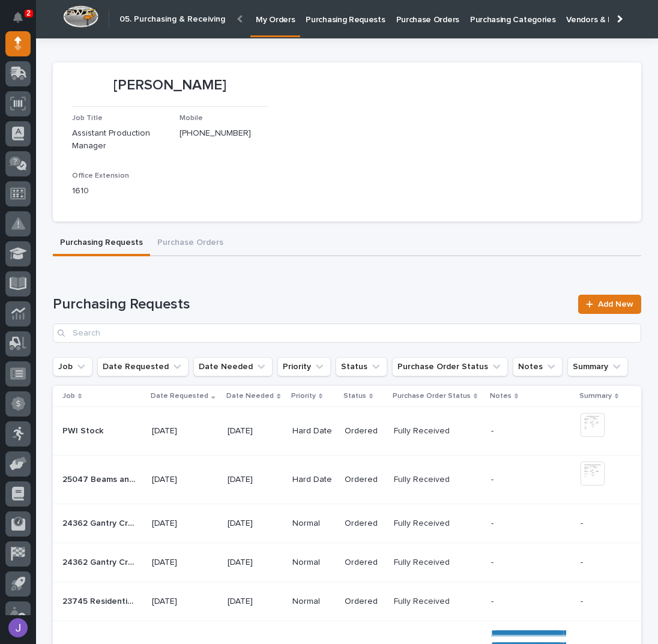
click at [332, 20] on p "Purchasing Requests" at bounding box center [344, 12] width 79 height 25
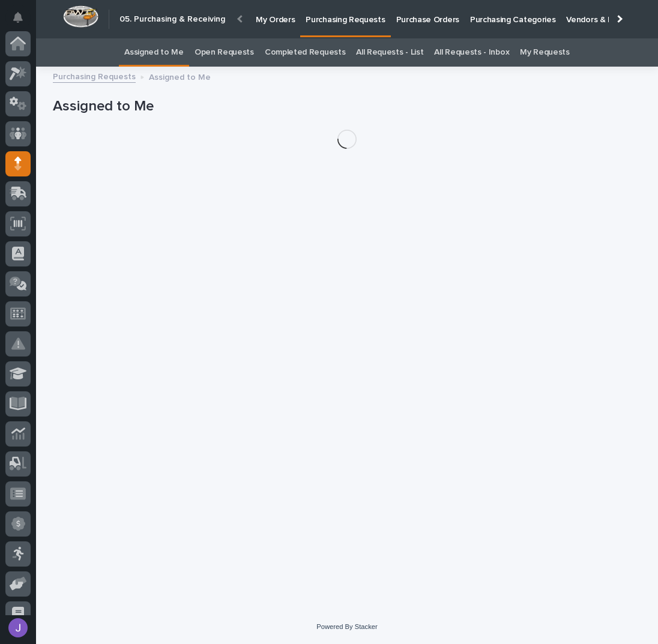
scroll to position [120, 0]
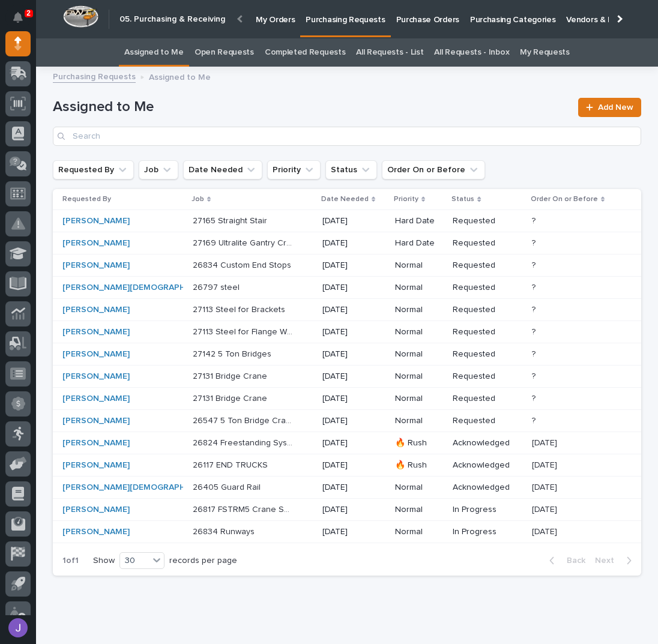
click at [217, 240] on p "27169 Ultralite Gantry Crane" at bounding box center [244, 242] width 103 height 13
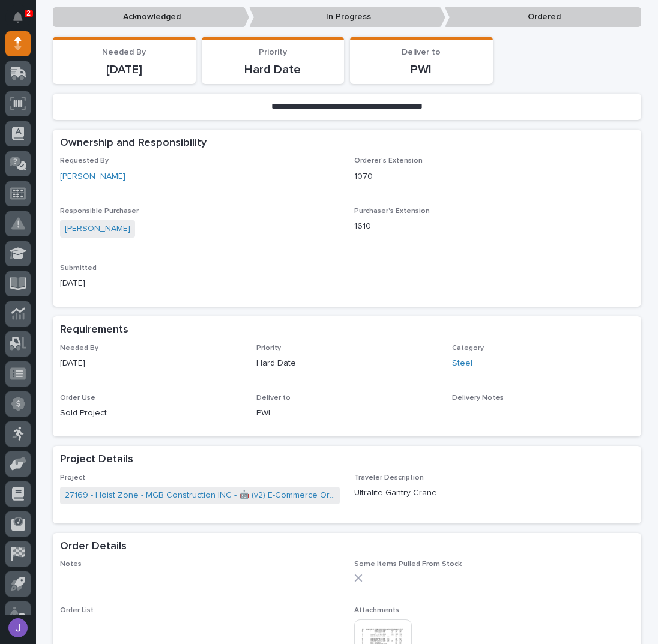
scroll to position [240, 0]
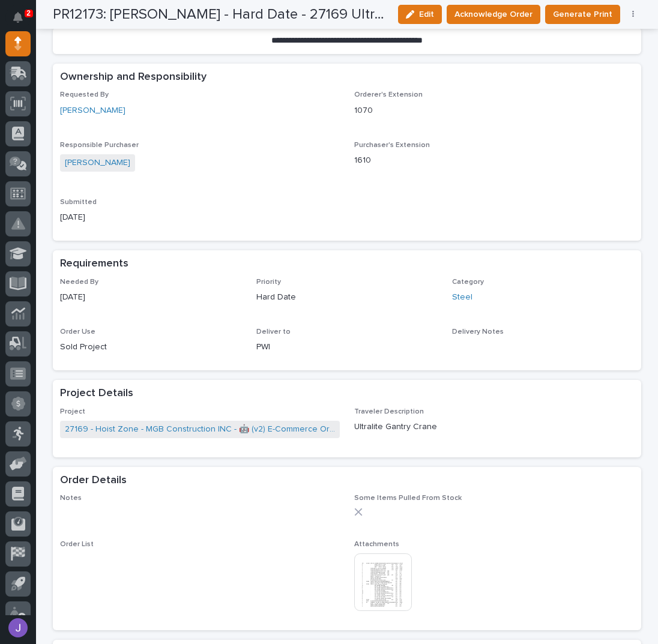
click at [373, 589] on img at bounding box center [383, 582] width 58 height 58
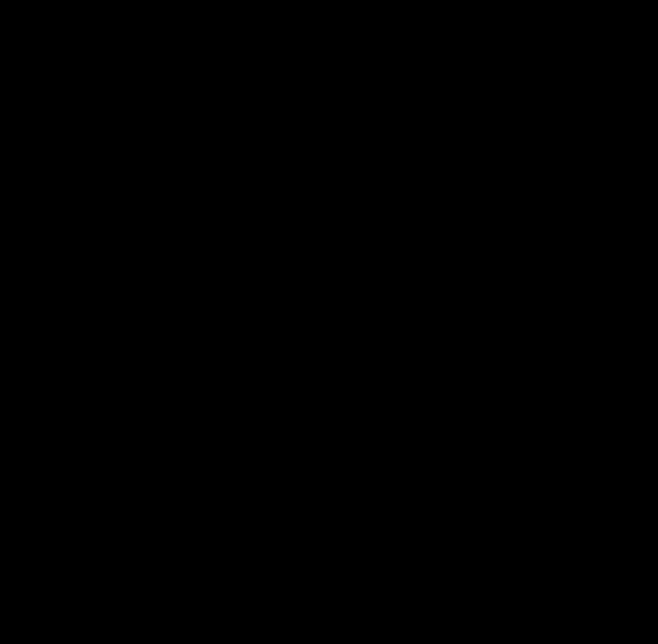
scroll to position [160, 0]
click at [333, 343] on span "Download File" at bounding box center [335, 347] width 56 height 8
click at [639, 17] on button "Close gallery" at bounding box center [643, 14] width 30 height 28
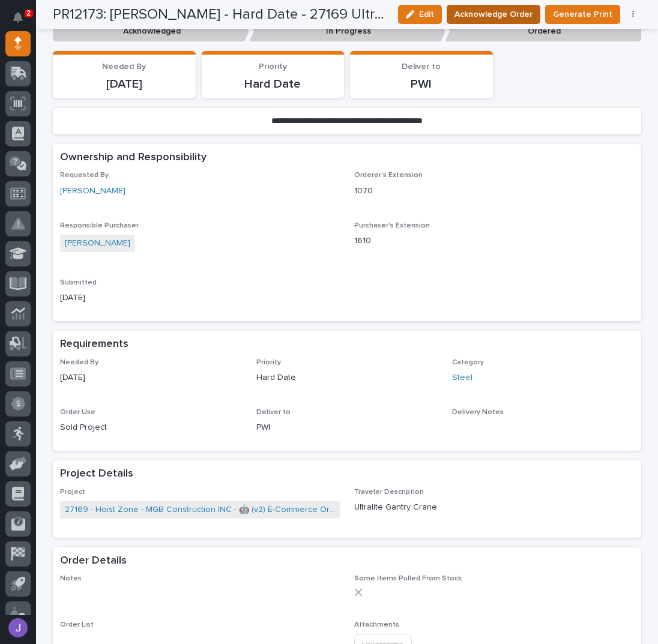
click at [504, 10] on span "Acknowledge Order" at bounding box center [493, 14] width 78 height 14
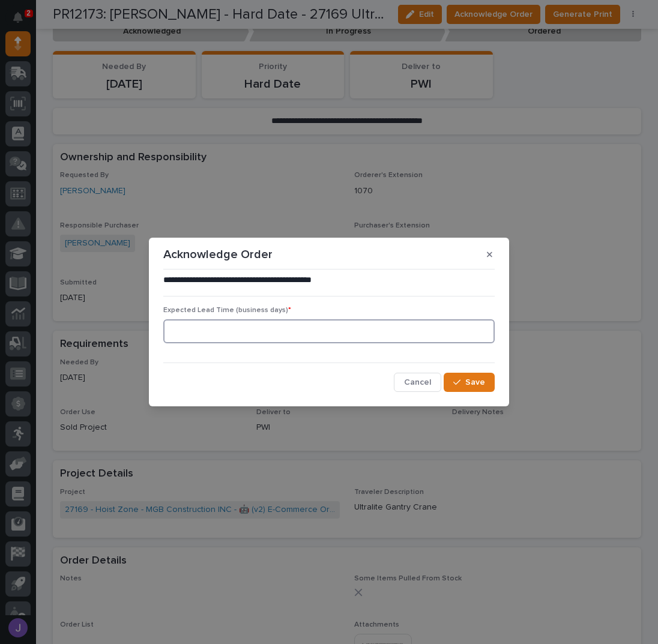
click at [233, 331] on input at bounding box center [328, 331] width 331 height 24
type input "0"
click at [460, 383] on icon "button" at bounding box center [456, 382] width 7 height 8
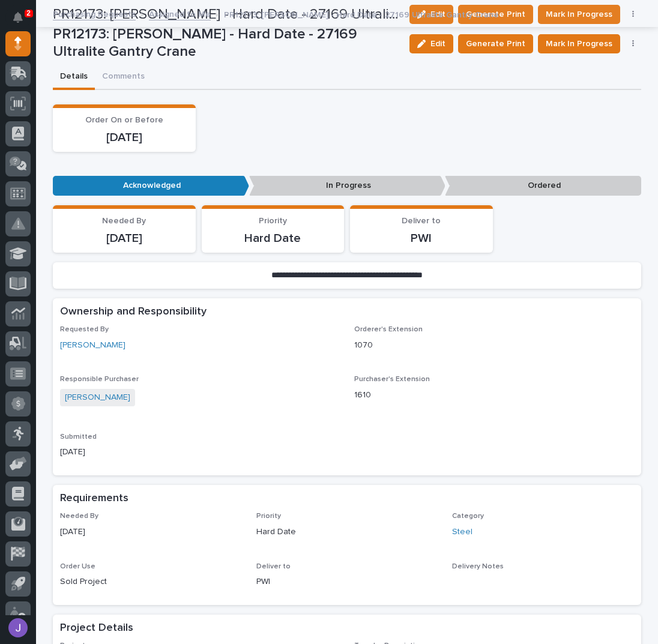
scroll to position [0, 0]
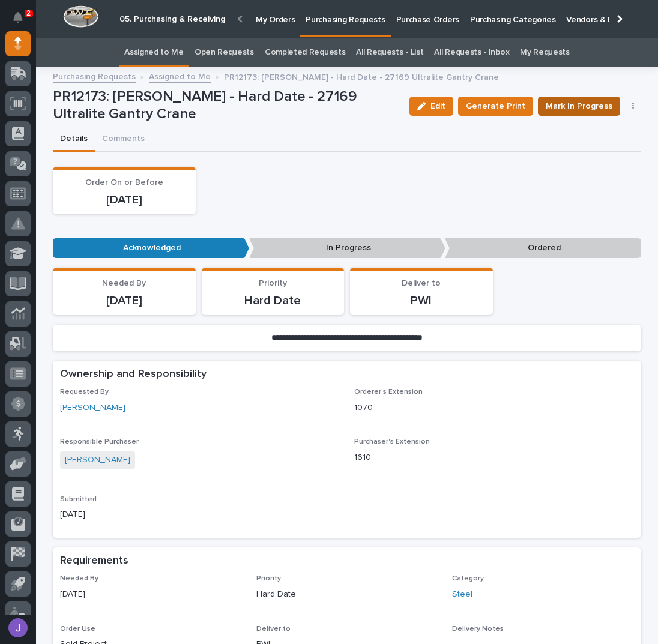
click at [552, 112] on span "Mark In Progress" at bounding box center [578, 106] width 67 height 14
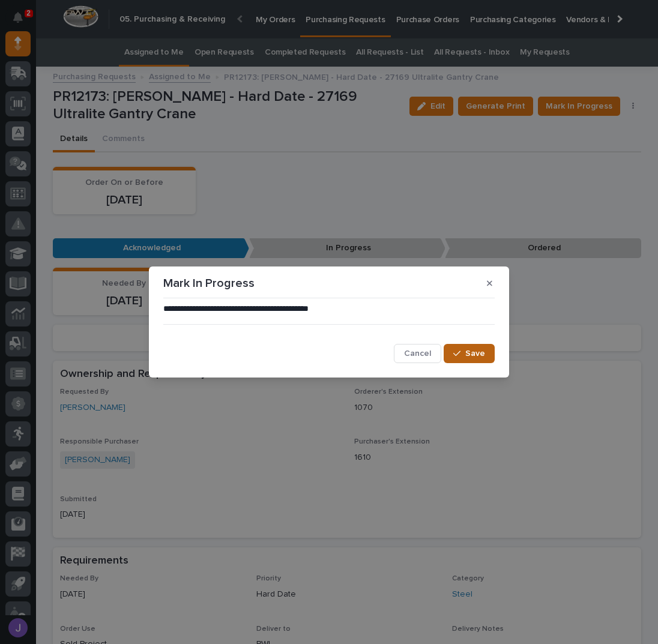
click at [473, 360] on button "Save" at bounding box center [468, 353] width 51 height 19
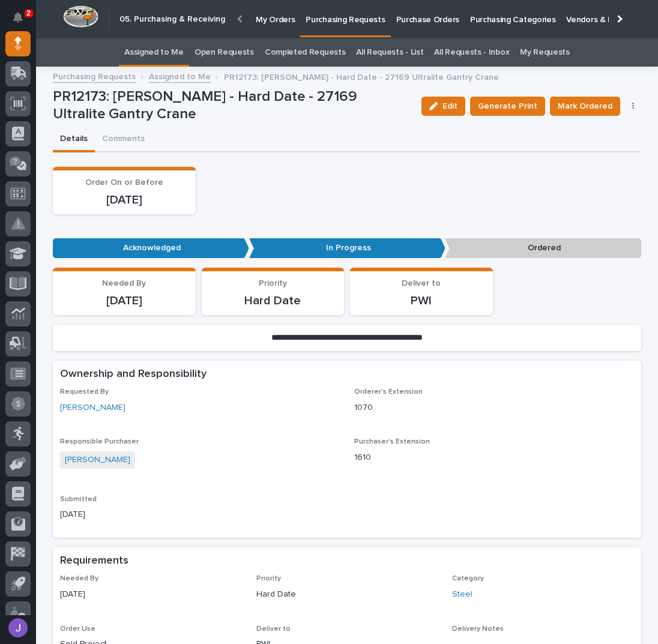
click at [162, 50] on link "Assigned to Me" at bounding box center [153, 52] width 59 height 28
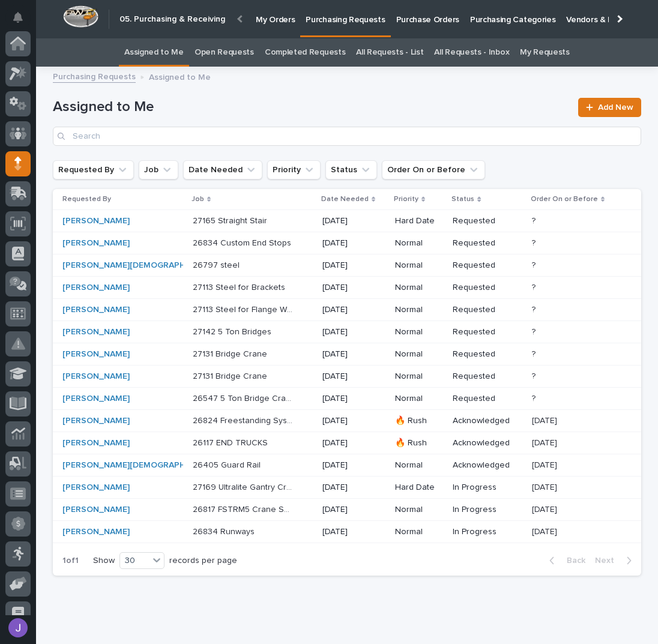
scroll to position [120, 0]
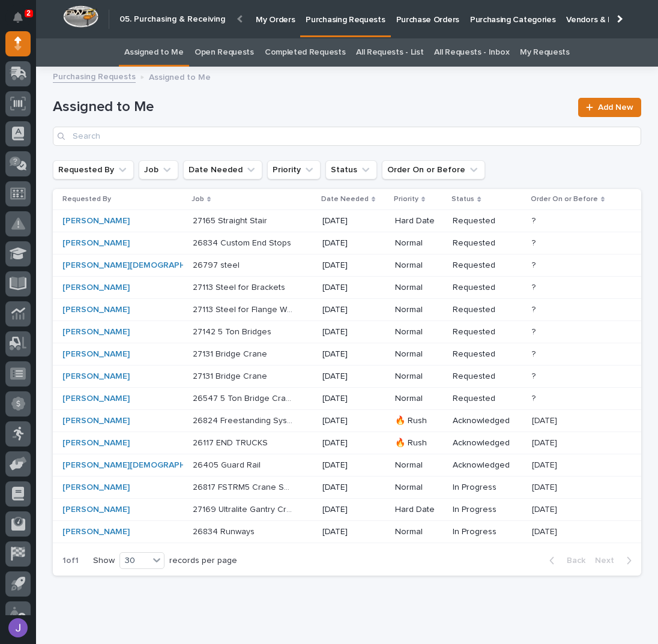
click at [239, 223] on p at bounding box center [243, 221] width 100 height 10
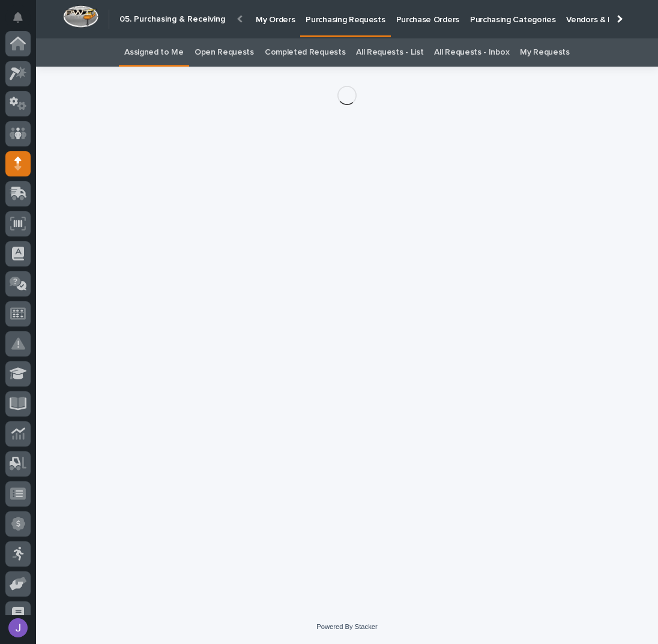
scroll to position [120, 0]
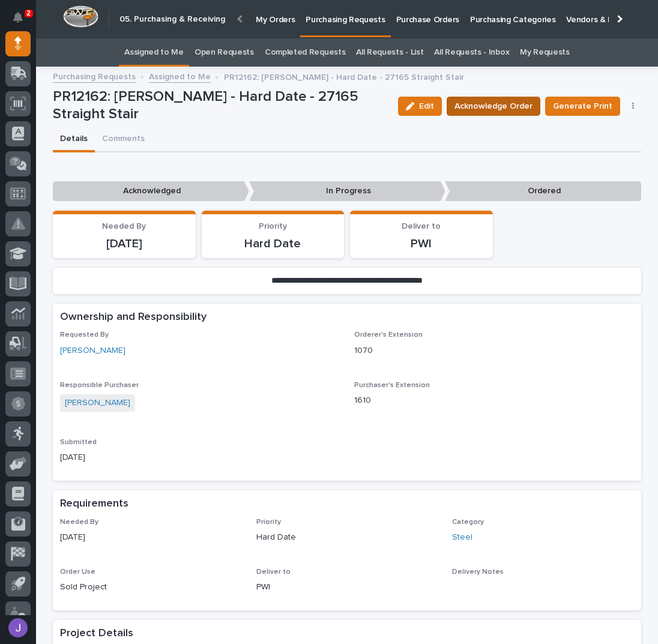
click at [495, 103] on span "Acknowledge Order" at bounding box center [493, 106] width 78 height 14
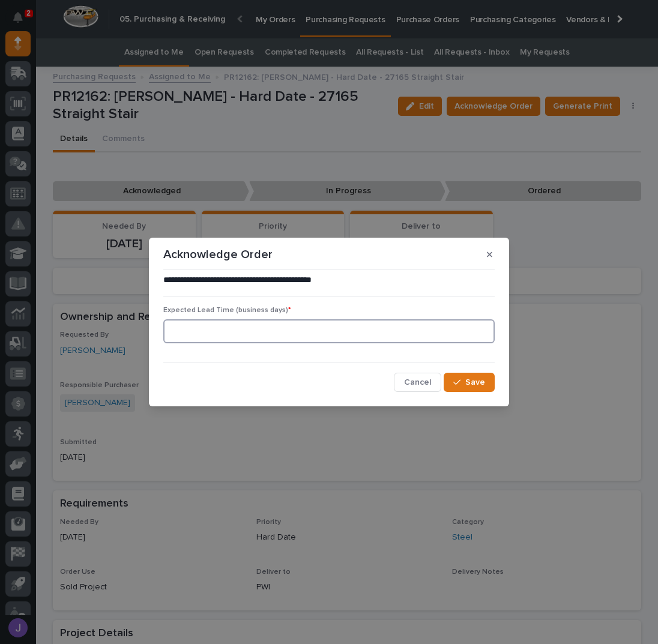
click at [260, 338] on input at bounding box center [328, 331] width 331 height 24
type input "0"
click at [467, 383] on span "Save" at bounding box center [475, 382] width 20 height 11
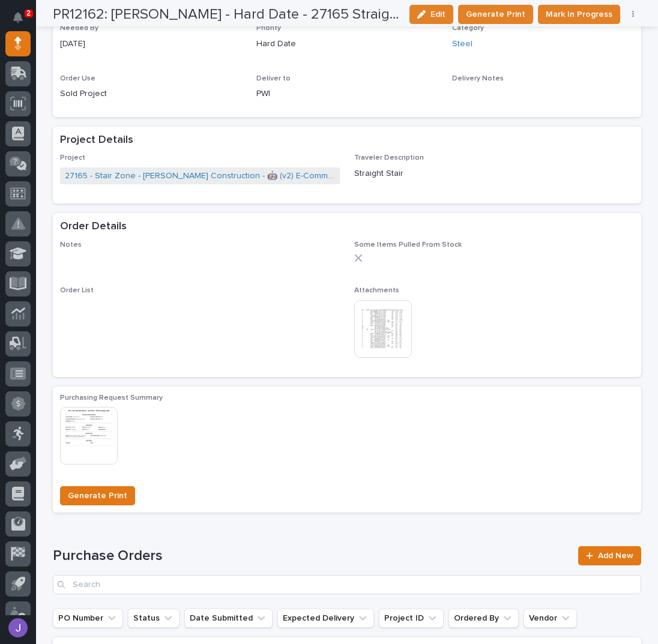
scroll to position [551, 0]
click at [385, 310] on img at bounding box center [383, 328] width 58 height 58
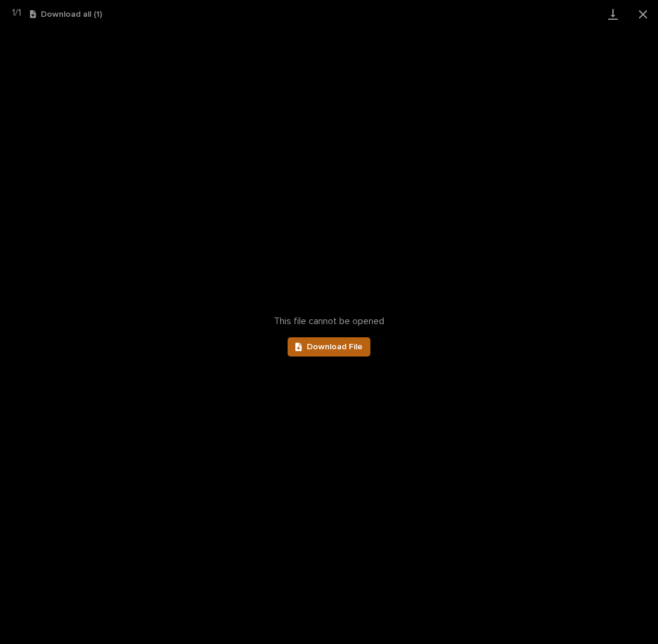
click at [359, 349] on span "Download File" at bounding box center [335, 347] width 56 height 8
drag, startPoint x: 632, startPoint y: 13, endPoint x: 655, endPoint y: 19, distance: 23.6
click at [632, 13] on button "Close gallery" at bounding box center [643, 14] width 30 height 28
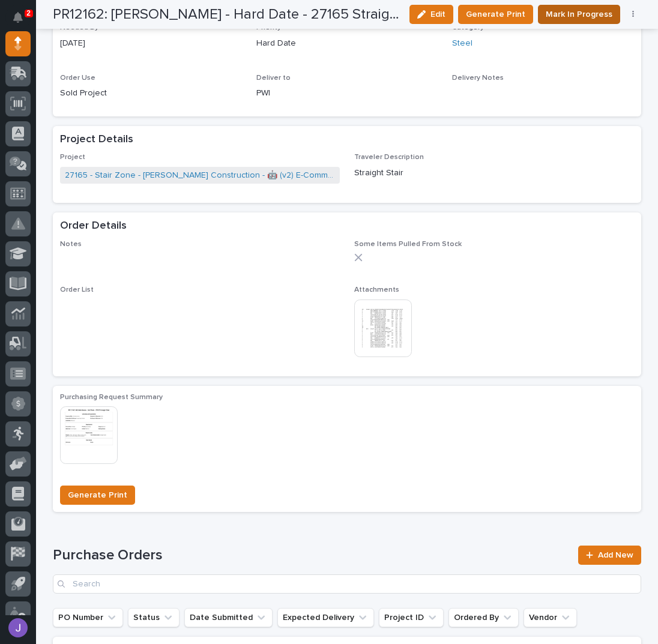
click at [574, 13] on span "Mark In Progress" at bounding box center [578, 14] width 67 height 14
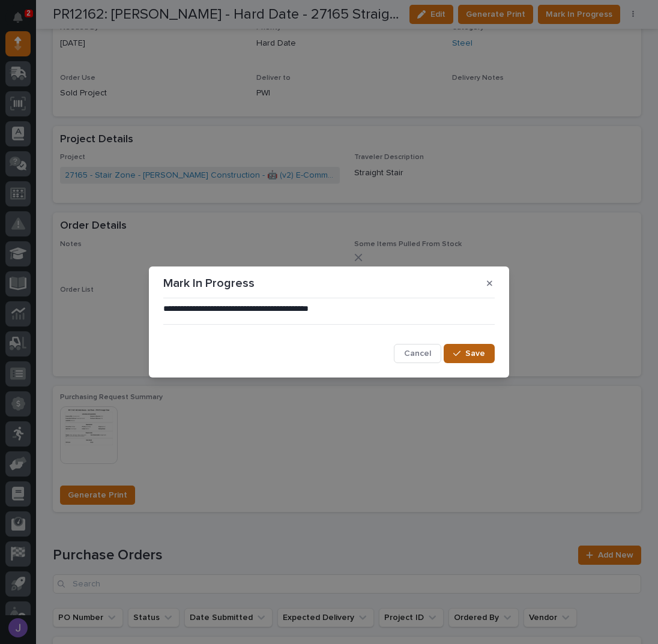
click at [471, 346] on button "Save" at bounding box center [468, 353] width 51 height 19
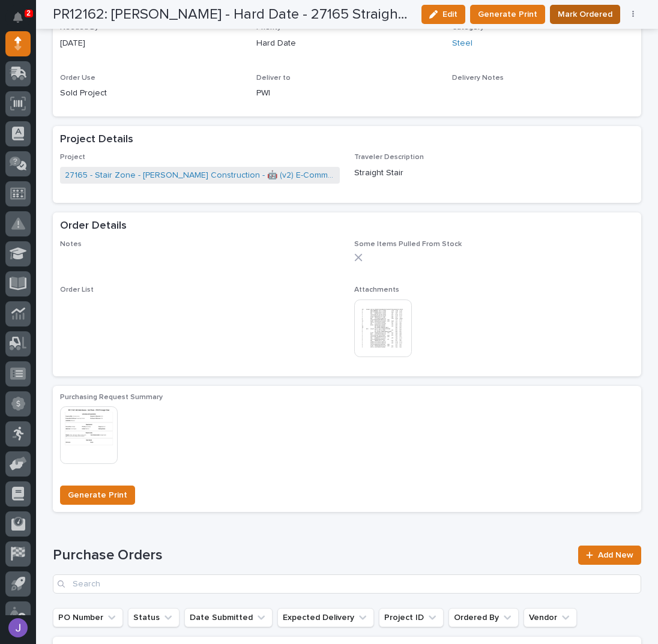
click at [578, 15] on span "Mark Ordered" at bounding box center [584, 14] width 55 height 14
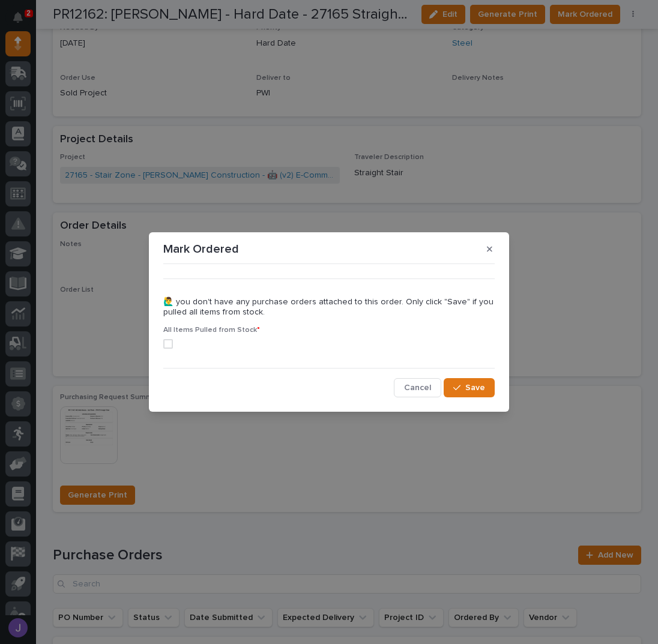
click at [170, 344] on span at bounding box center [168, 344] width 10 height 10
click at [460, 383] on icon "button" at bounding box center [456, 387] width 7 height 8
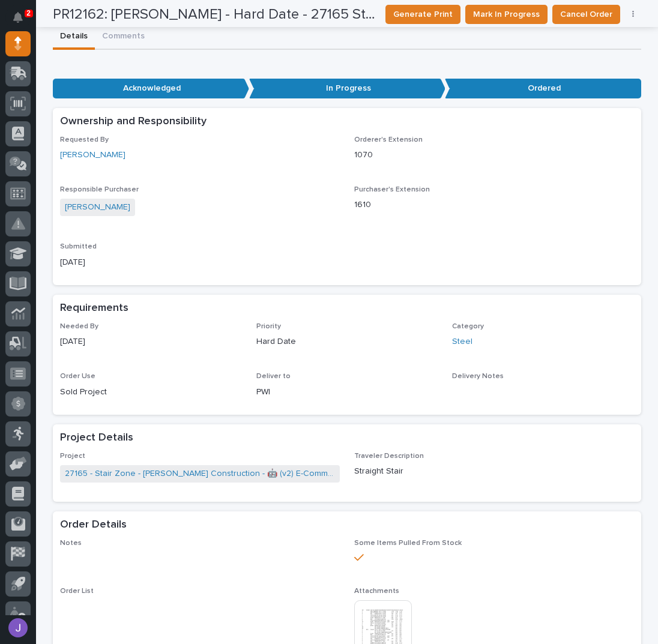
scroll to position [0, 0]
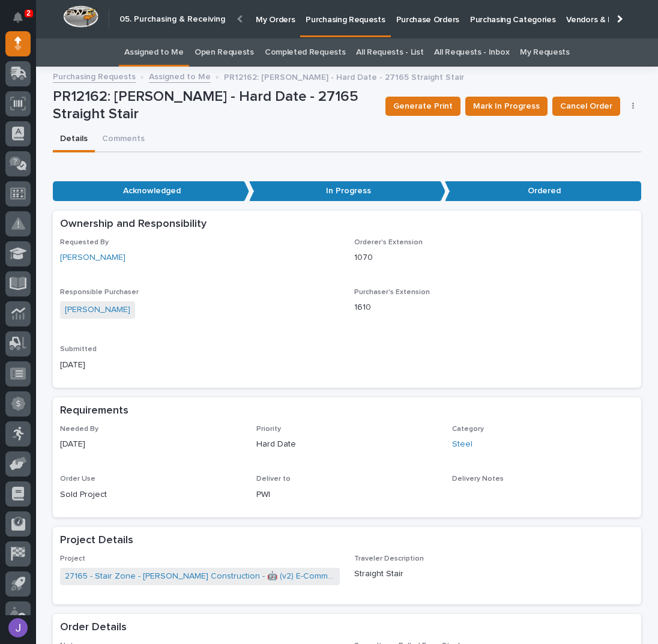
click at [165, 52] on link "Assigned to Me" at bounding box center [153, 52] width 59 height 28
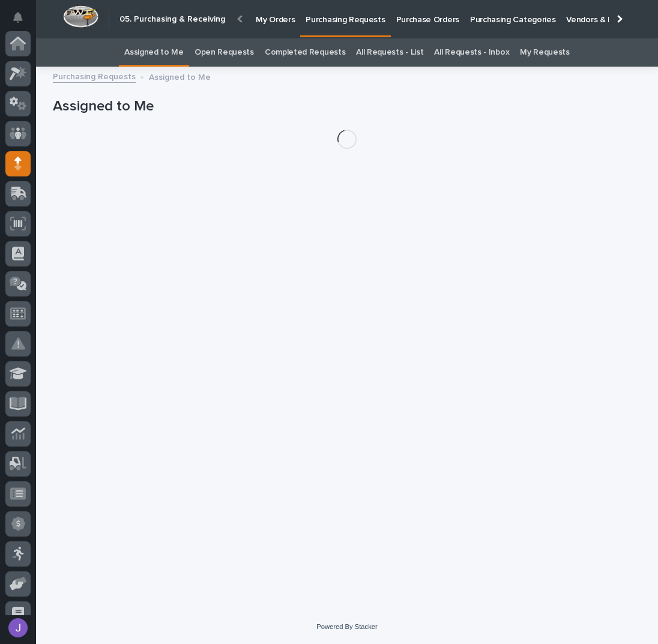
scroll to position [120, 0]
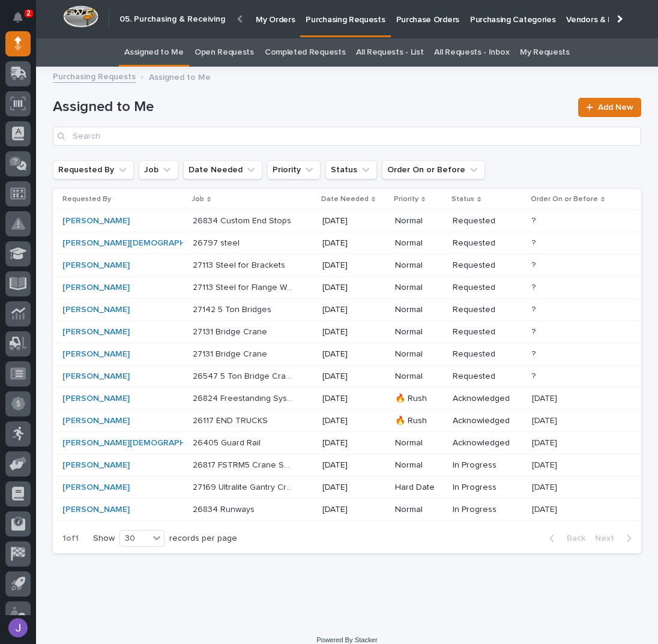
click at [258, 224] on p at bounding box center [243, 221] width 100 height 10
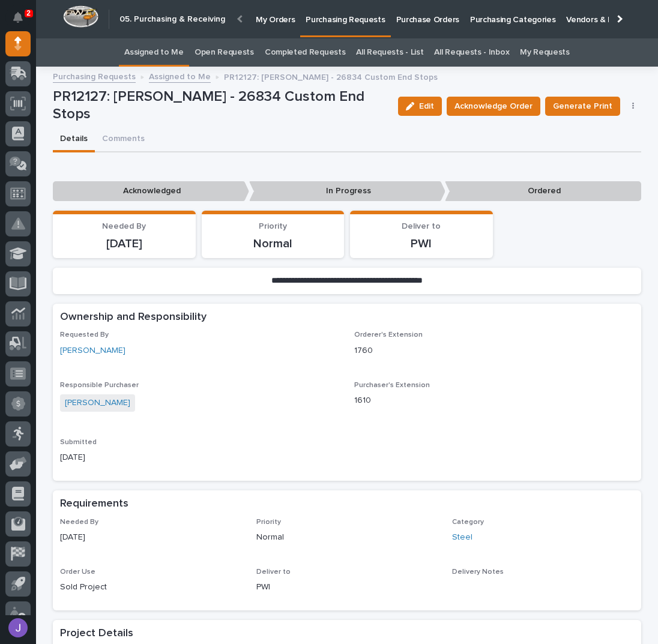
scroll to position [240, 0]
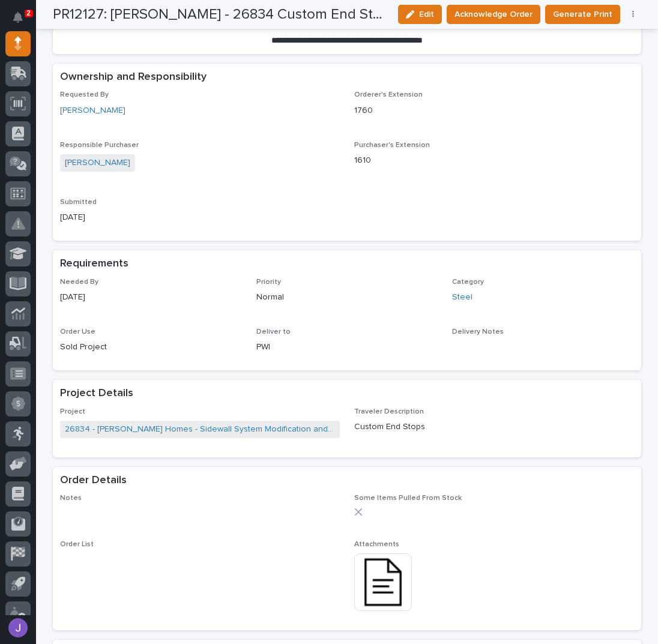
click at [378, 587] on img at bounding box center [383, 582] width 58 height 58
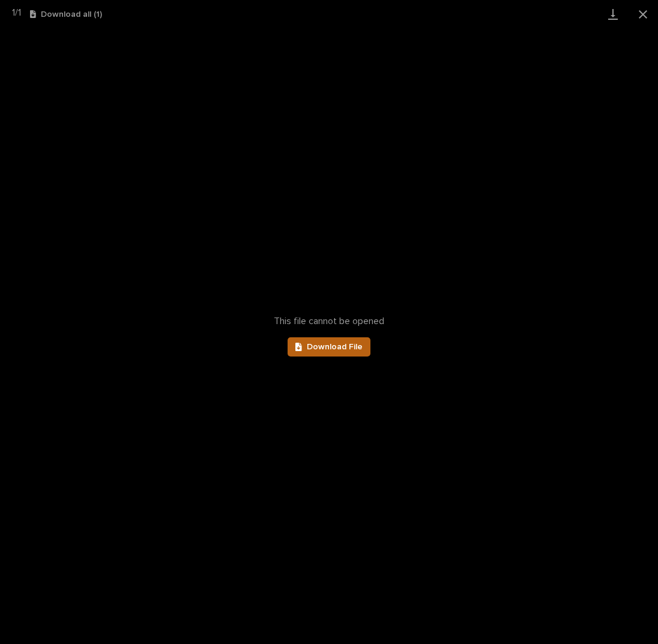
click at [341, 349] on span "Download File" at bounding box center [335, 347] width 56 height 8
click at [638, 16] on button "Close gallery" at bounding box center [643, 14] width 30 height 28
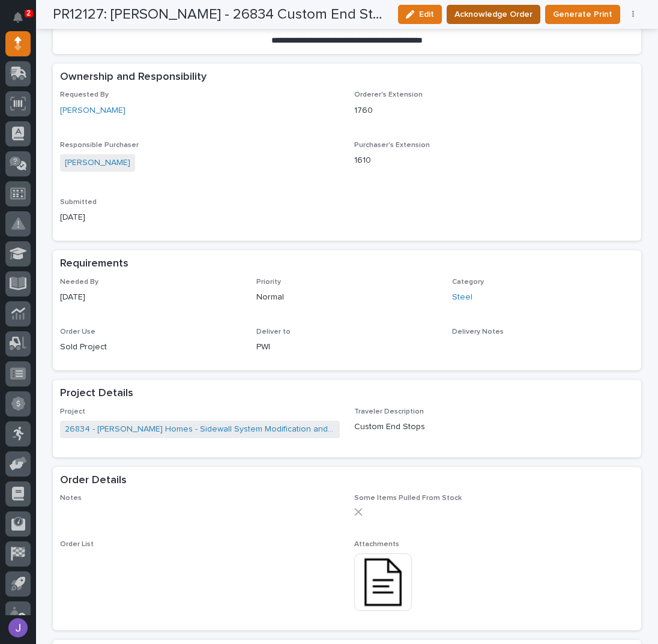
click at [498, 20] on span "Acknowledge Order" at bounding box center [493, 14] width 78 height 14
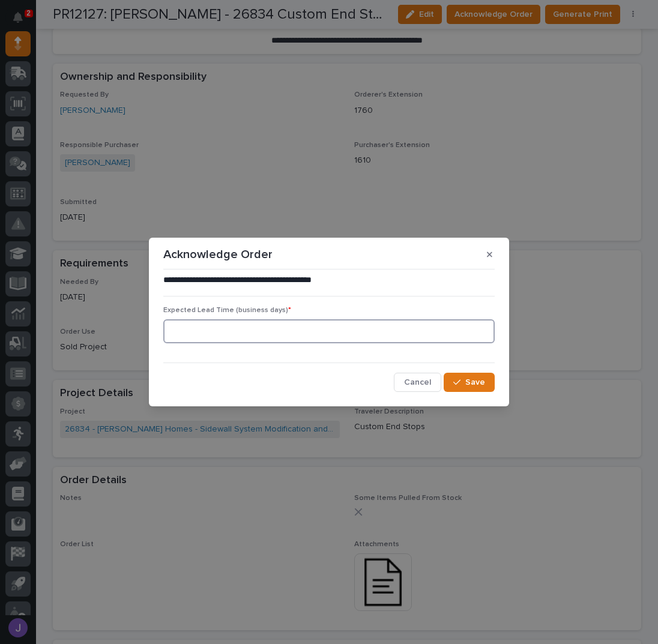
drag, startPoint x: 253, startPoint y: 334, endPoint x: 256, endPoint y: 329, distance: 6.5
click at [254, 335] on input at bounding box center [328, 331] width 331 height 24
type input "0"
click at [466, 385] on span "Save" at bounding box center [475, 382] width 20 height 11
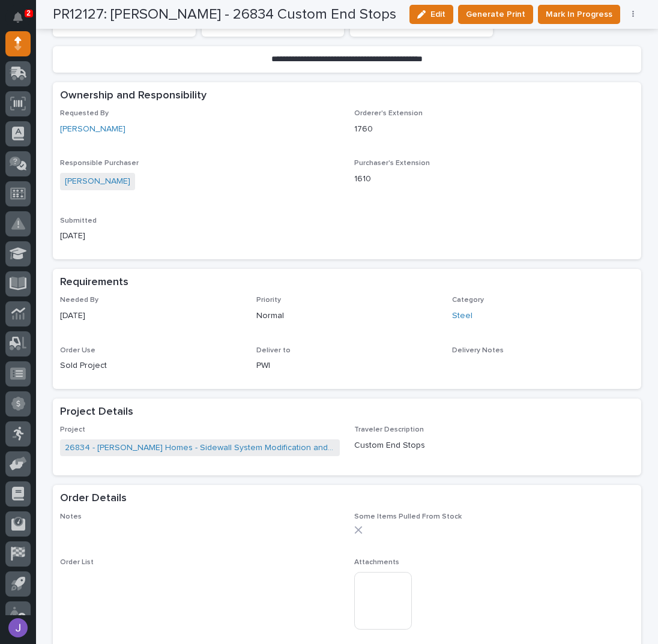
scroll to position [349, 0]
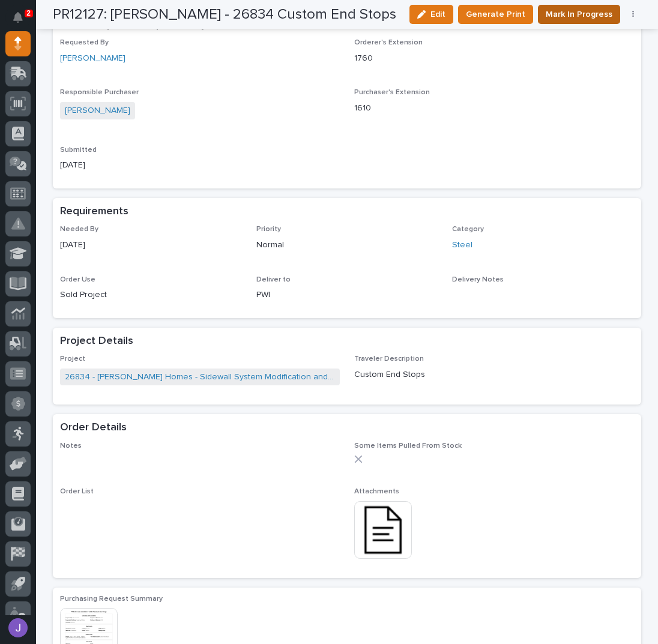
click at [569, 15] on span "Mark In Progress" at bounding box center [578, 14] width 67 height 14
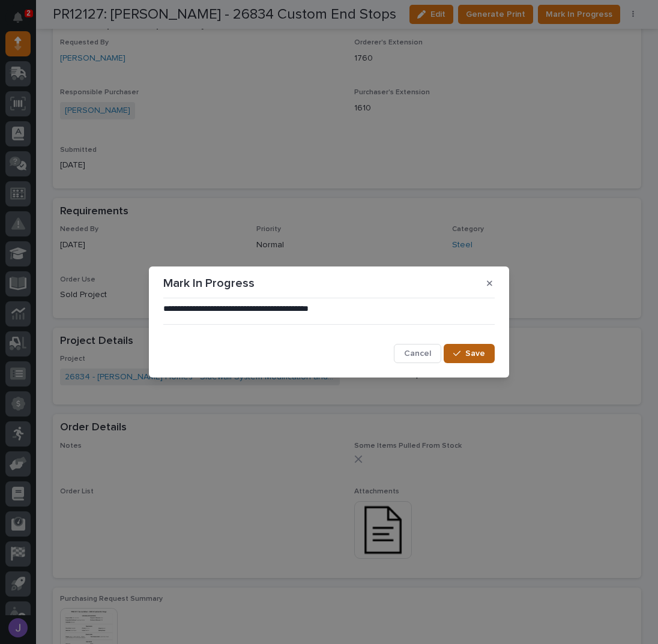
click at [472, 347] on button "Save" at bounding box center [468, 353] width 51 height 19
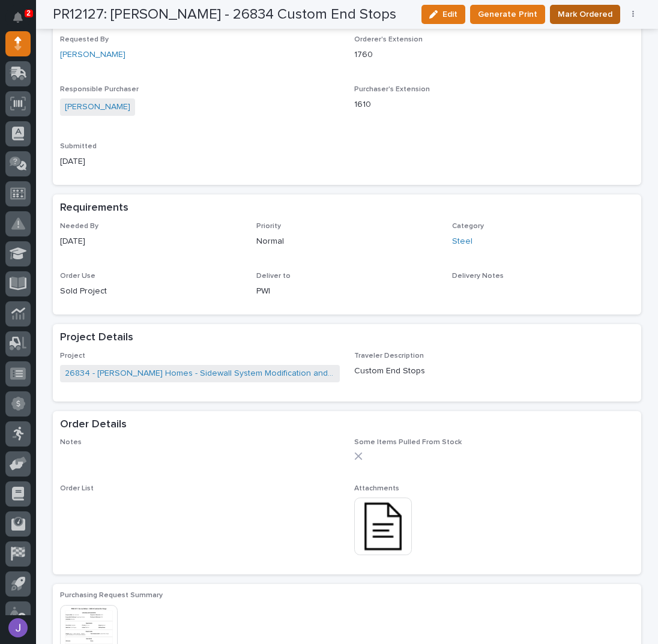
click at [587, 14] on span "Mark Ordered" at bounding box center [584, 14] width 55 height 14
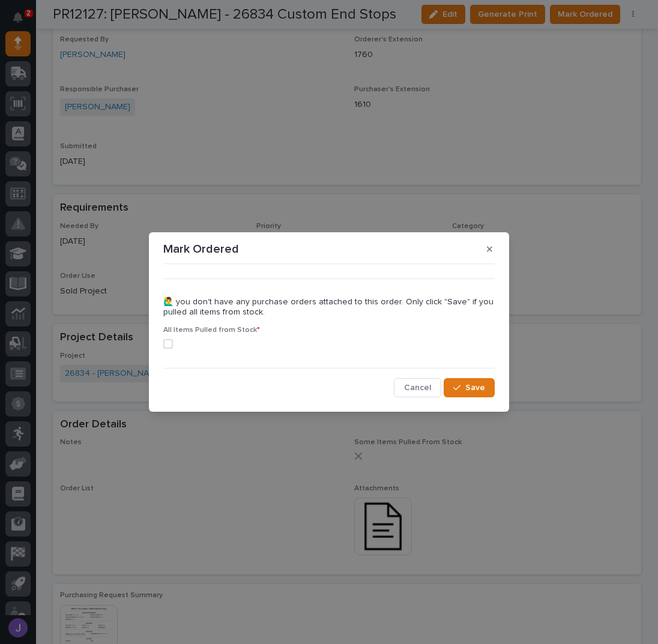
click at [169, 343] on span at bounding box center [168, 344] width 10 height 10
click at [460, 386] on icon "button" at bounding box center [456, 387] width 7 height 8
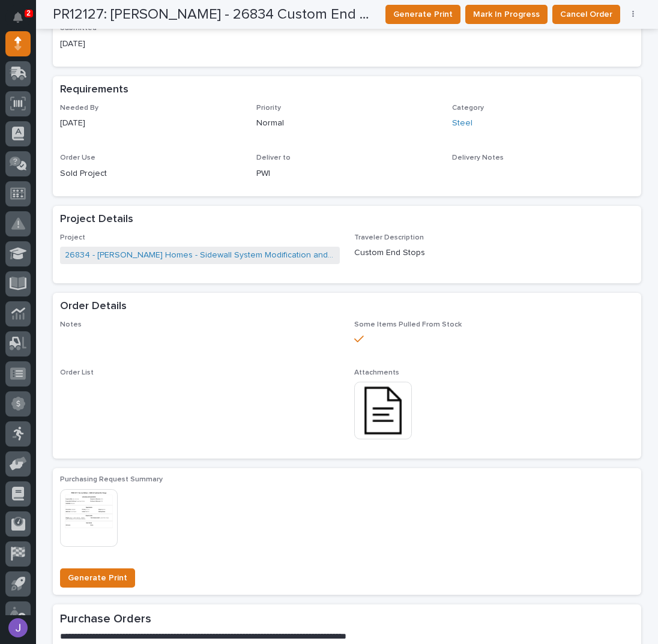
scroll to position [0, 0]
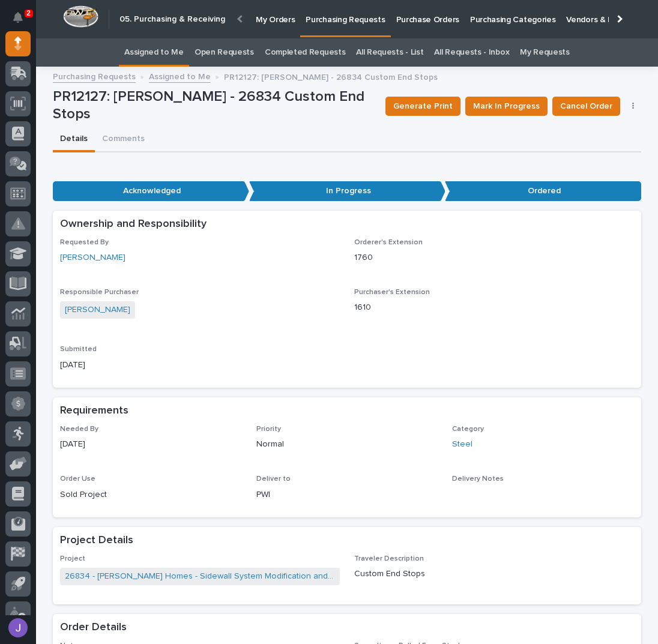
click at [163, 55] on link "Assigned to Me" at bounding box center [153, 52] width 59 height 28
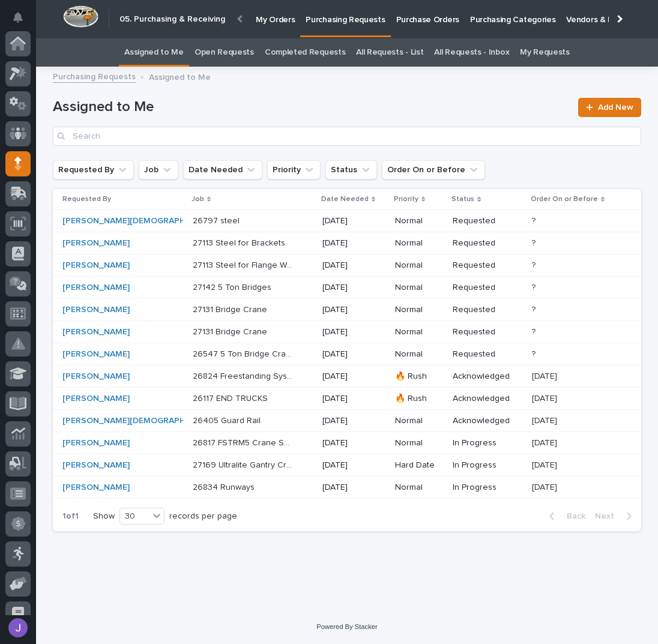
scroll to position [120, 0]
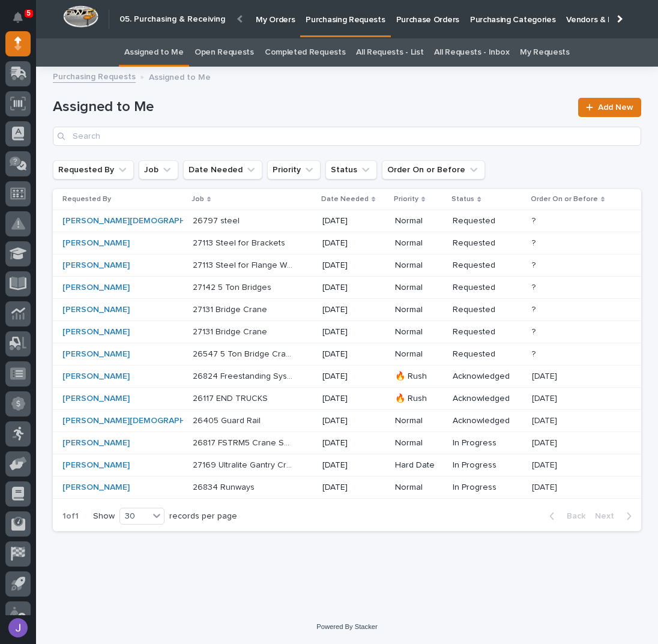
click at [293, 98] on div "Assigned to Me Add New" at bounding box center [347, 122] width 588 height 48
click at [268, 309] on div "27131 Bridge Crane 27131 Bridge Crane" at bounding box center [253, 310] width 120 height 20
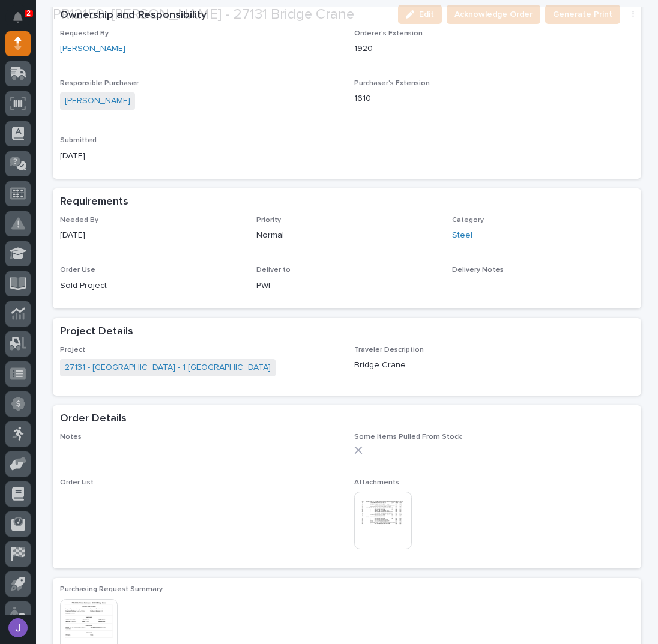
scroll to position [320, 0]
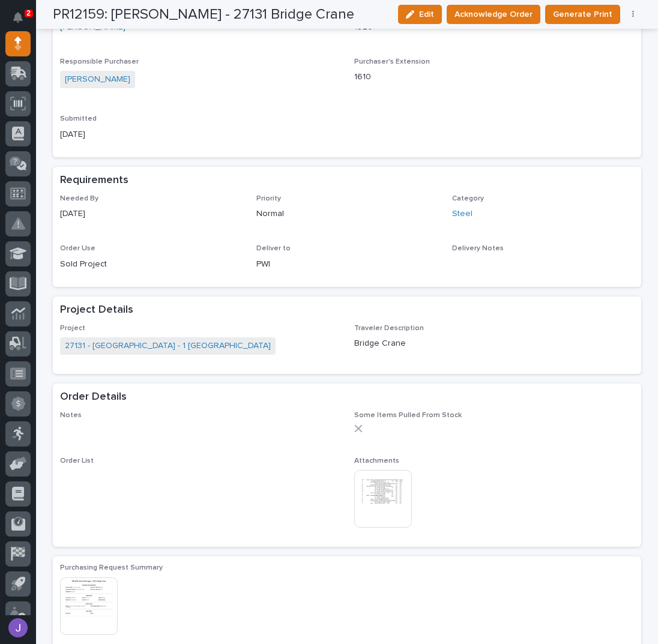
click at [389, 490] on img at bounding box center [383, 499] width 58 height 58
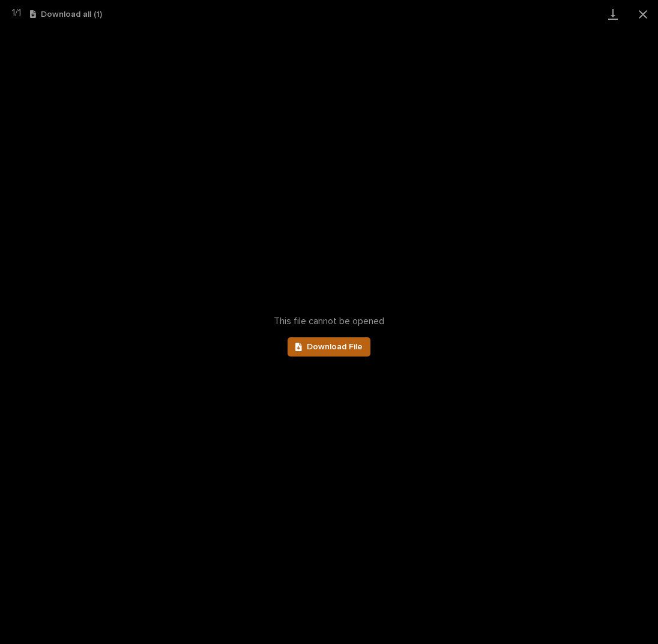
click at [338, 350] on span "Download File" at bounding box center [335, 347] width 56 height 8
click at [641, 14] on button "Close gallery" at bounding box center [643, 14] width 30 height 28
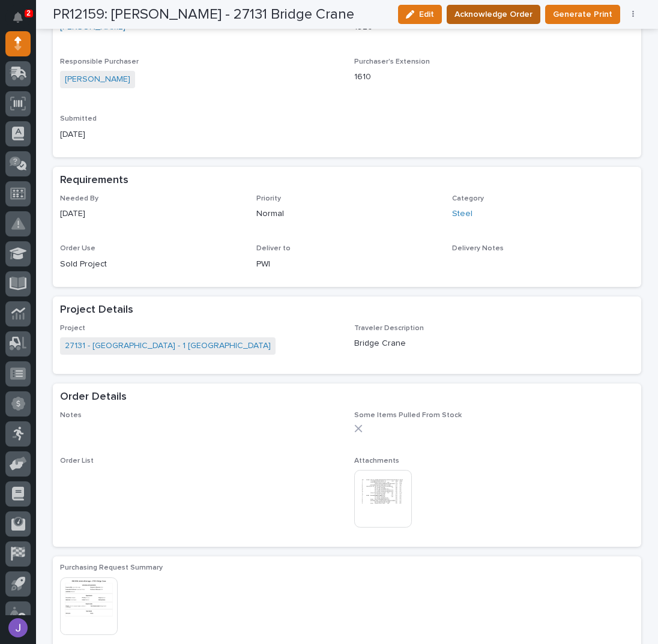
click at [517, 11] on span "Acknowledge Order" at bounding box center [493, 14] width 78 height 14
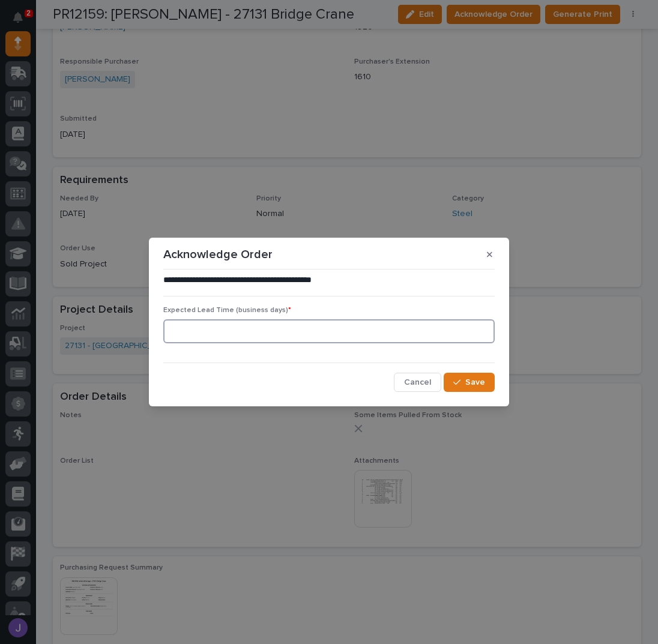
click at [209, 334] on input at bounding box center [328, 331] width 331 height 24
type input "0"
click at [458, 379] on icon "button" at bounding box center [456, 382] width 7 height 8
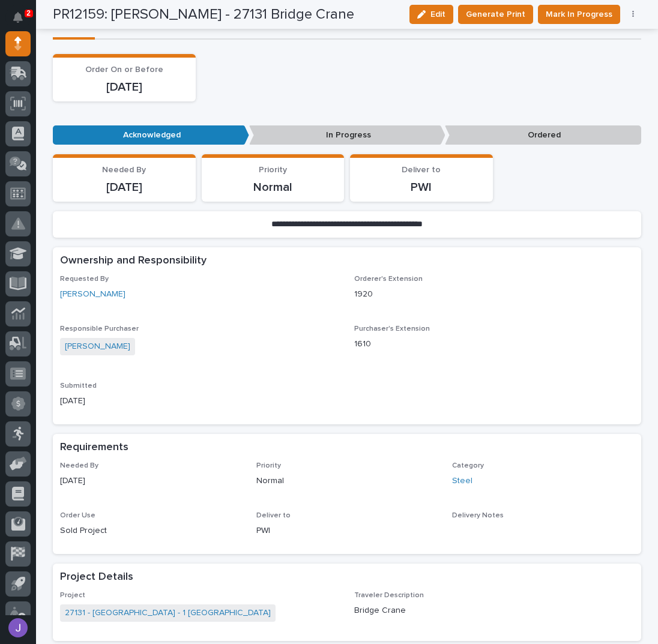
scroll to position [0, 0]
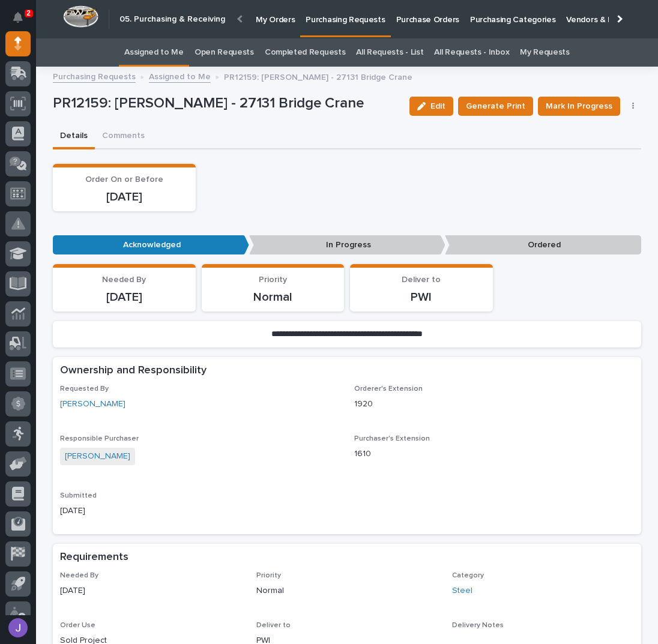
click at [169, 57] on link "Assigned to Me" at bounding box center [153, 52] width 59 height 28
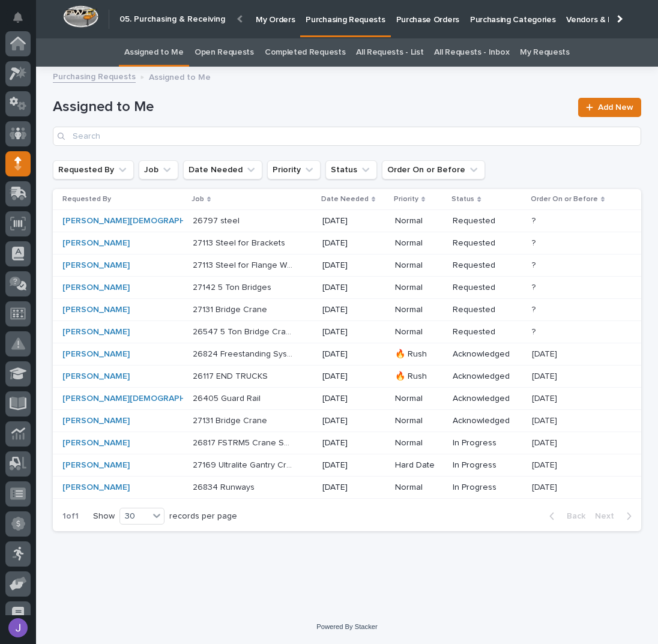
scroll to position [120, 0]
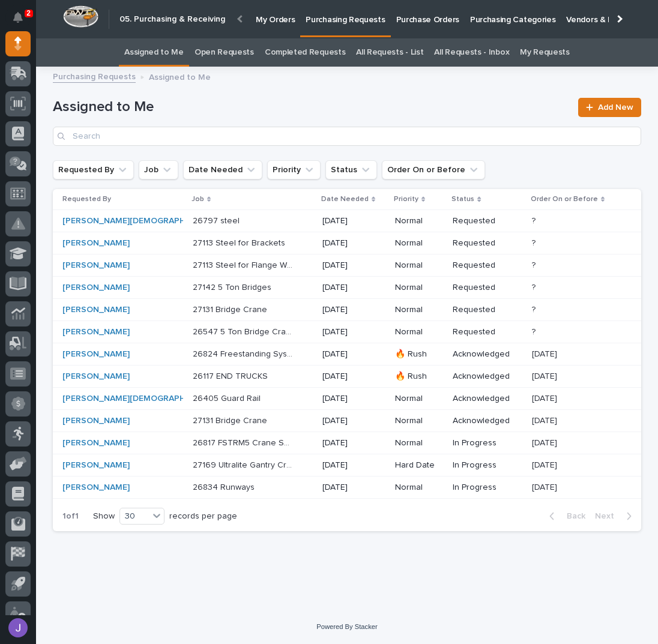
click at [216, 310] on p "27131 Bridge Crane" at bounding box center [231, 308] width 77 height 13
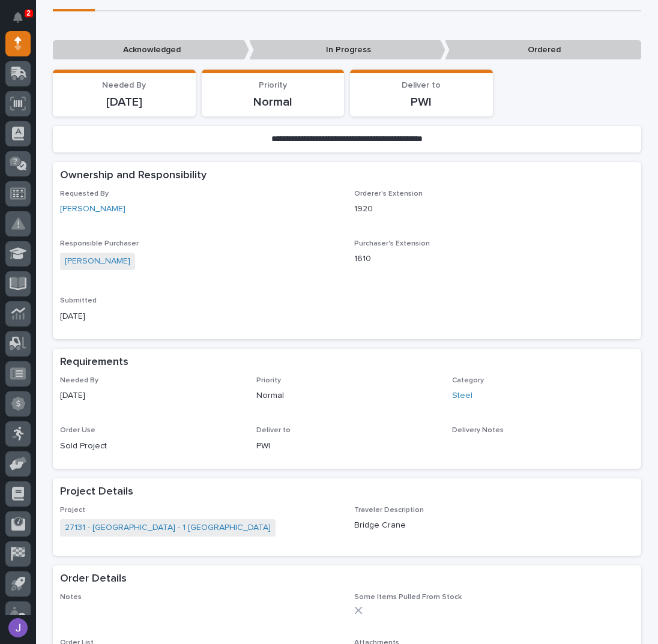
scroll to position [320, 0]
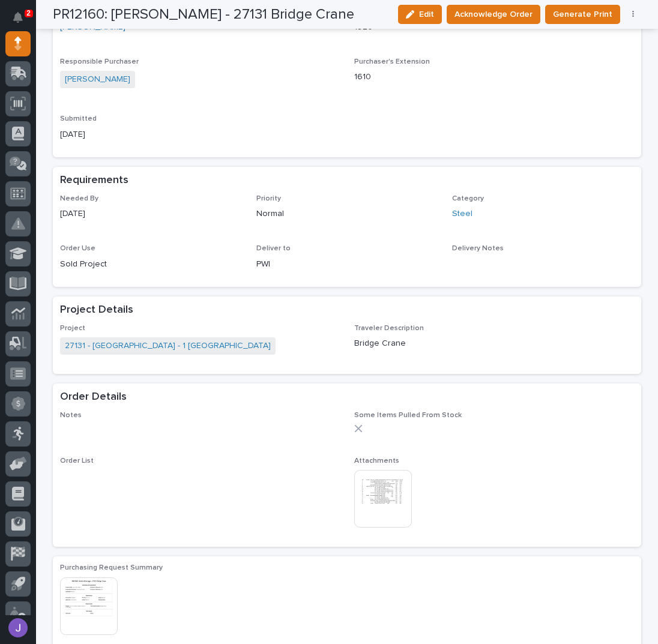
click at [367, 499] on img at bounding box center [383, 499] width 58 height 58
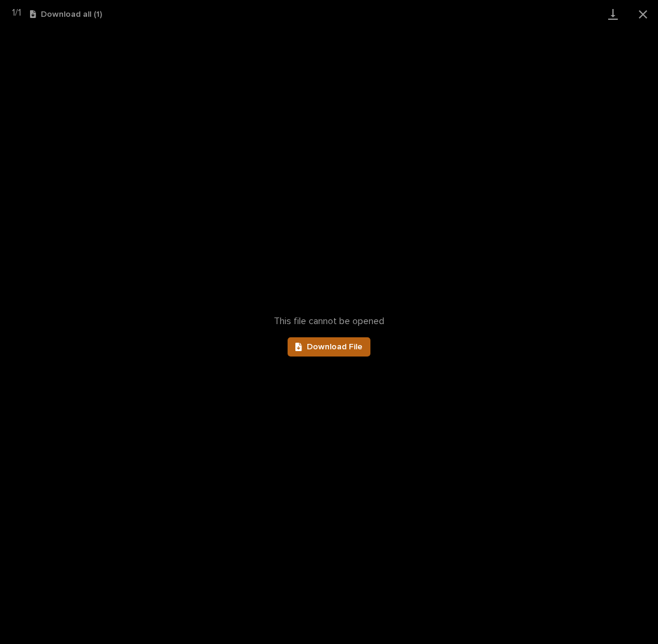
click at [326, 340] on link "Download File" at bounding box center [328, 346] width 83 height 19
click at [642, 13] on button "Close gallery" at bounding box center [643, 14] width 30 height 28
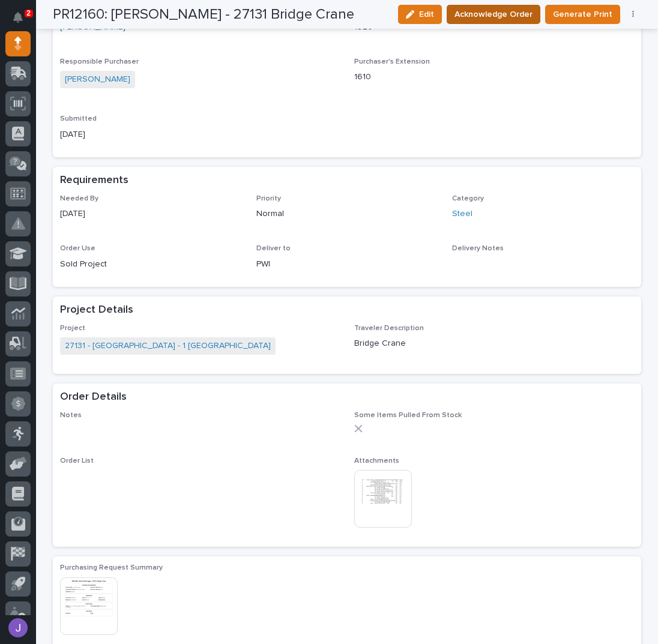
click at [481, 10] on span "Acknowledge Order" at bounding box center [493, 14] width 78 height 14
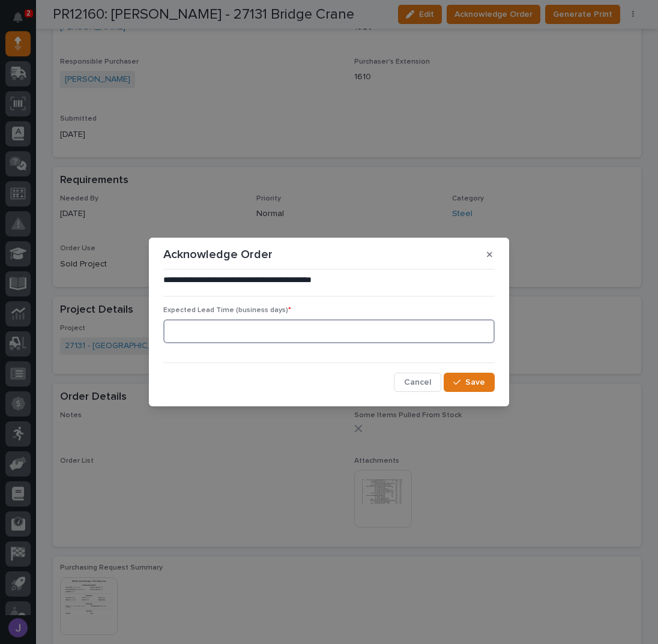
click at [210, 327] on input at bounding box center [328, 331] width 331 height 24
type input "0"
click at [458, 376] on button "Save" at bounding box center [468, 382] width 51 height 19
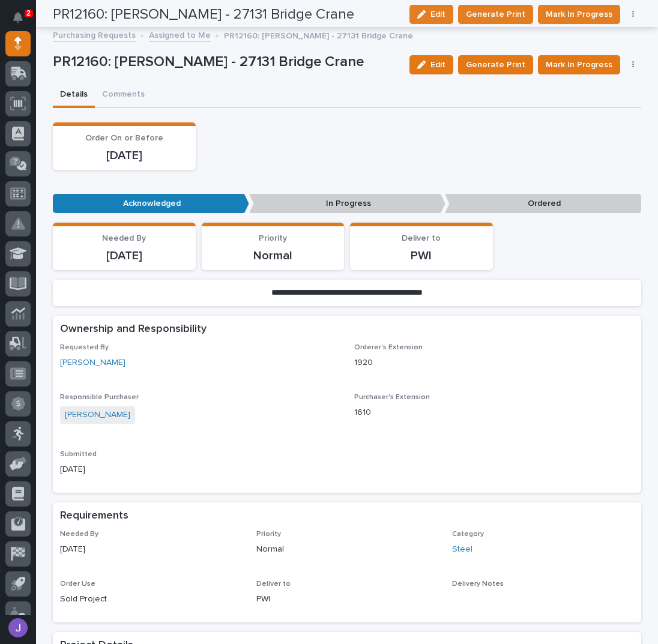
scroll to position [0, 0]
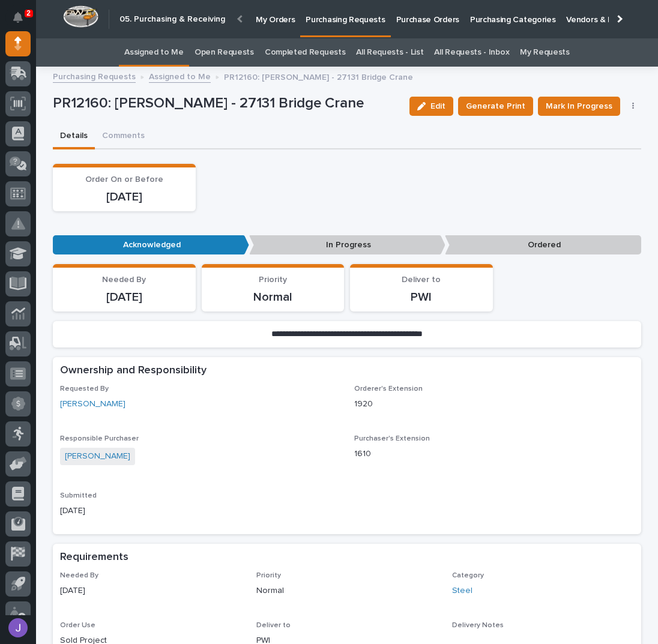
click at [183, 59] on link "Assigned to Me" at bounding box center [153, 52] width 59 height 28
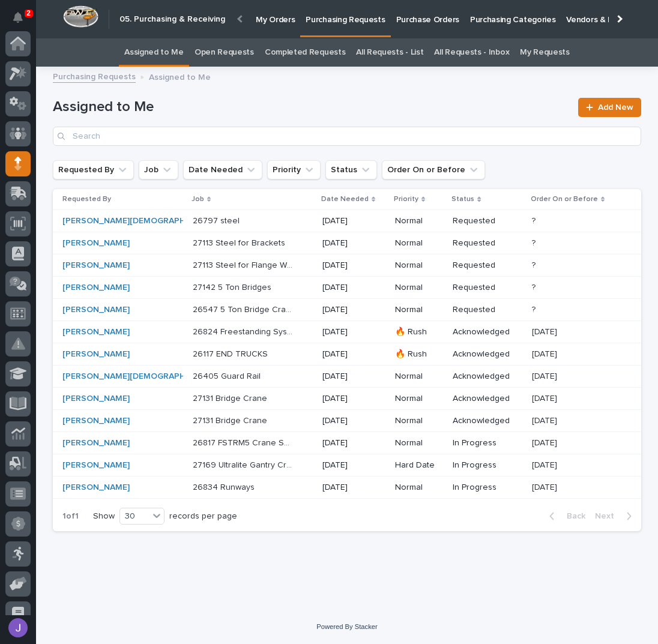
scroll to position [120, 0]
click at [277, 263] on div "27113 Steel for Flange Width Adders 27113 Steel for Flange Width Adders" at bounding box center [253, 266] width 120 height 20
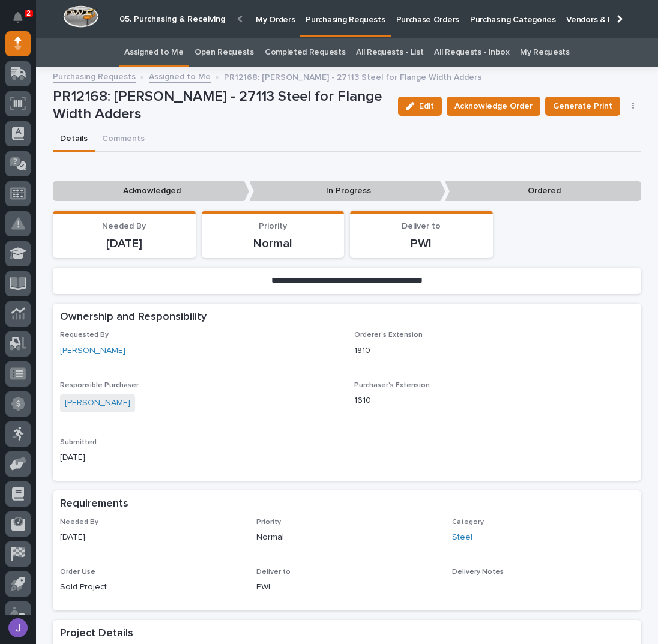
scroll to position [320, 0]
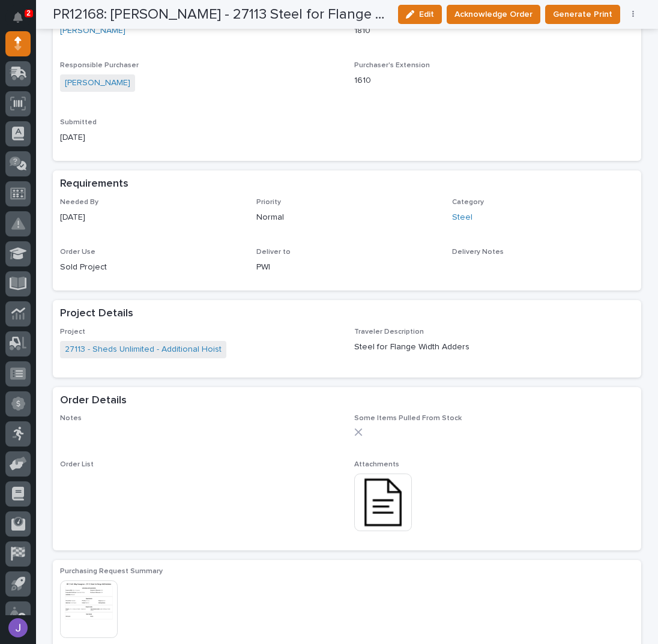
click at [386, 512] on img at bounding box center [383, 502] width 58 height 58
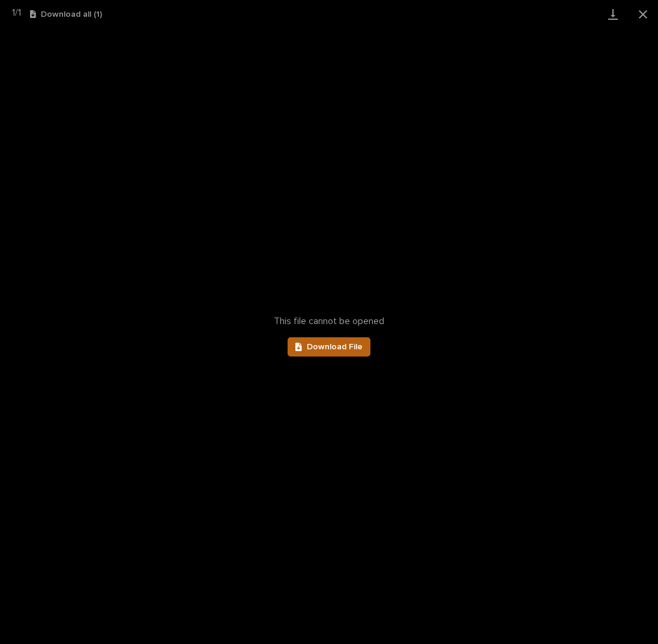
click at [356, 349] on span "Download File" at bounding box center [335, 347] width 56 height 8
click at [643, 14] on button "Close gallery" at bounding box center [643, 14] width 30 height 28
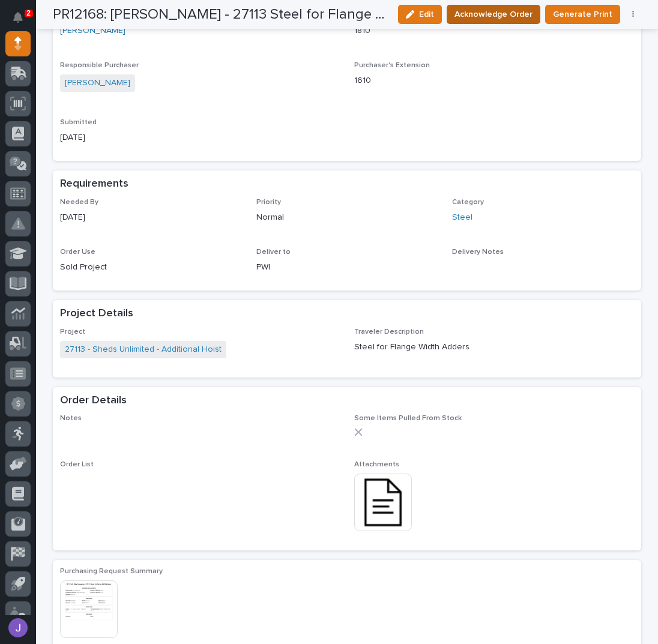
click at [497, 15] on span "Acknowledge Order" at bounding box center [493, 14] width 78 height 14
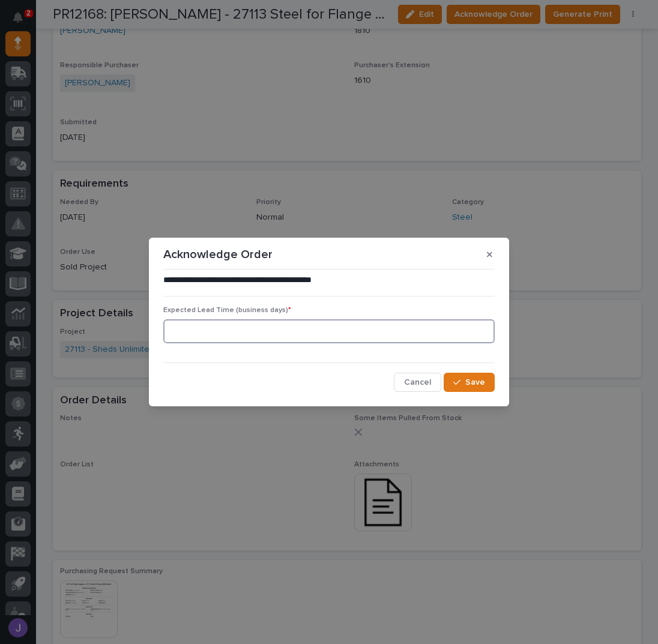
click at [221, 334] on input at bounding box center [328, 331] width 331 height 24
type input "0"
click at [471, 381] on span "Save" at bounding box center [475, 382] width 20 height 11
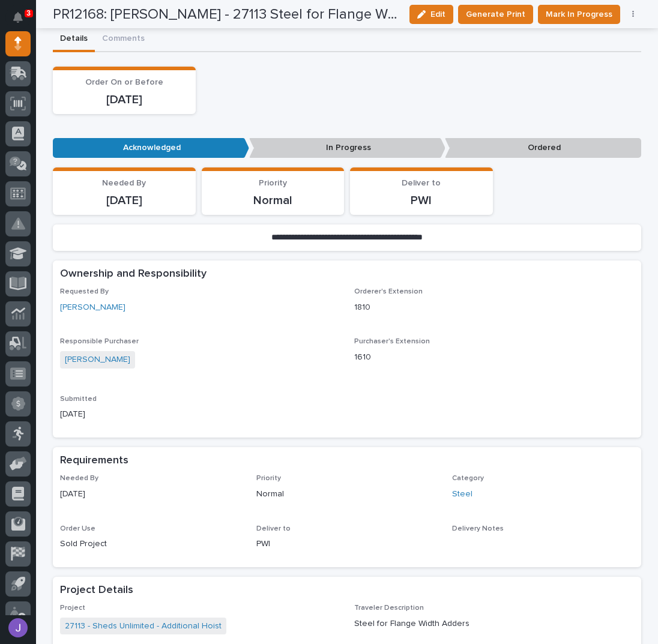
scroll to position [0, 0]
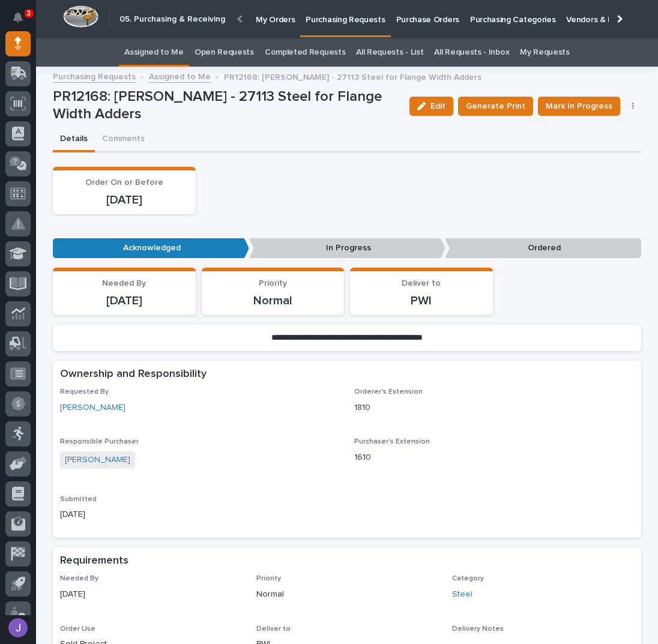
click at [164, 52] on link "Assigned to Me" at bounding box center [153, 52] width 59 height 28
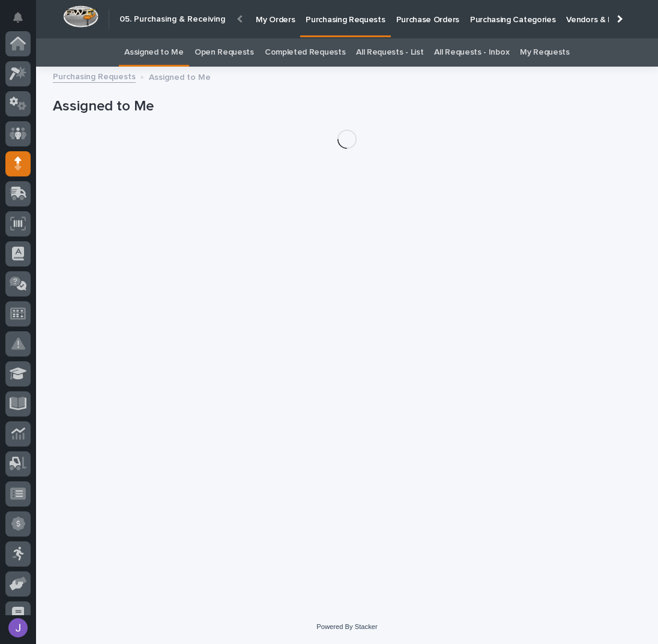
scroll to position [120, 0]
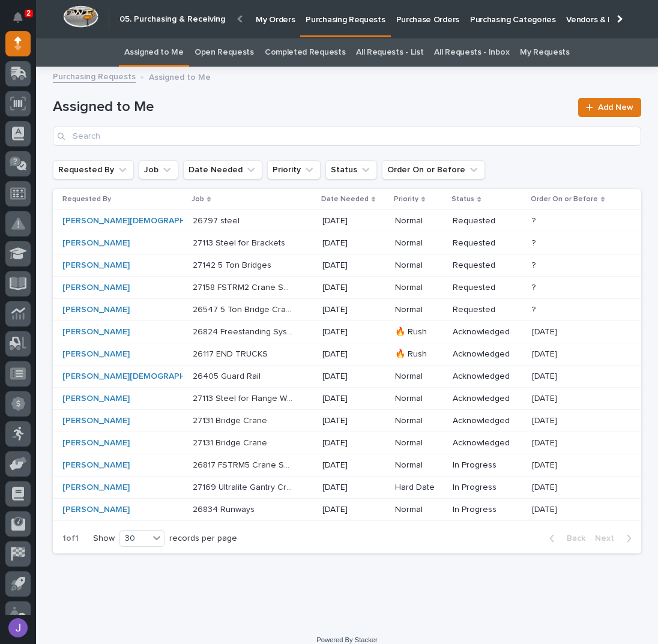
click at [274, 239] on div "27113 Steel for Brackets 27113 Steel for Brackets" at bounding box center [253, 243] width 120 height 20
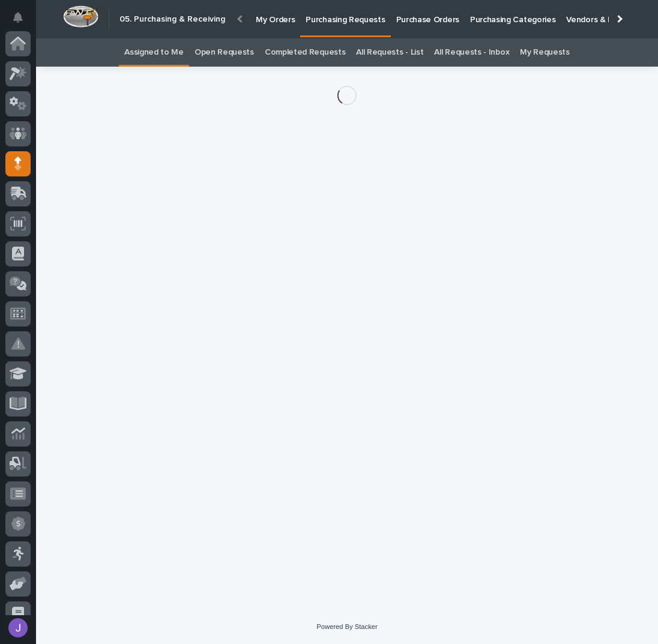
scroll to position [120, 0]
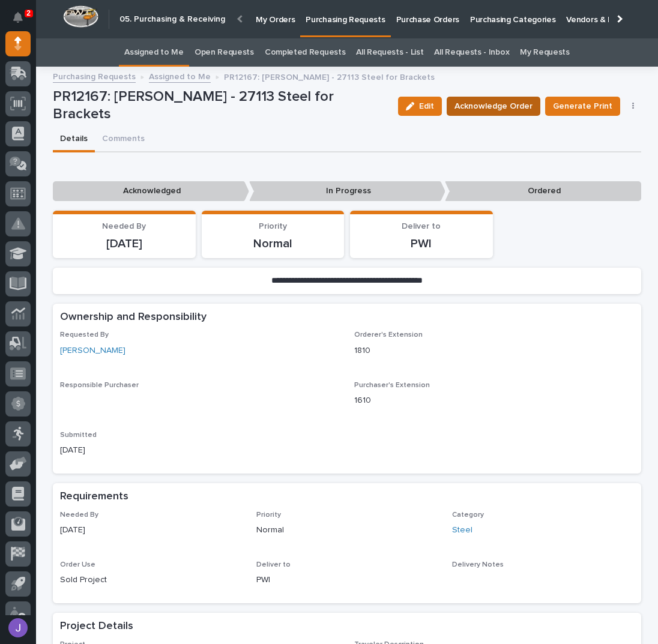
click at [512, 109] on span "Acknowledge Order" at bounding box center [493, 106] width 78 height 14
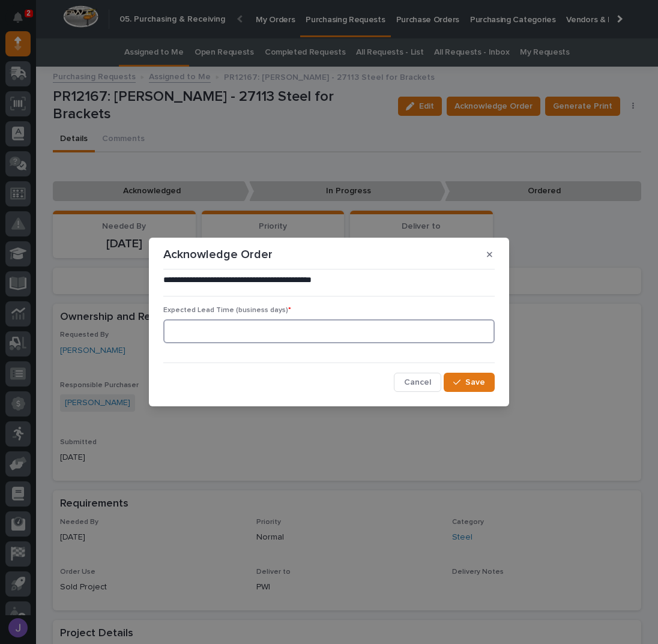
click at [248, 335] on input at bounding box center [328, 331] width 331 height 24
type input "0"
click at [460, 379] on icon "button" at bounding box center [456, 382] width 7 height 8
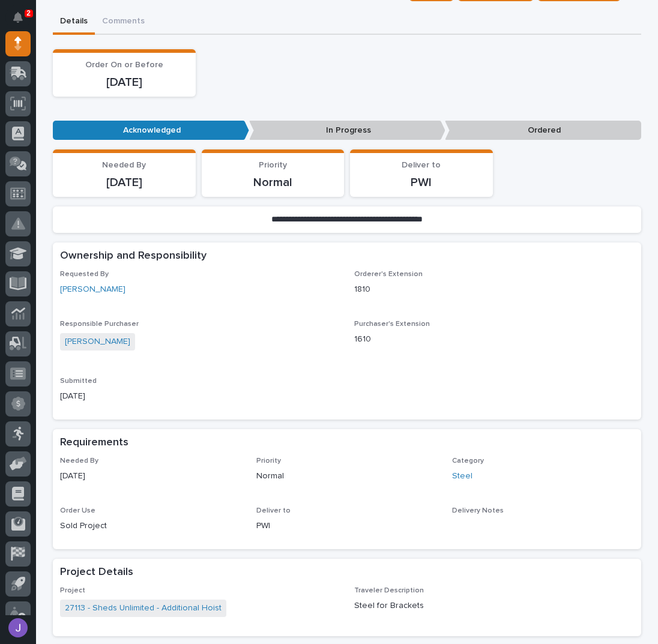
scroll to position [320, 0]
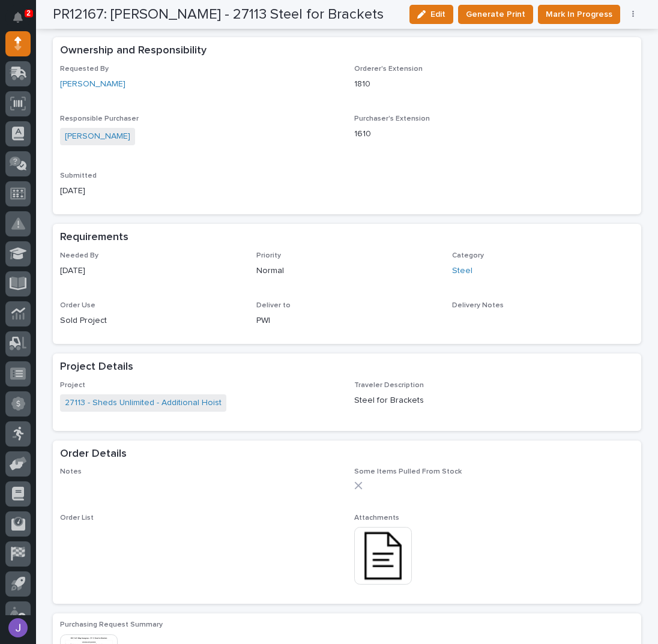
click at [368, 562] on img at bounding box center [383, 556] width 58 height 58
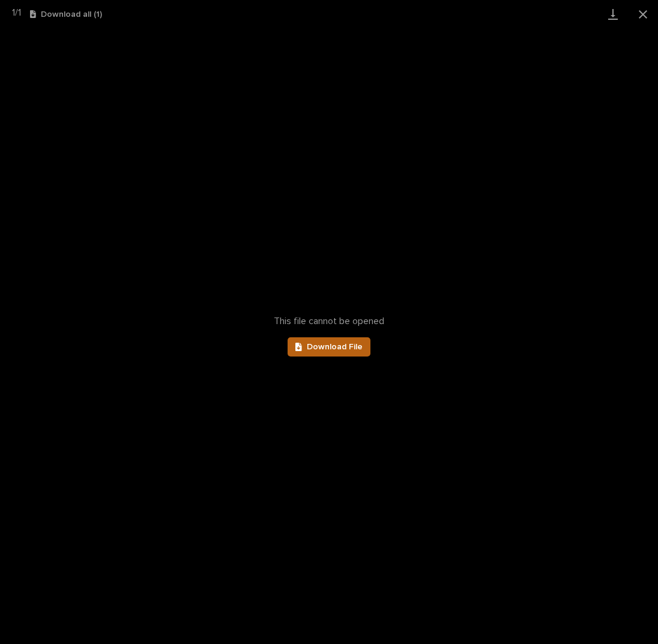
click at [314, 344] on span "Download File" at bounding box center [335, 347] width 56 height 8
drag, startPoint x: 640, startPoint y: 15, endPoint x: 646, endPoint y: 17, distance: 6.8
click at [640, 15] on button "Close gallery" at bounding box center [643, 14] width 30 height 28
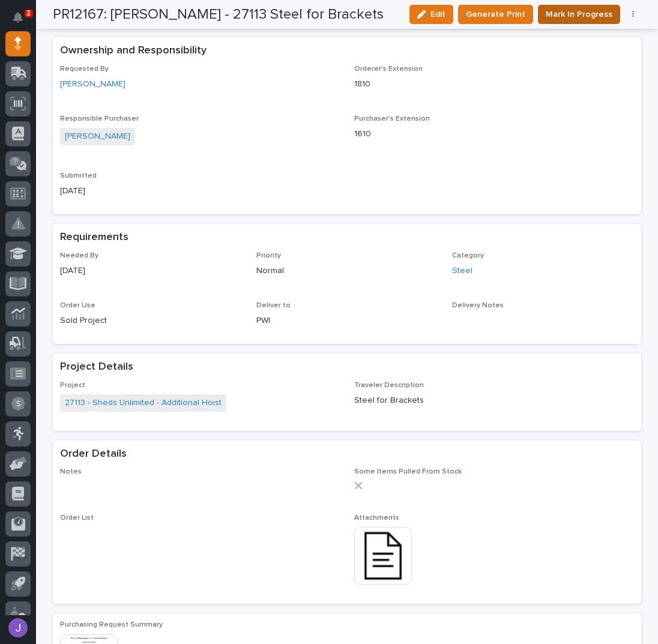
click at [569, 19] on span "Mark In Progress" at bounding box center [578, 14] width 67 height 14
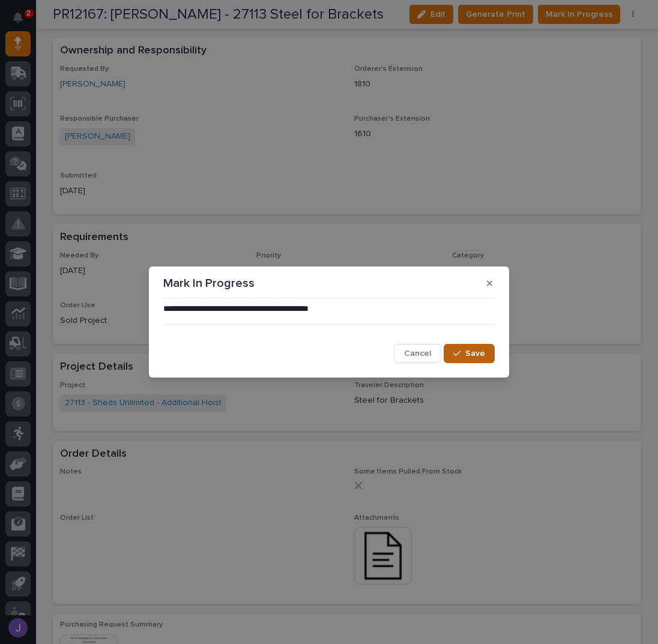
click at [454, 347] on button "Save" at bounding box center [468, 353] width 51 height 19
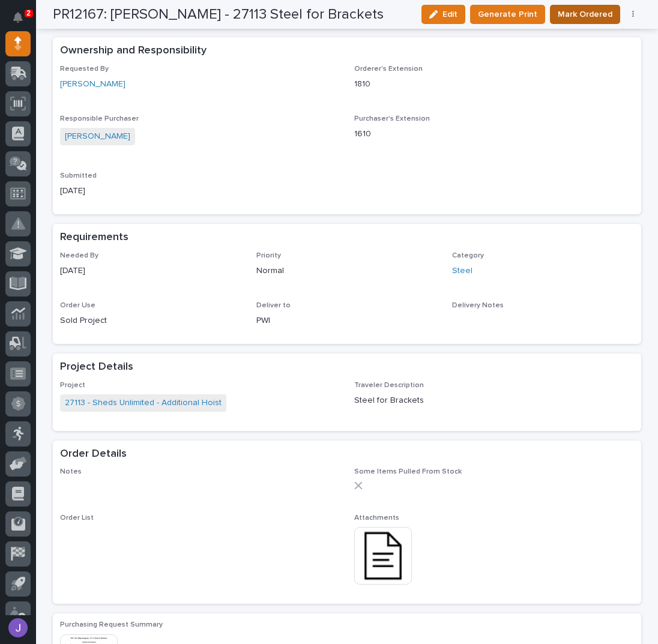
click at [559, 11] on span "Mark Ordered" at bounding box center [584, 14] width 55 height 14
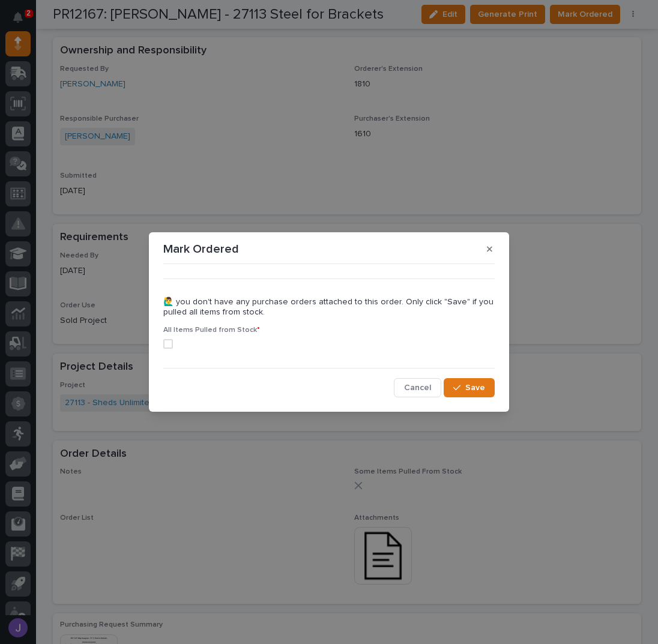
click at [169, 343] on span at bounding box center [168, 344] width 10 height 10
click at [479, 384] on span "Save" at bounding box center [475, 387] width 20 height 11
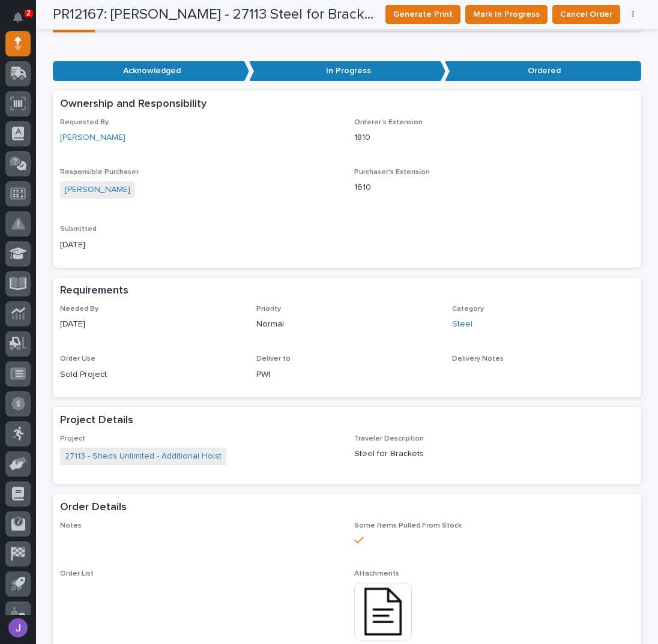
scroll to position [0, 0]
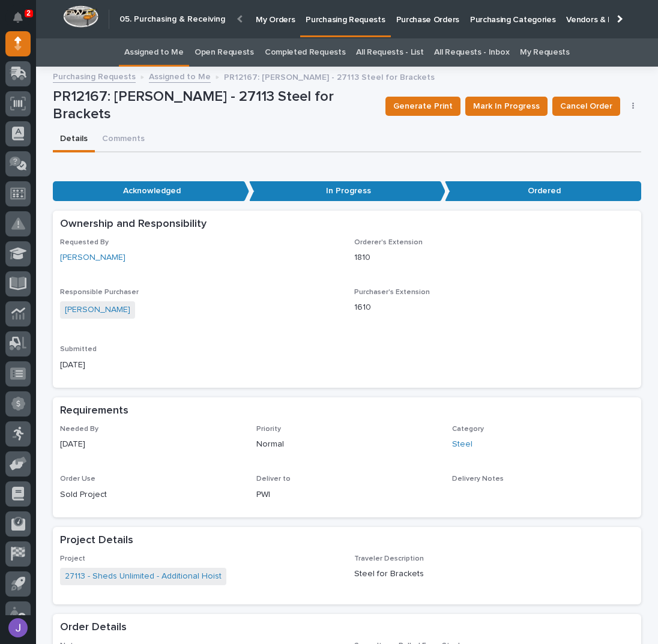
click at [152, 56] on link "Assigned to Me" at bounding box center [153, 52] width 59 height 28
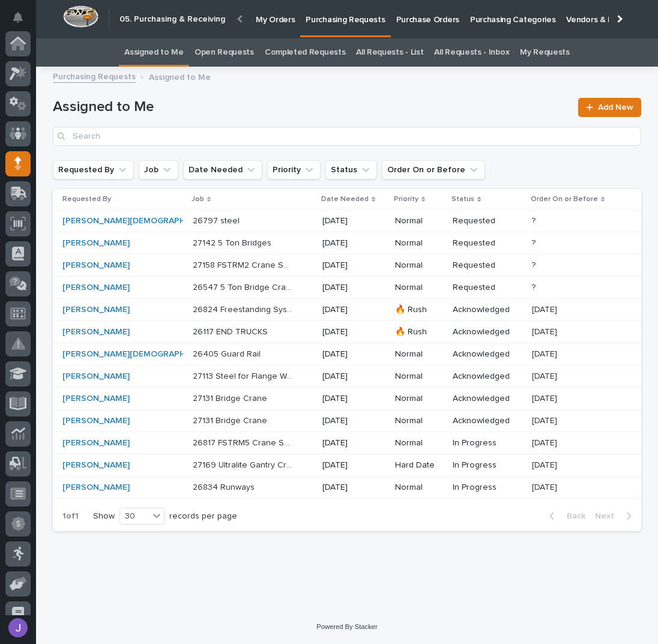
scroll to position [120, 0]
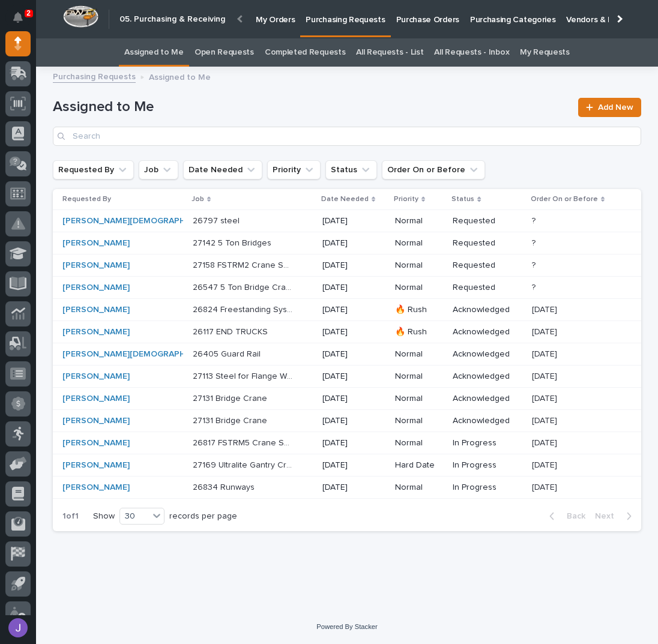
click at [274, 249] on div "27142 5 Ton Bridges 27142 5 Ton Bridges" at bounding box center [253, 243] width 120 height 20
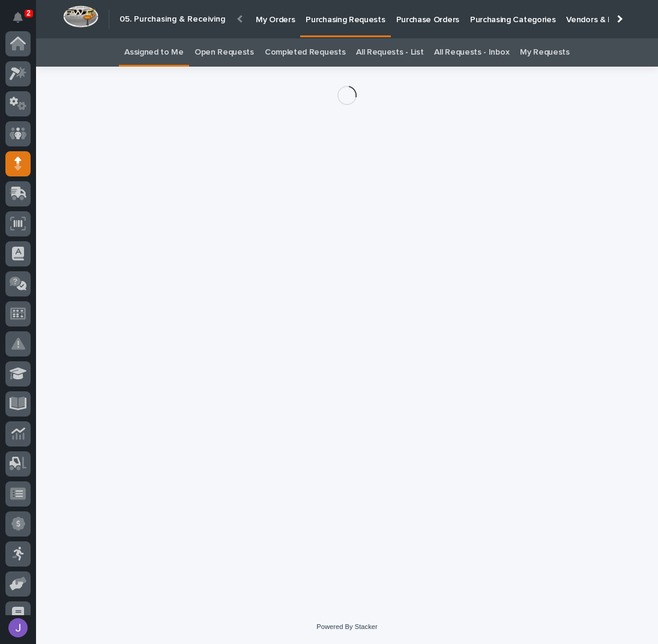
scroll to position [120, 0]
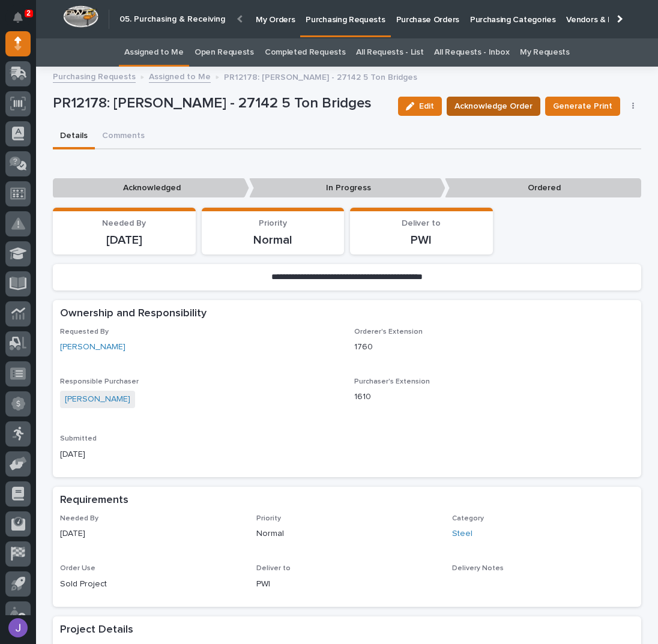
click at [484, 108] on span "Acknowledge Order" at bounding box center [493, 106] width 78 height 14
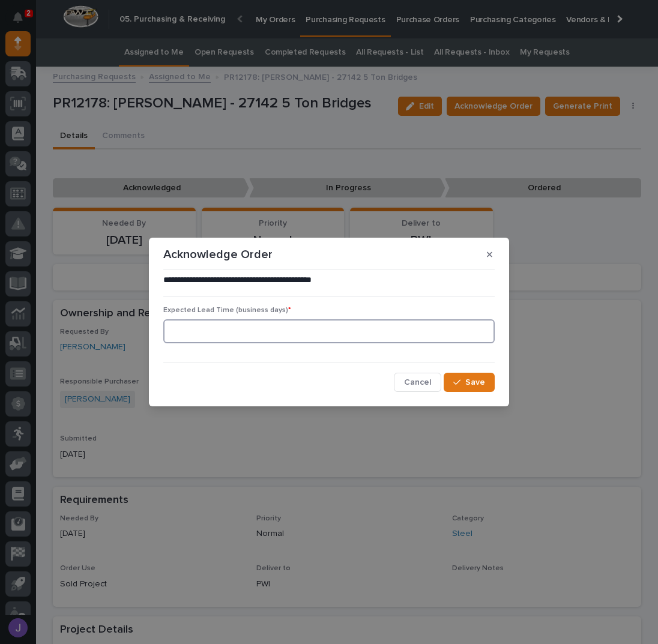
click at [244, 336] on input at bounding box center [328, 331] width 331 height 24
type input "0"
click at [467, 378] on span "Save" at bounding box center [475, 382] width 20 height 11
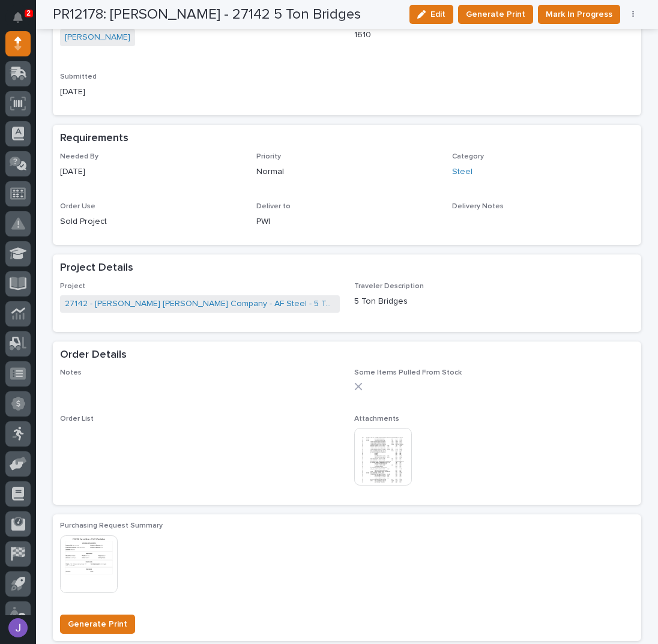
scroll to position [480, 0]
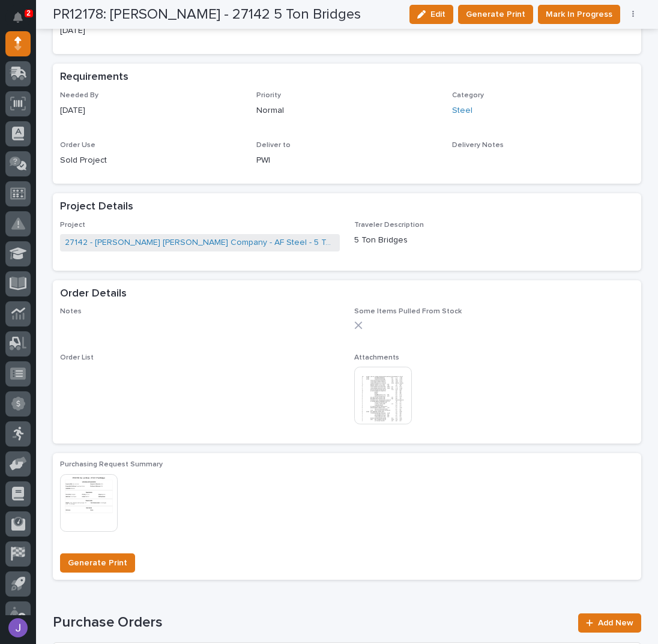
click at [377, 396] on img at bounding box center [383, 396] width 58 height 58
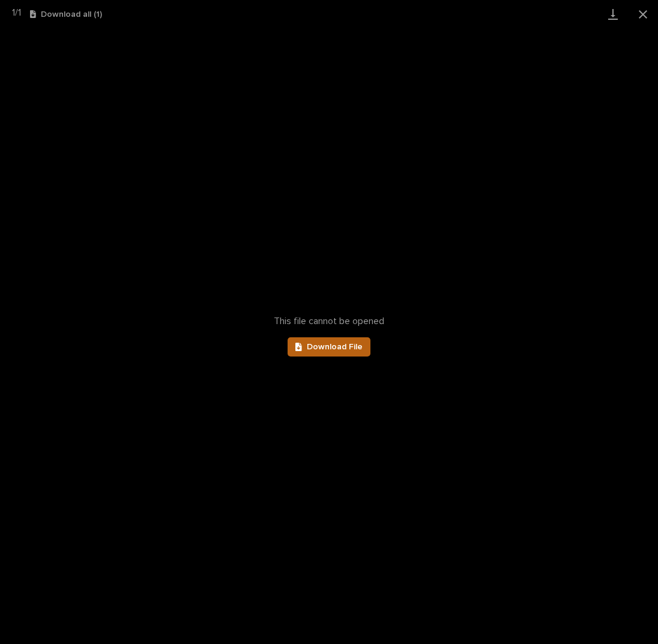
click at [343, 350] on span "Download File" at bounding box center [335, 347] width 56 height 8
click at [635, 15] on button "Close gallery" at bounding box center [643, 14] width 30 height 28
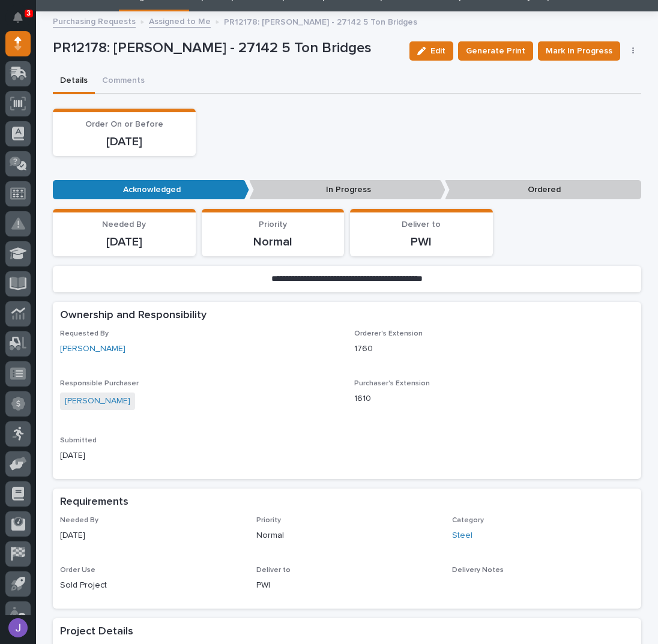
scroll to position [80, 0]
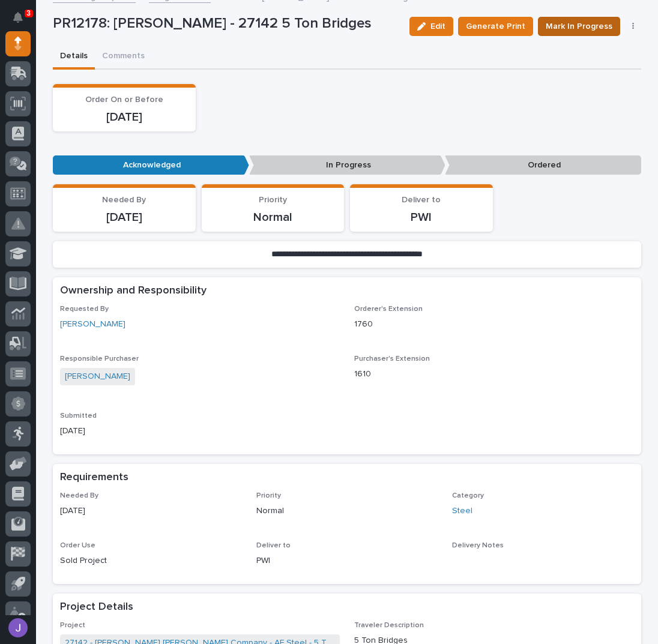
click at [569, 22] on span "Mark In Progress" at bounding box center [578, 26] width 67 height 14
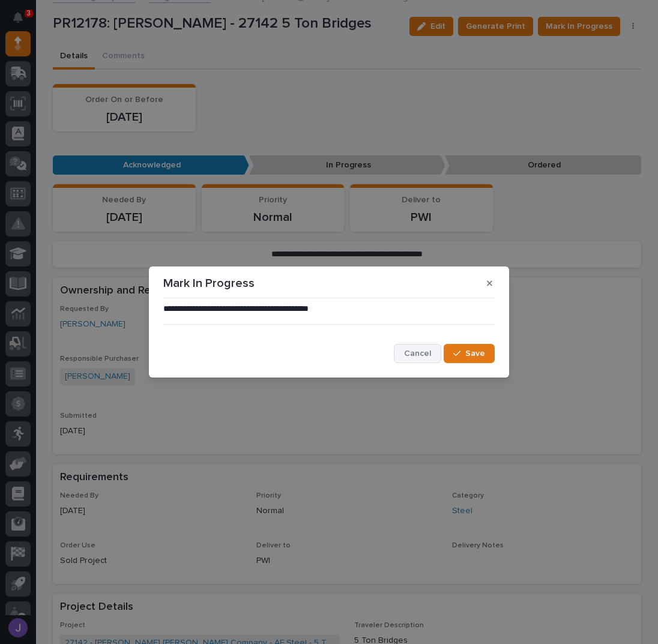
click at [420, 350] on span "Cancel" at bounding box center [417, 353] width 27 height 11
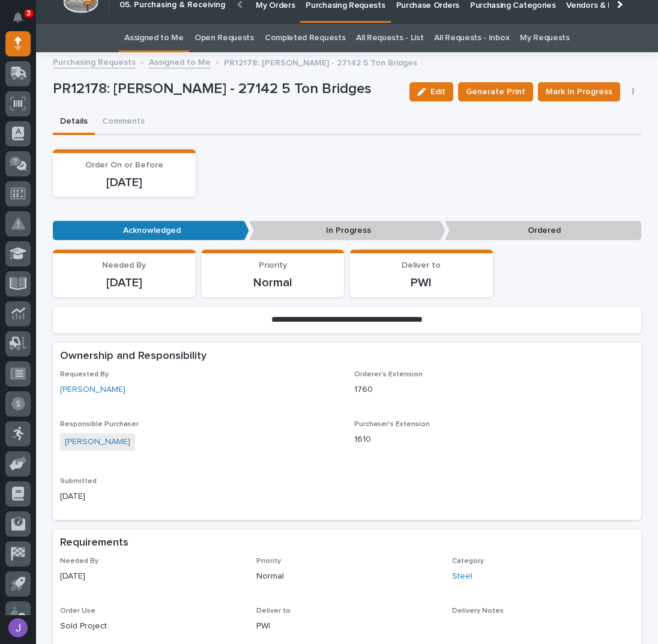
scroll to position [0, 0]
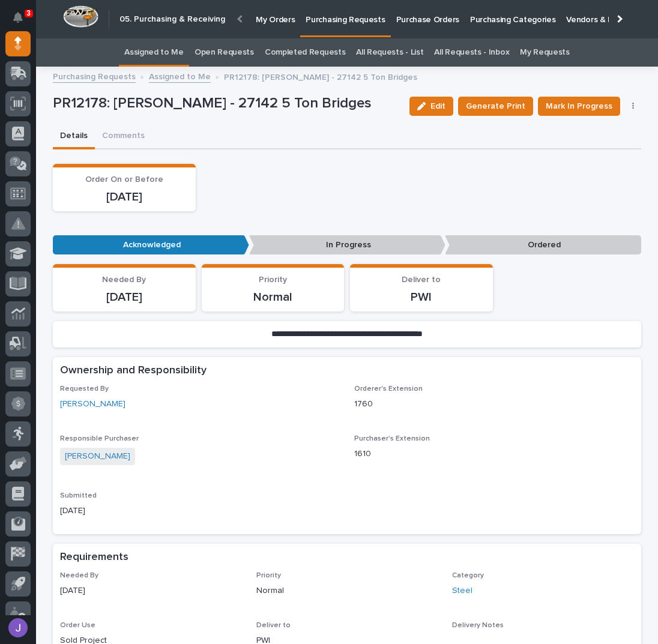
click at [175, 48] on link "Assigned to Me" at bounding box center [153, 52] width 59 height 28
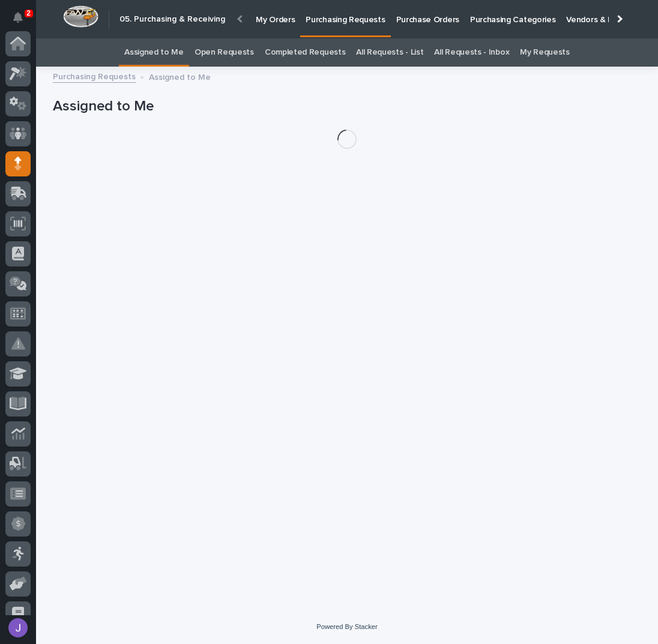
scroll to position [120, 0]
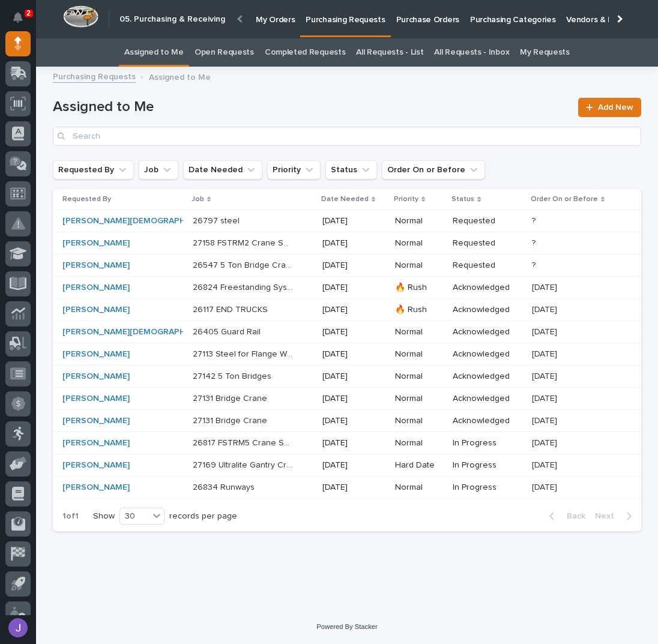
click at [286, 266] on div "26547 5 Ton Bridge Crane 26547 5 Ton Bridge Crane" at bounding box center [253, 266] width 120 height 20
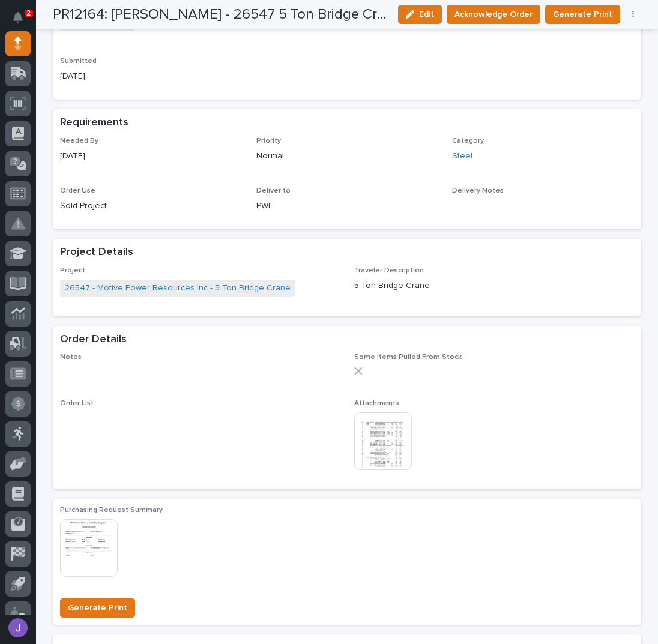
scroll to position [400, 0]
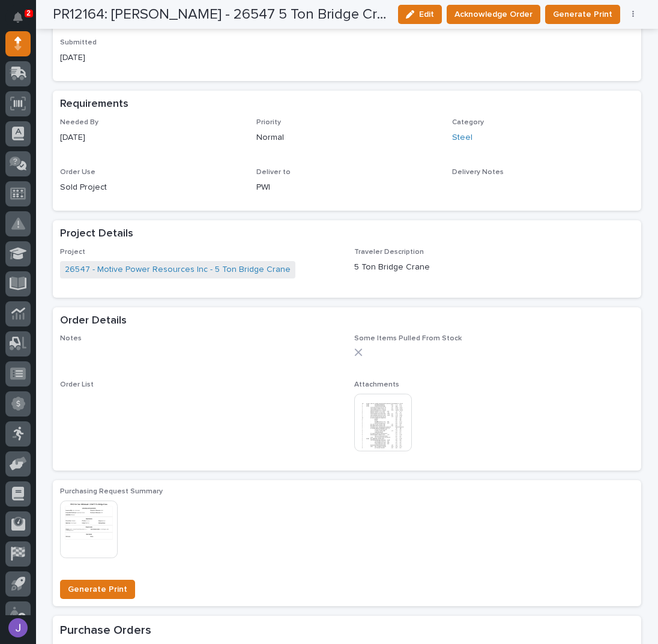
click at [379, 417] on img at bounding box center [383, 423] width 58 height 58
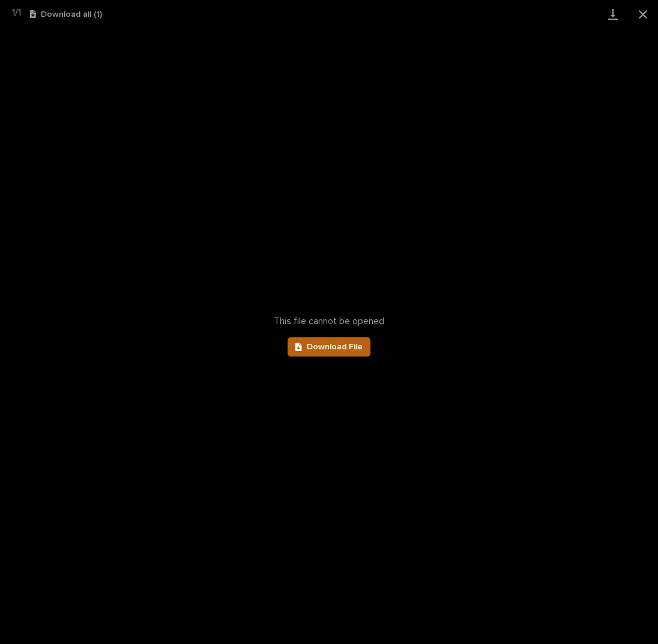
click at [349, 350] on link "Download File" at bounding box center [328, 346] width 83 height 19
click at [640, 19] on button "Close gallery" at bounding box center [643, 14] width 30 height 28
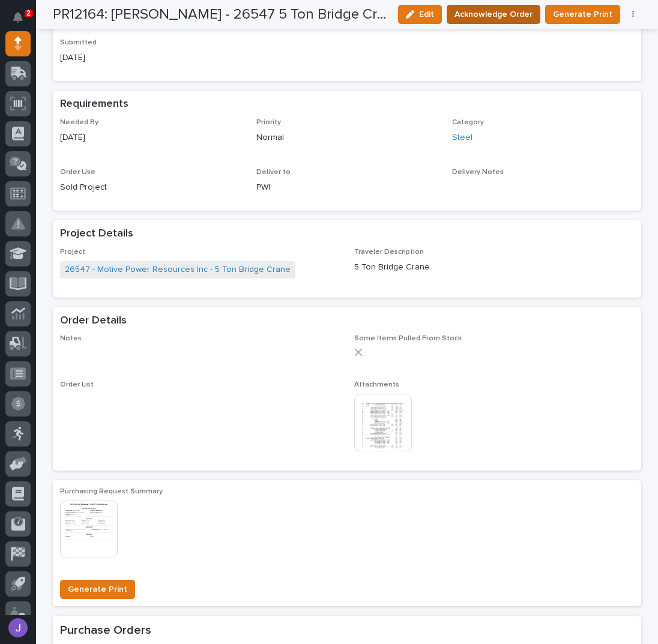
click at [490, 12] on span "Acknowledge Order" at bounding box center [493, 14] width 78 height 14
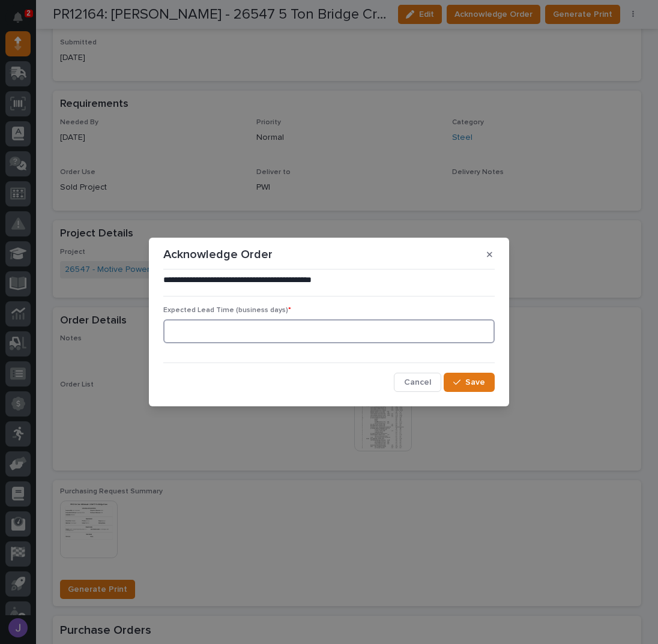
click at [250, 328] on input at bounding box center [328, 331] width 331 height 24
type input "0"
click at [438, 374] on button "Cancel" at bounding box center [417, 382] width 47 height 19
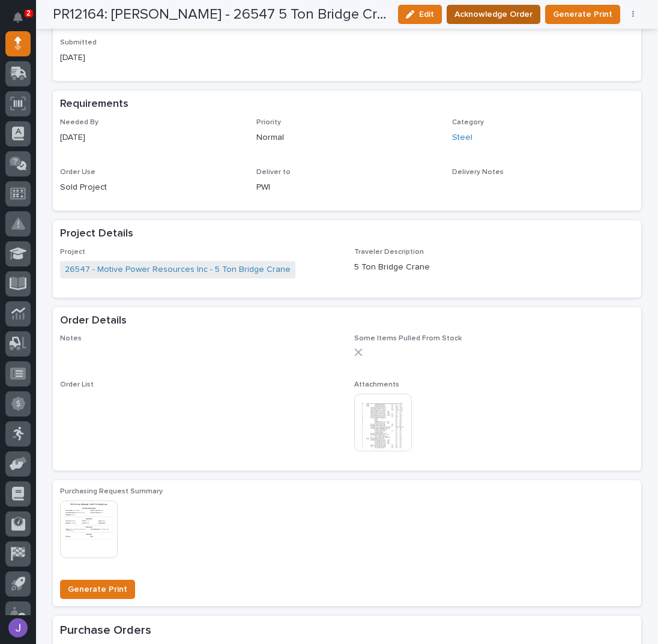
click at [487, 11] on span "Acknowledge Order" at bounding box center [493, 14] width 78 height 14
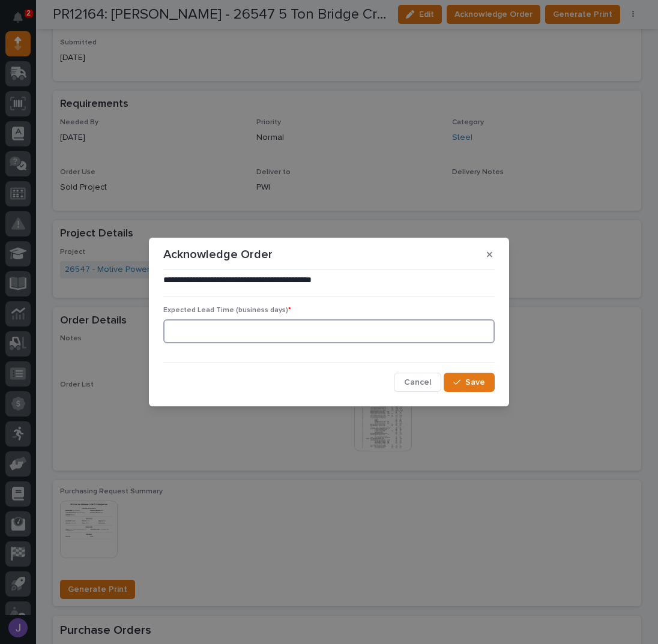
click at [310, 334] on input at bounding box center [328, 331] width 331 height 24
type input "0"
click at [454, 380] on button "Save" at bounding box center [468, 382] width 51 height 19
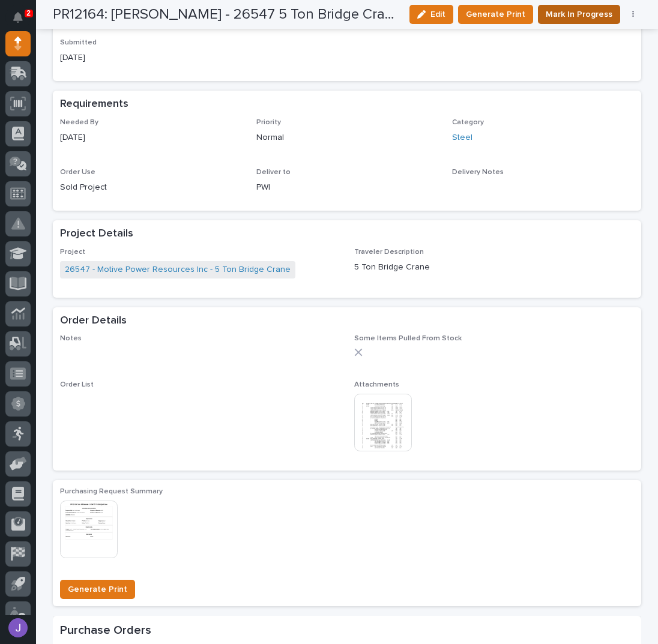
click at [560, 21] on span "Mark In Progress" at bounding box center [578, 14] width 67 height 14
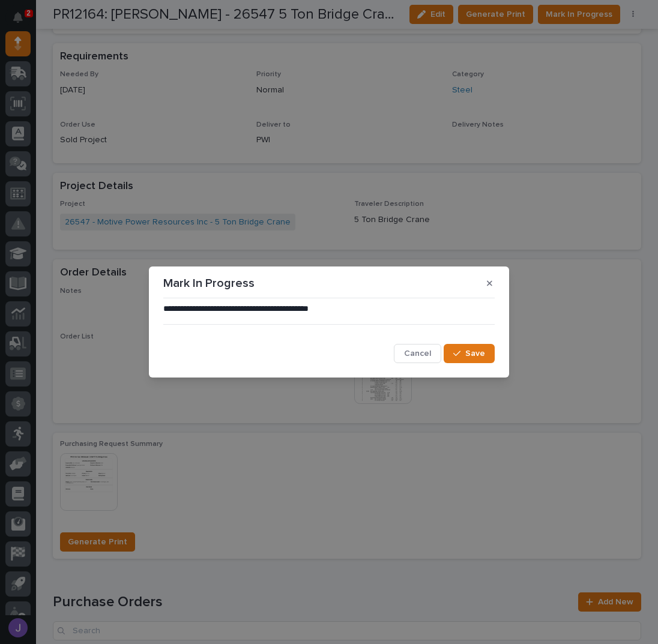
scroll to position [508, 0]
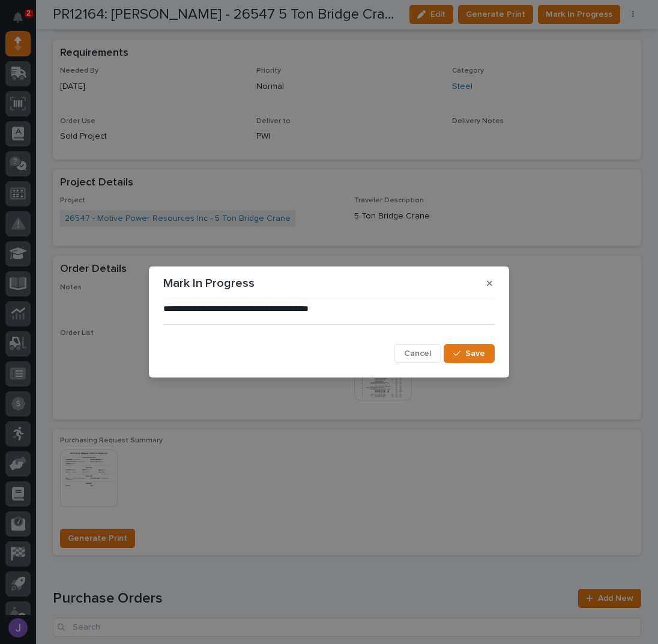
click at [420, 347] on button "Cancel" at bounding box center [417, 353] width 47 height 19
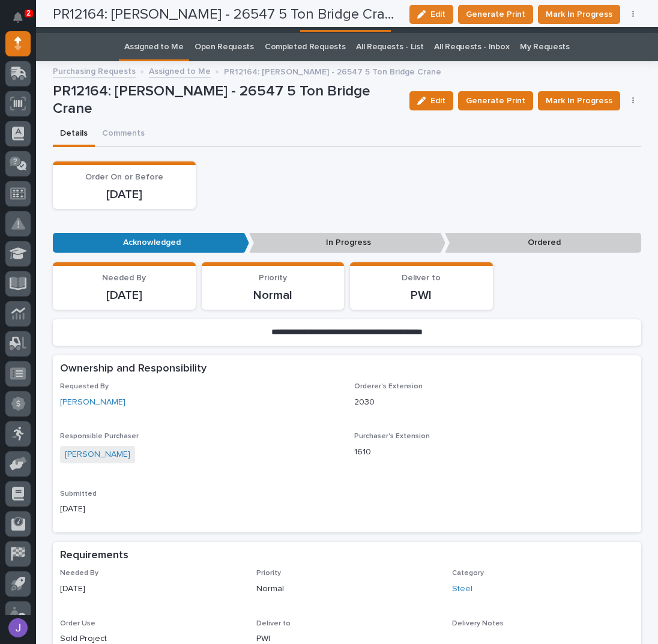
scroll to position [0, 0]
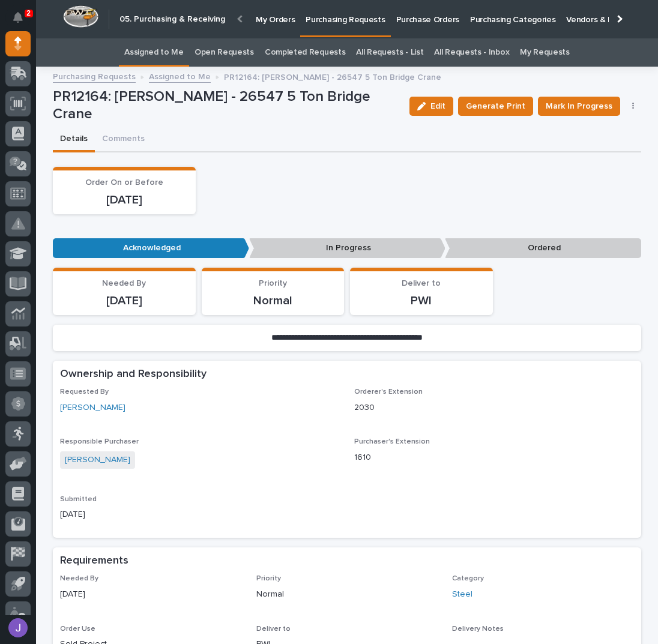
click at [170, 43] on link "Assigned to Me" at bounding box center [153, 52] width 59 height 28
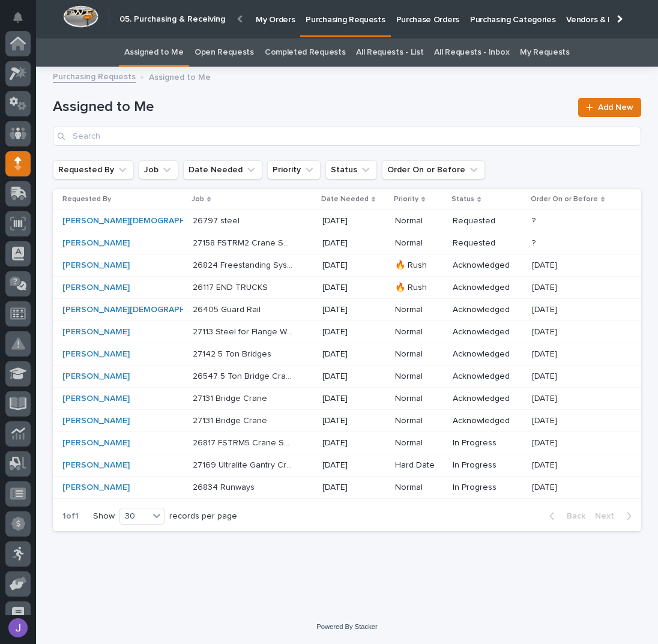
scroll to position [120, 0]
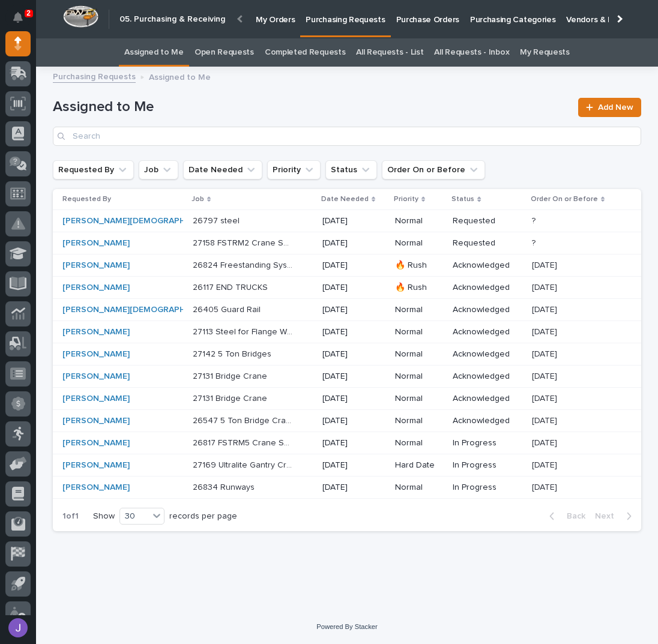
click at [275, 241] on div "27158 FSTRM2 Crane System 27158 FSTRM2 Crane System" at bounding box center [253, 243] width 120 height 20
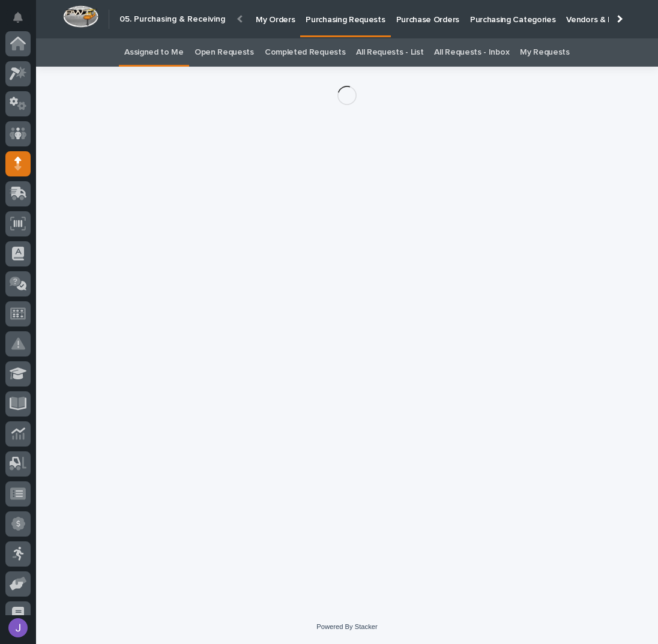
scroll to position [120, 0]
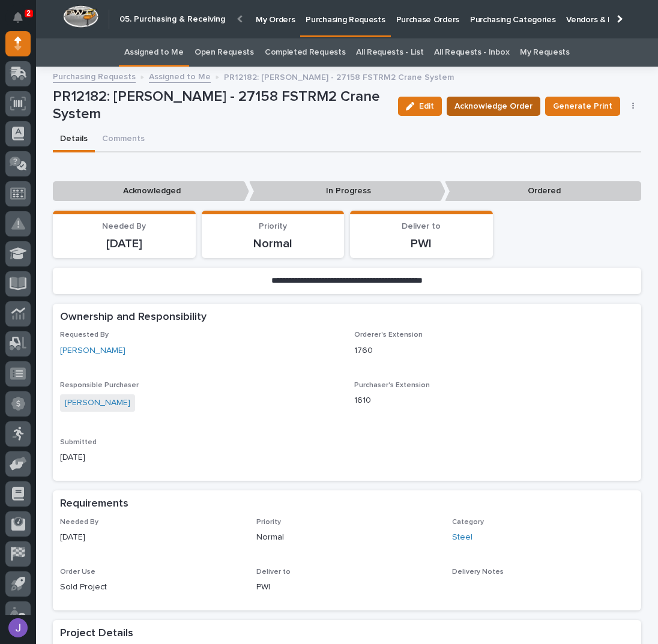
click at [462, 108] on span "Acknowledge Order" at bounding box center [493, 106] width 78 height 14
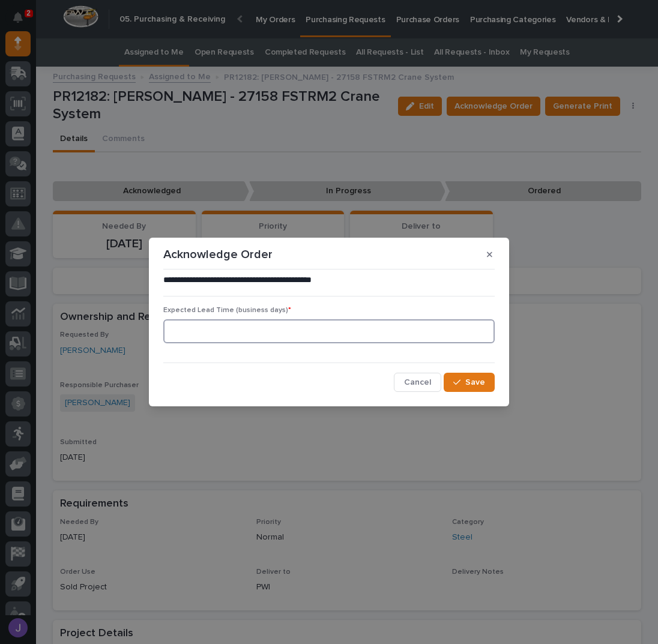
click at [241, 343] on input at bounding box center [328, 331] width 331 height 24
type input "0"
click at [475, 377] on span "Save" at bounding box center [475, 382] width 20 height 11
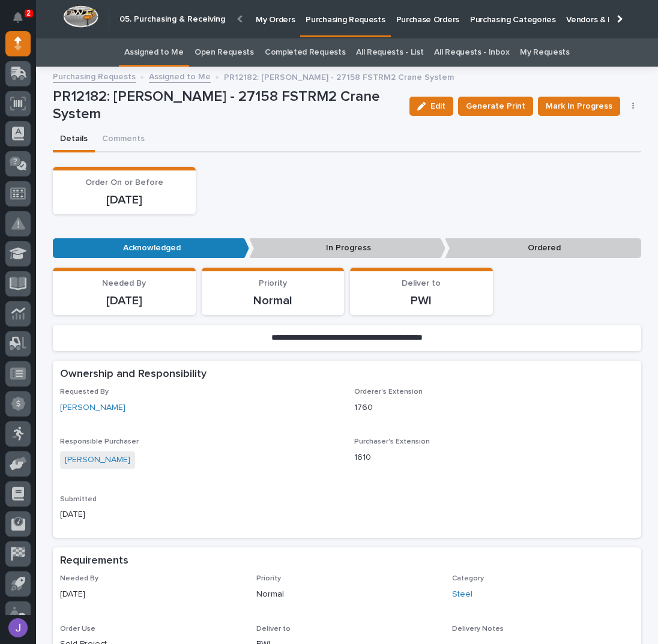
scroll to position [400, 0]
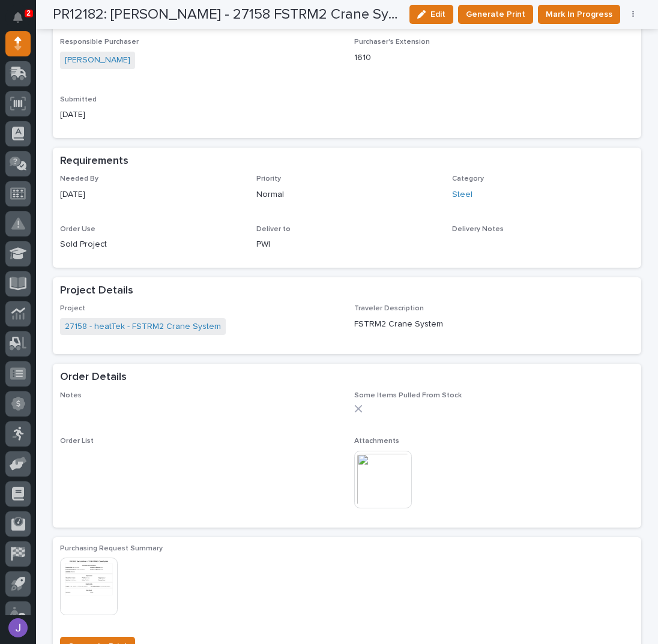
click at [390, 479] on img at bounding box center [383, 480] width 58 height 58
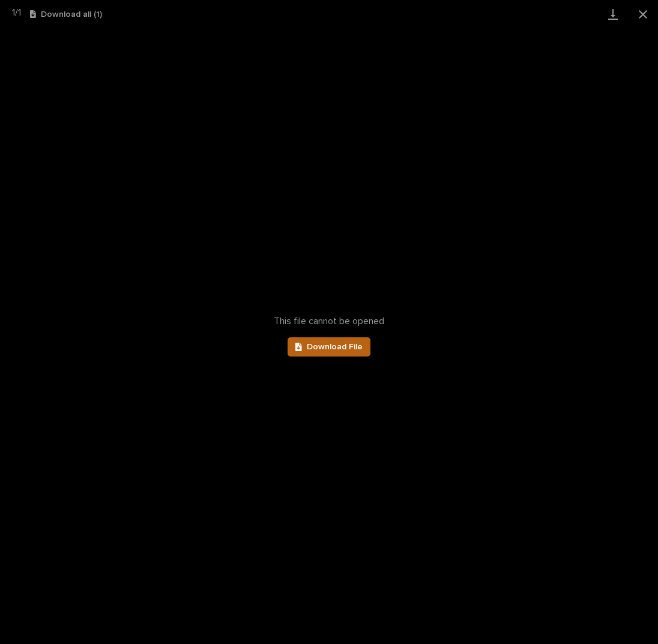
click at [364, 355] on link "Download File" at bounding box center [328, 346] width 83 height 19
click at [643, 15] on button "Close gallery" at bounding box center [643, 14] width 30 height 28
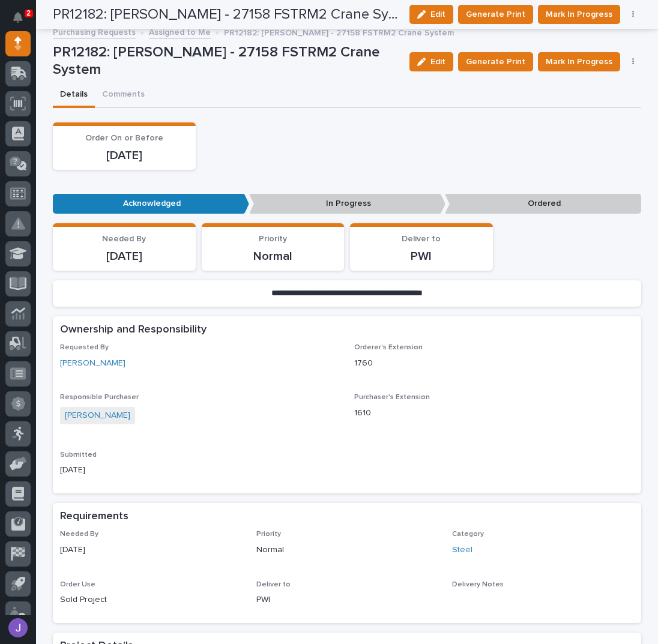
scroll to position [0, 0]
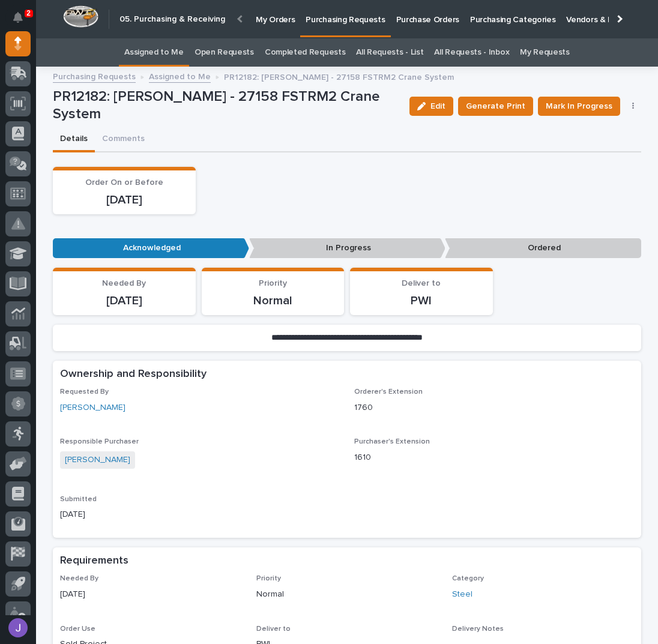
click at [169, 47] on link "Assigned to Me" at bounding box center [153, 52] width 59 height 28
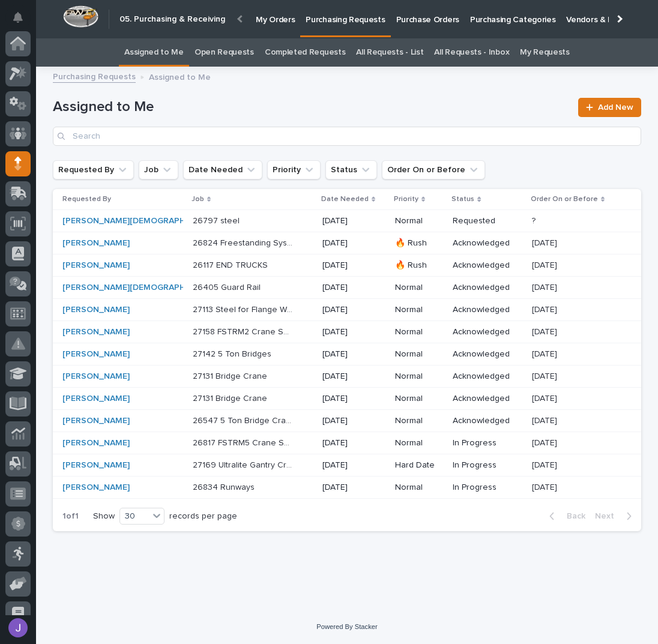
scroll to position [120, 0]
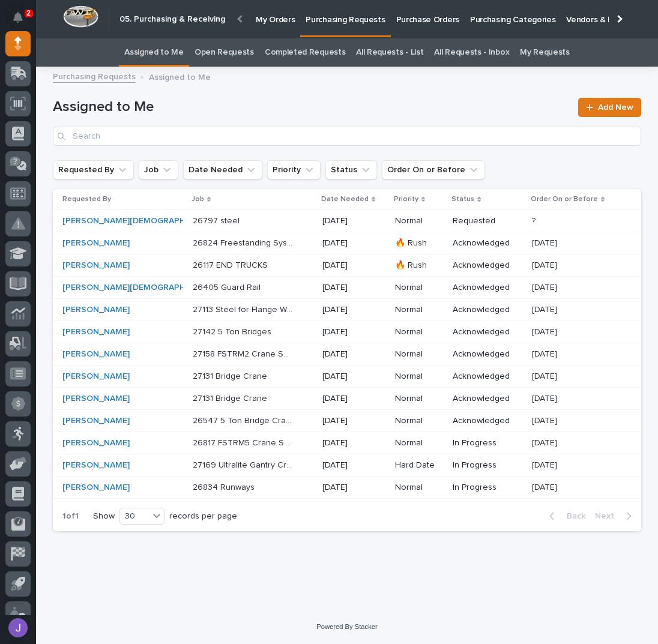
click at [119, 354] on div "Zac Lechlitner" at bounding box center [112, 354] width 100 height 10
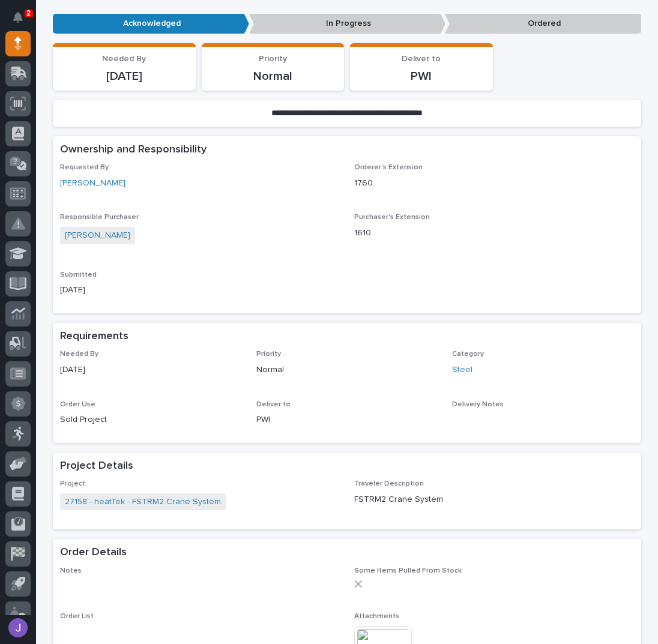
scroll to position [278, 0]
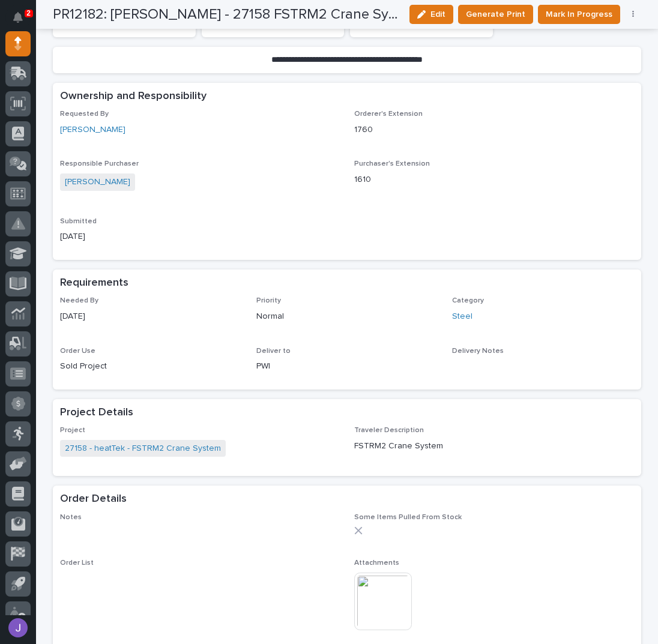
drag, startPoint x: 436, startPoint y: 21, endPoint x: 437, endPoint y: 27, distance: 6.1
click at [436, 21] on button "Edit" at bounding box center [431, 14] width 44 height 19
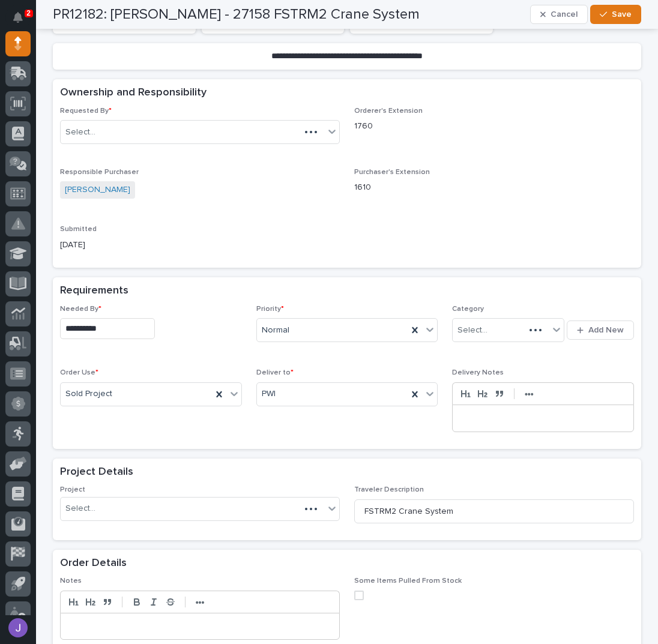
scroll to position [338, 0]
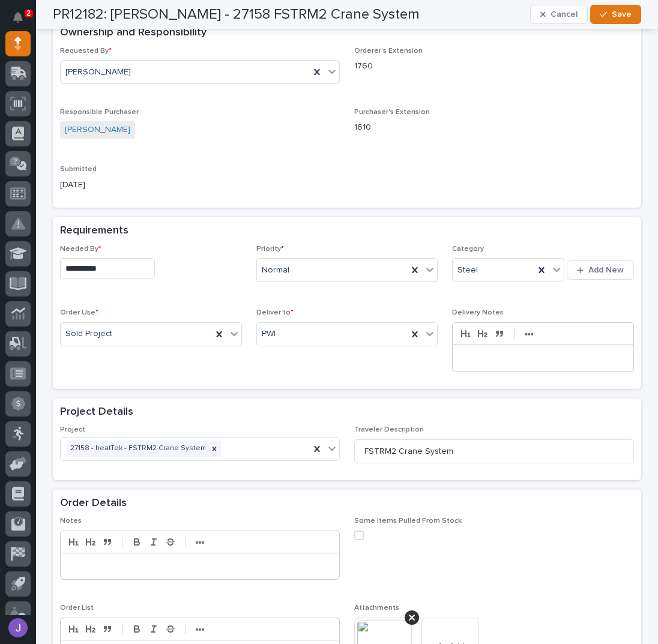
click at [127, 560] on p at bounding box center [200, 566] width 260 height 12
click at [354, 530] on span at bounding box center [359, 535] width 10 height 10
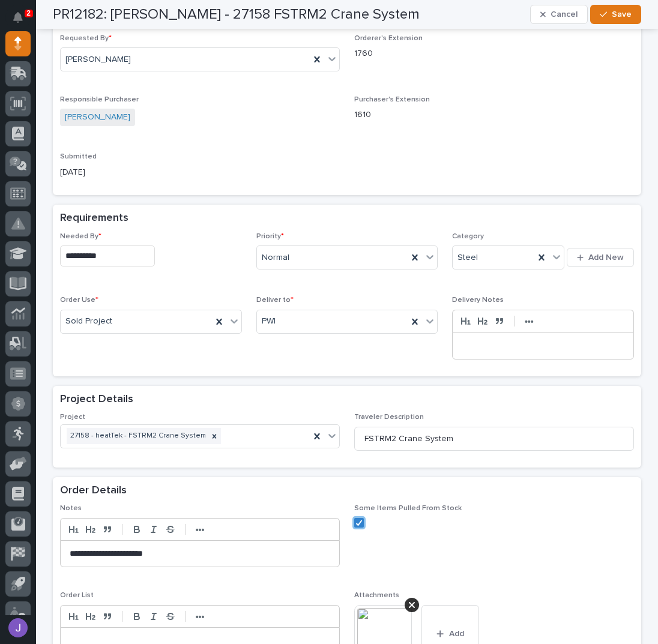
scroll to position [356, 0]
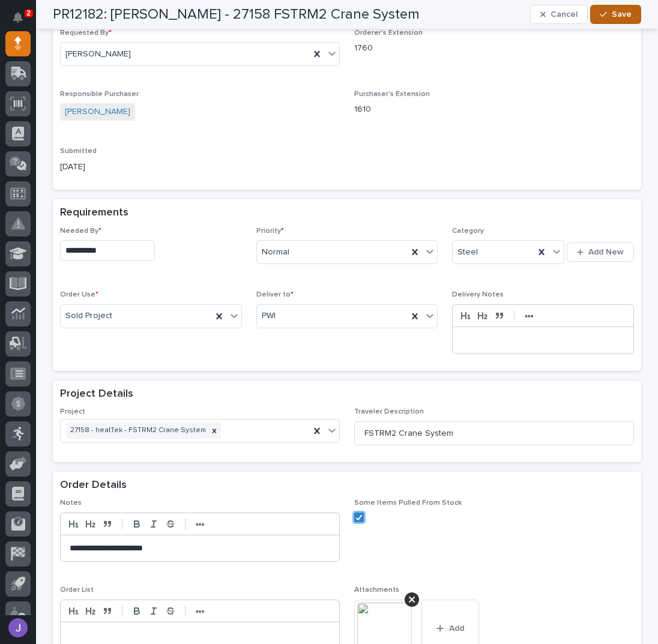
click at [599, 5] on button "Save" at bounding box center [615, 14] width 51 height 19
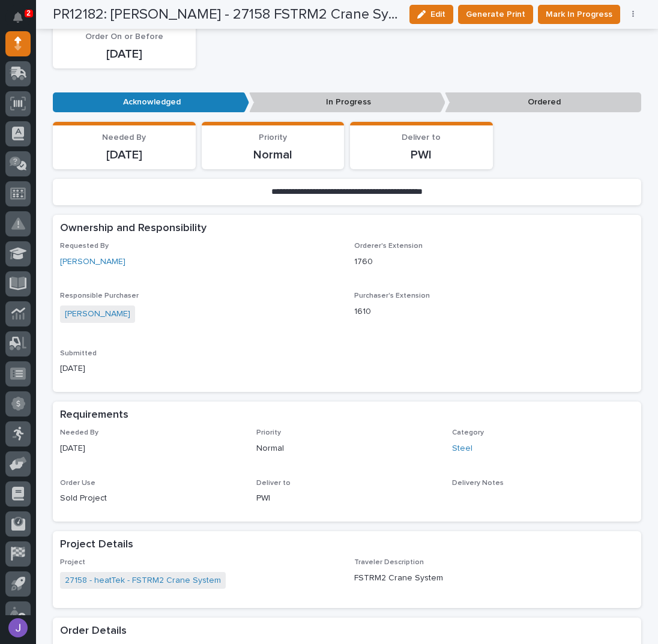
scroll to position [0, 0]
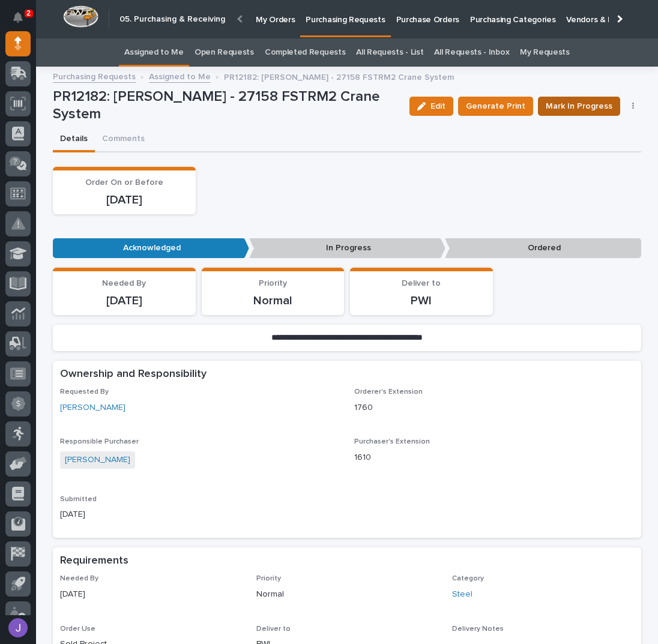
click at [587, 111] on span "Mark In Progress" at bounding box center [578, 106] width 67 height 14
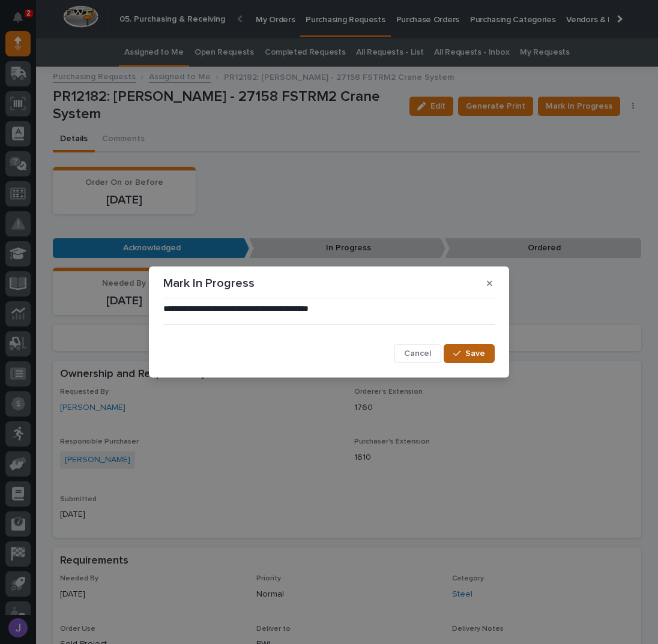
click at [479, 356] on span "Save" at bounding box center [475, 353] width 20 height 11
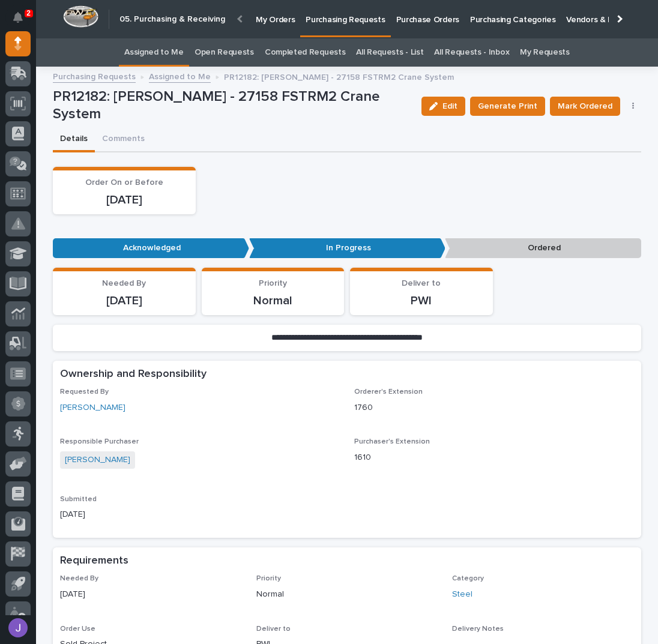
click at [163, 52] on link "Assigned to Me" at bounding box center [153, 52] width 59 height 28
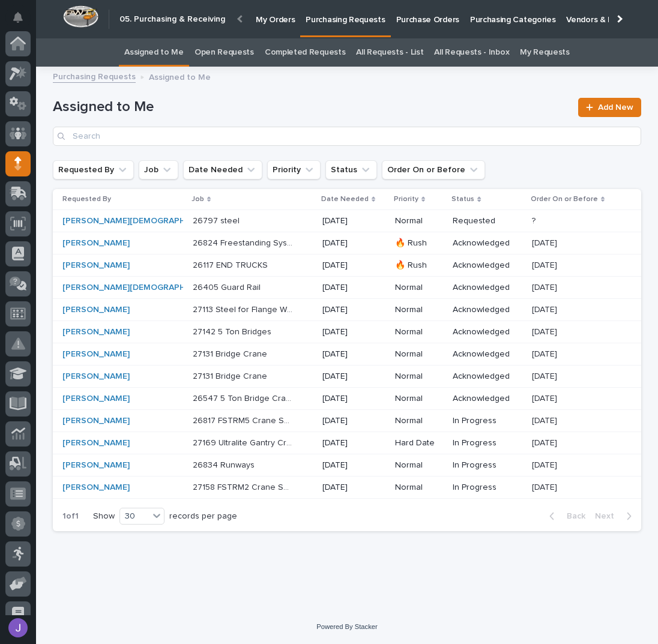
scroll to position [120, 0]
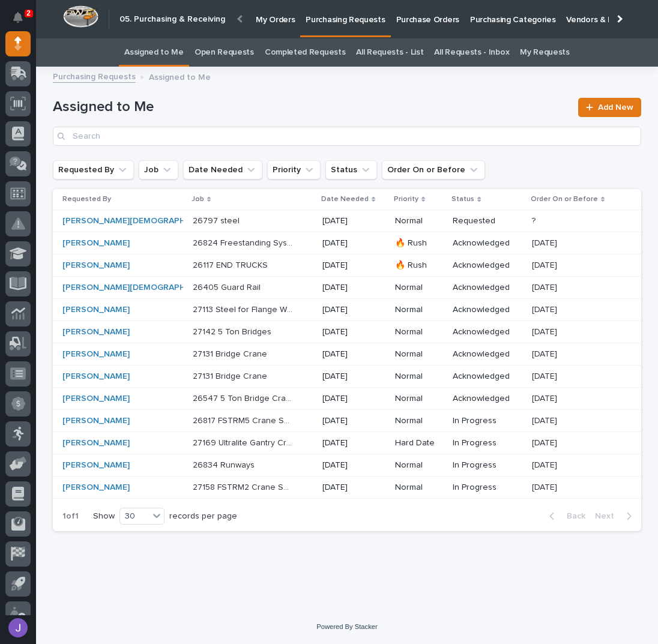
click at [224, 223] on p at bounding box center [243, 221] width 100 height 10
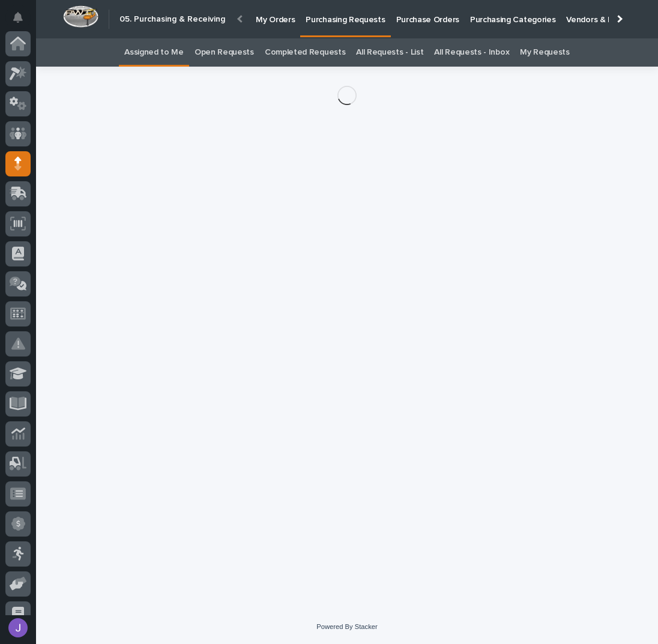
scroll to position [120, 0]
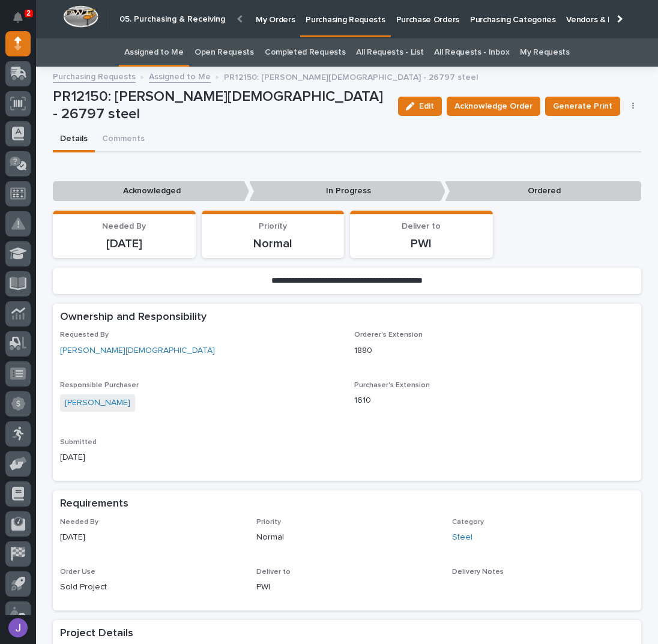
click at [508, 93] on div "Edit Acknowledge Order Generate Print Cancel Order Edit Linked PO's" at bounding box center [517, 106] width 248 height 36
click at [508, 100] on span "Acknowledge Order" at bounding box center [493, 106] width 78 height 14
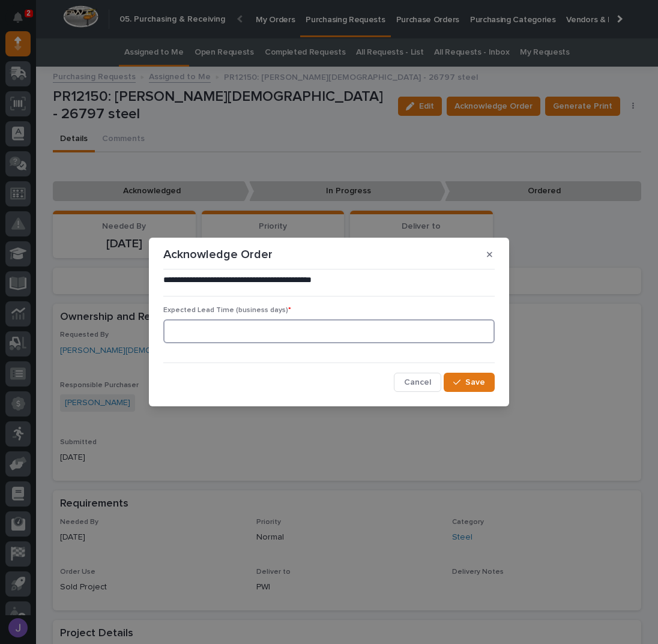
click at [200, 343] on input at bounding box center [328, 331] width 331 height 24
click at [418, 377] on span "Cancel" at bounding box center [417, 382] width 27 height 11
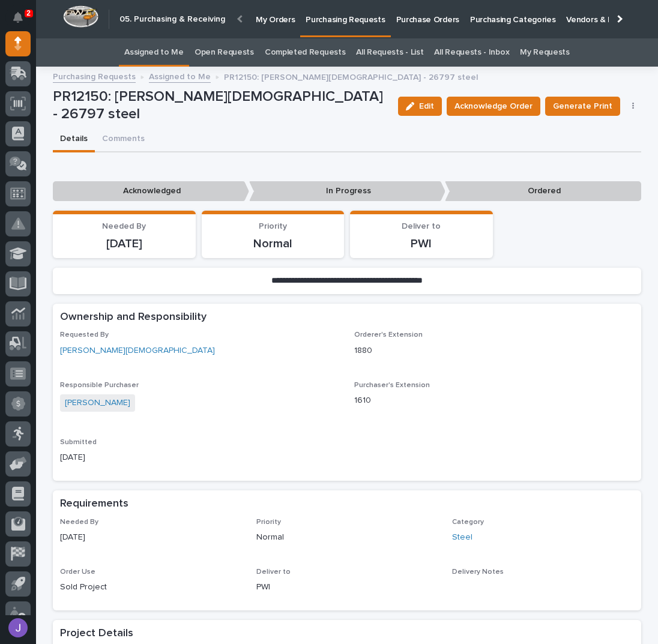
click at [320, 104] on p "PR12150: Zach Gay - 26797 steel" at bounding box center [220, 105] width 335 height 35
click at [161, 54] on link "Assigned to Me" at bounding box center [153, 52] width 59 height 28
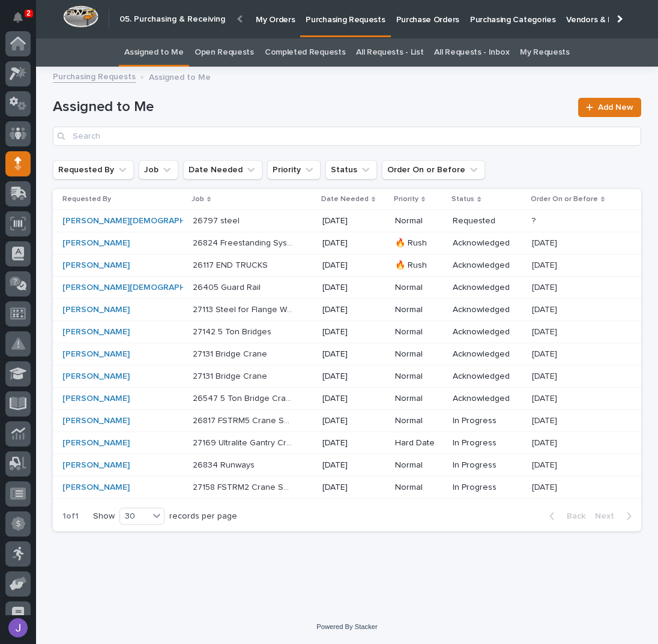
scroll to position [120, 0]
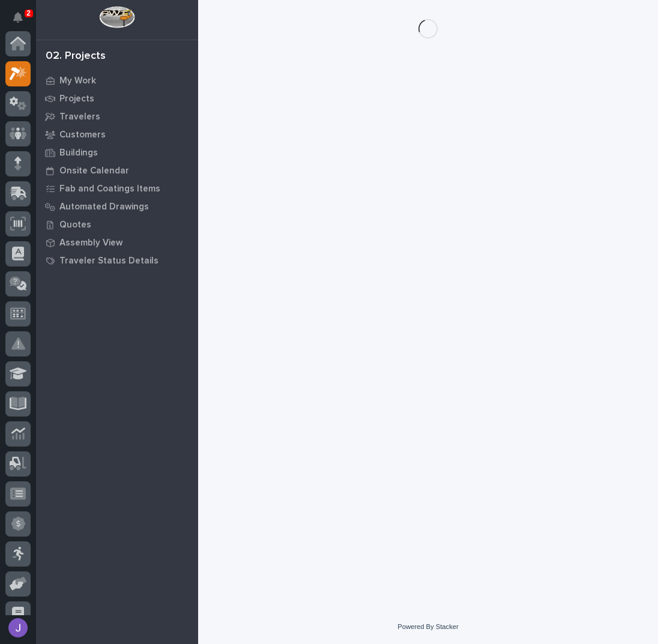
scroll to position [30, 0]
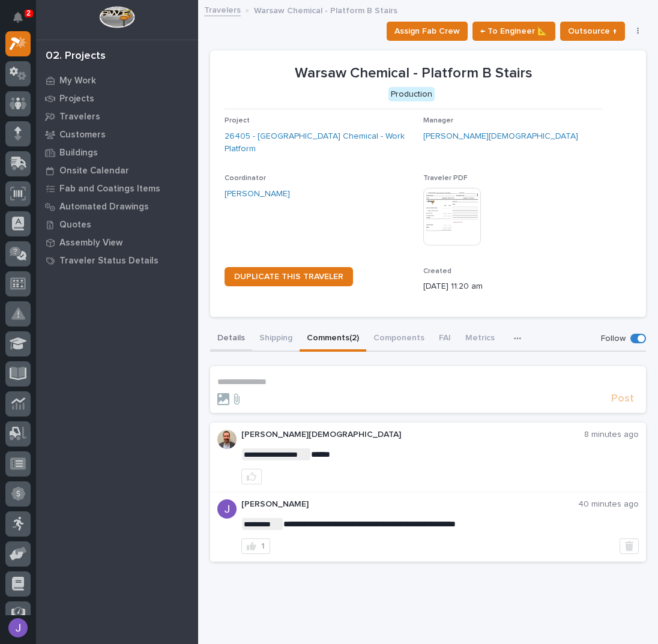
click at [224, 331] on button "Details" at bounding box center [231, 338] width 42 height 25
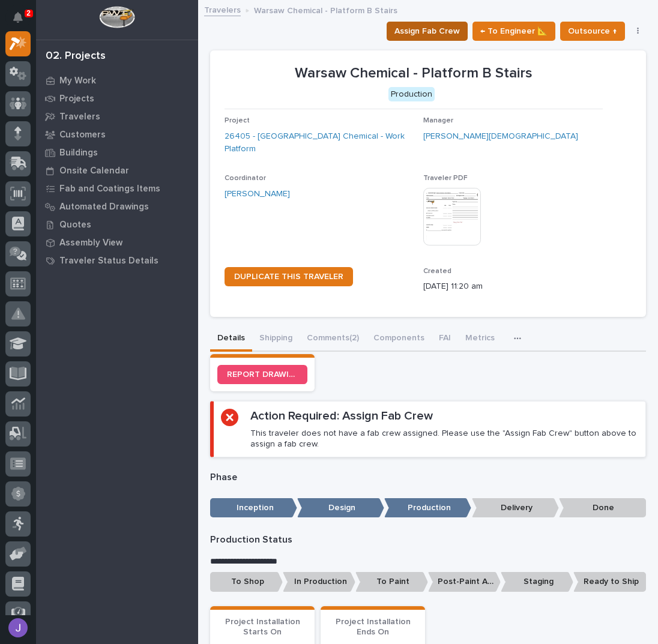
click at [443, 34] on span "Assign Fab Crew" at bounding box center [426, 31] width 65 height 14
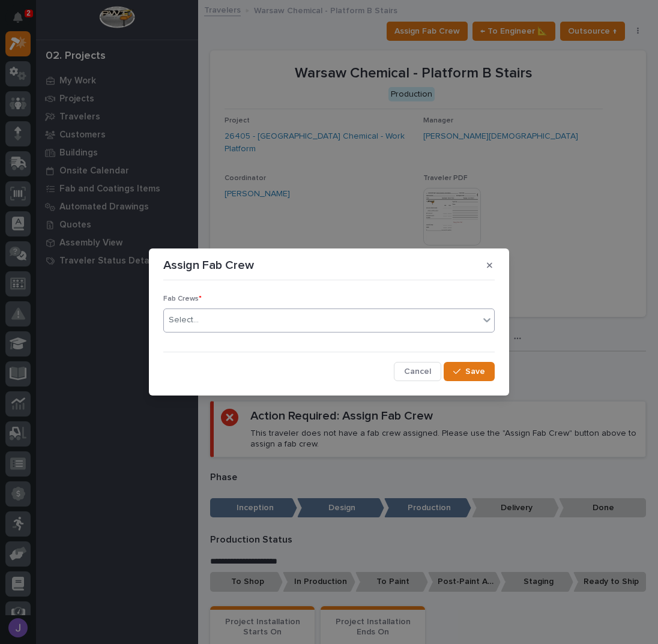
click at [245, 318] on div "Select..." at bounding box center [321, 320] width 315 height 20
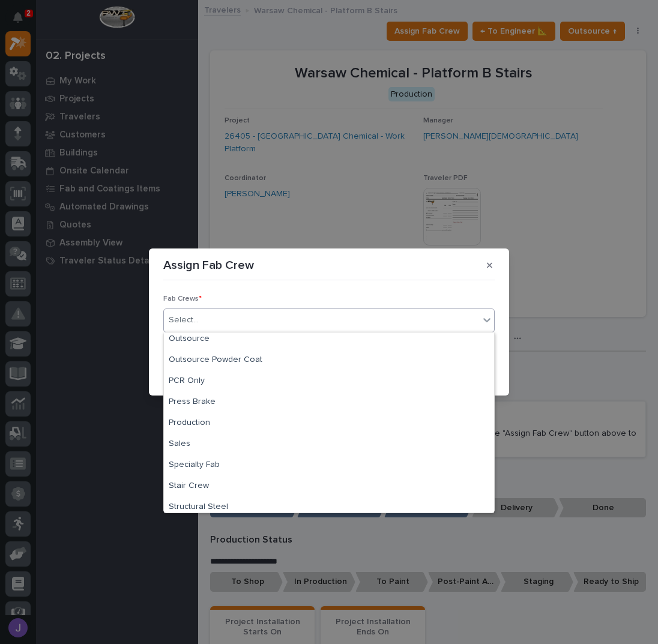
scroll to position [282, 0]
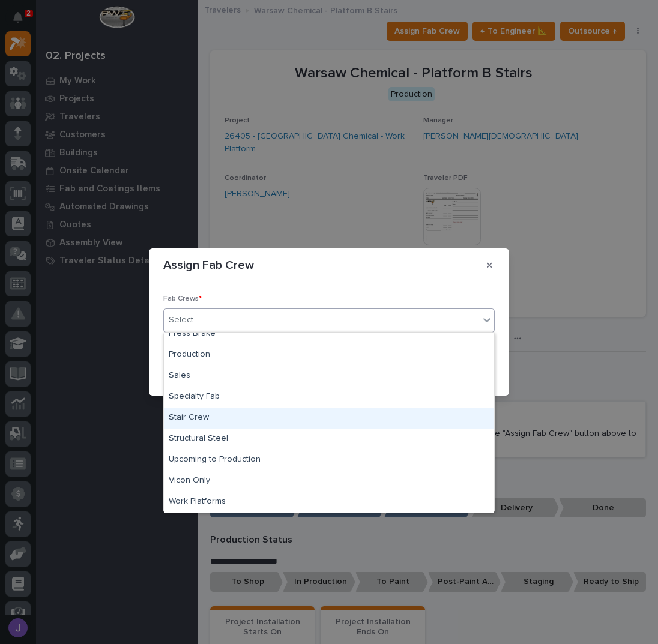
click at [211, 415] on div "Stair Crew" at bounding box center [329, 417] width 330 height 21
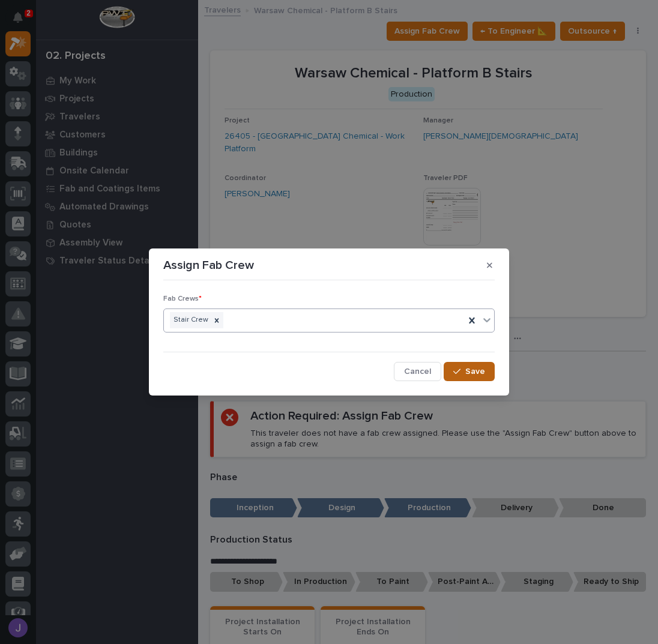
click at [478, 370] on span "Save" at bounding box center [475, 371] width 20 height 11
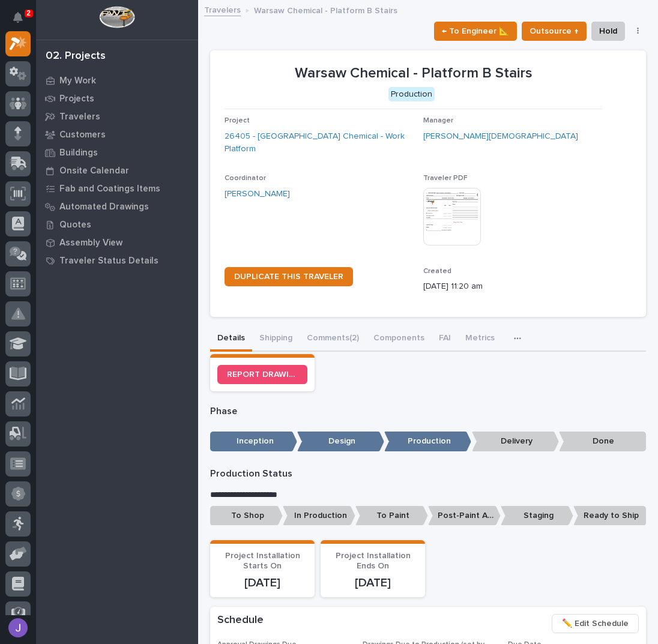
click at [243, 517] on p "To Shop" at bounding box center [246, 516] width 73 height 20
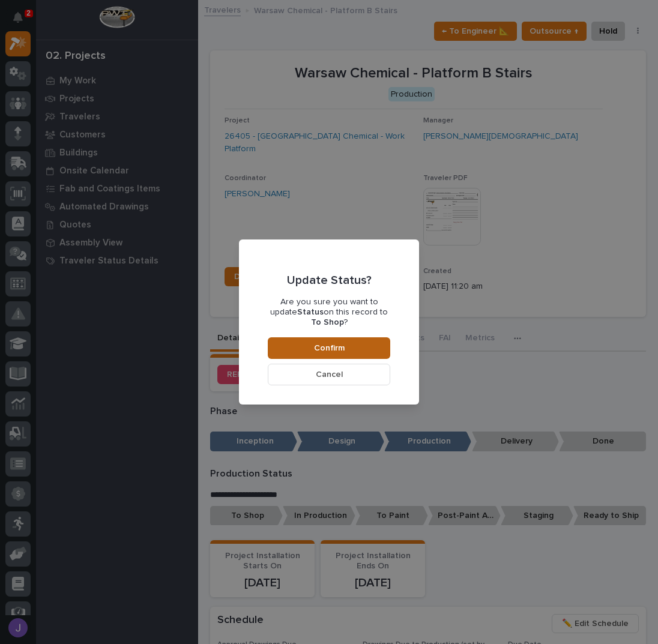
click at [359, 340] on button "Confirm" at bounding box center [329, 348] width 122 height 22
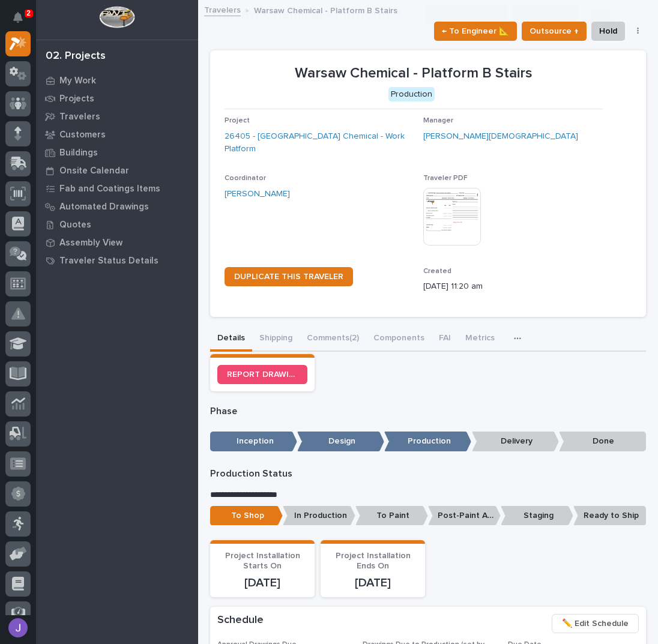
scroll to position [353, 0]
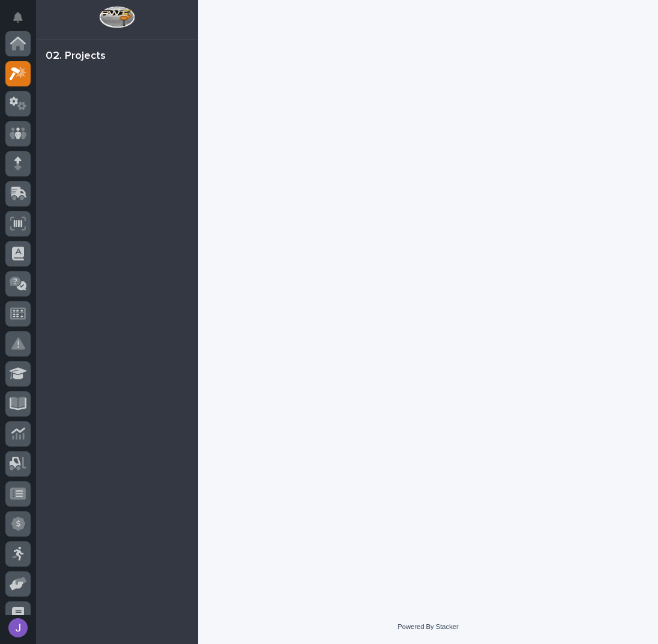
scroll to position [30, 0]
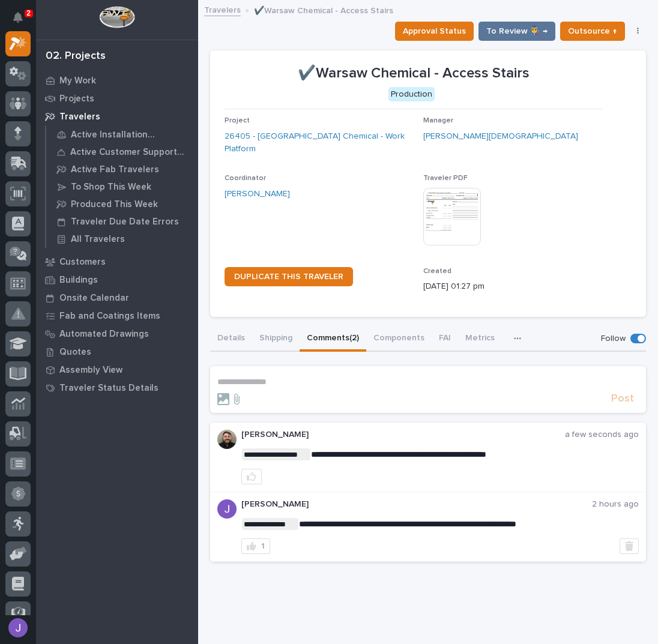
click at [263, 379] on p "**********" at bounding box center [427, 382] width 421 height 10
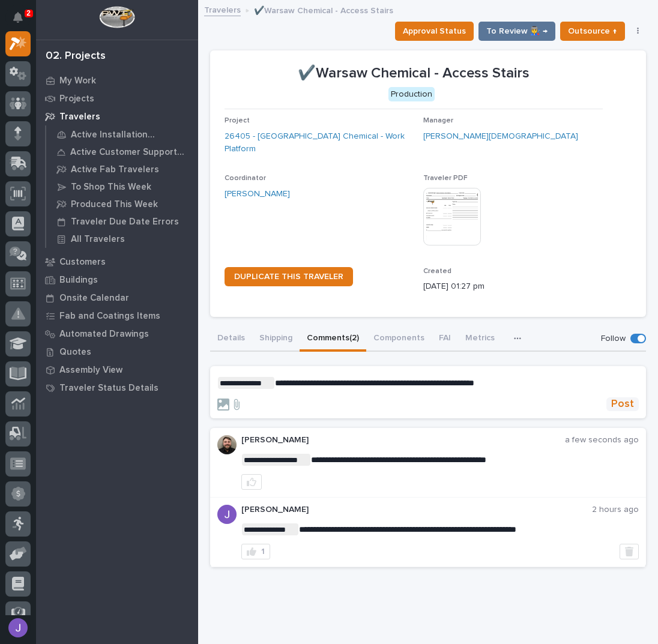
click at [612, 404] on span "Post" at bounding box center [622, 404] width 23 height 14
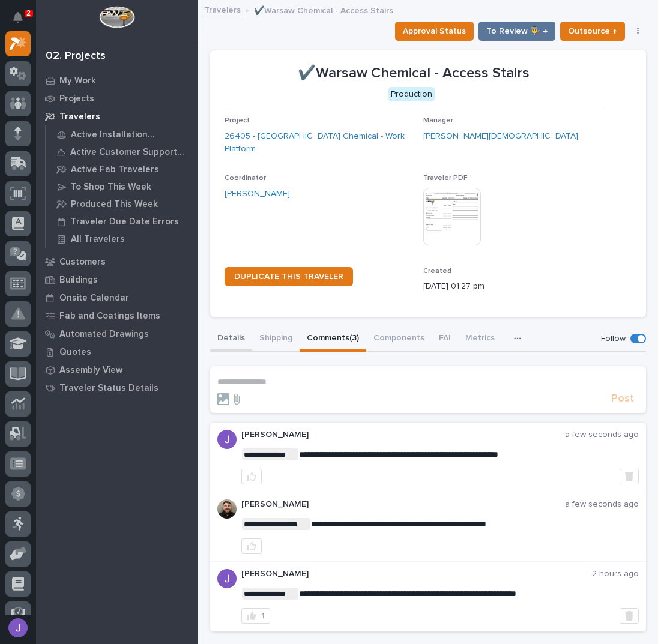
click at [229, 334] on button "Details" at bounding box center [231, 338] width 42 height 25
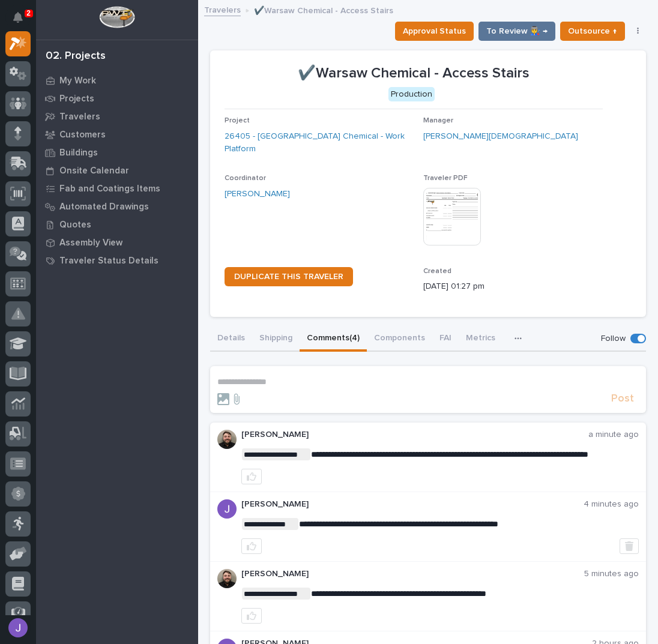
click at [295, 379] on p "**********" at bounding box center [427, 382] width 421 height 10
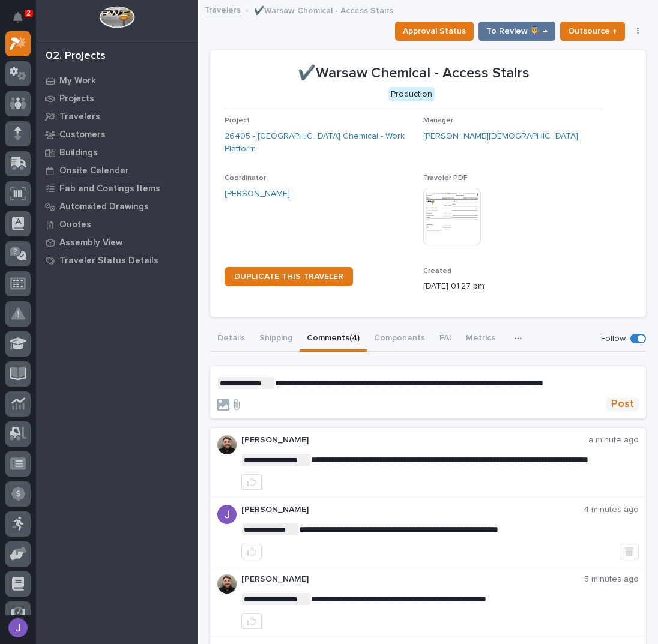
click at [613, 403] on span "Post" at bounding box center [622, 404] width 23 height 14
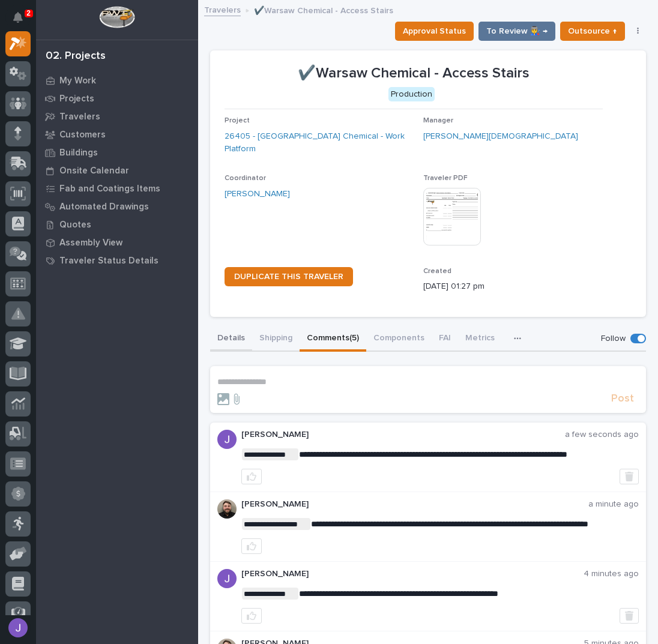
click at [237, 338] on button "Details" at bounding box center [231, 338] width 42 height 25
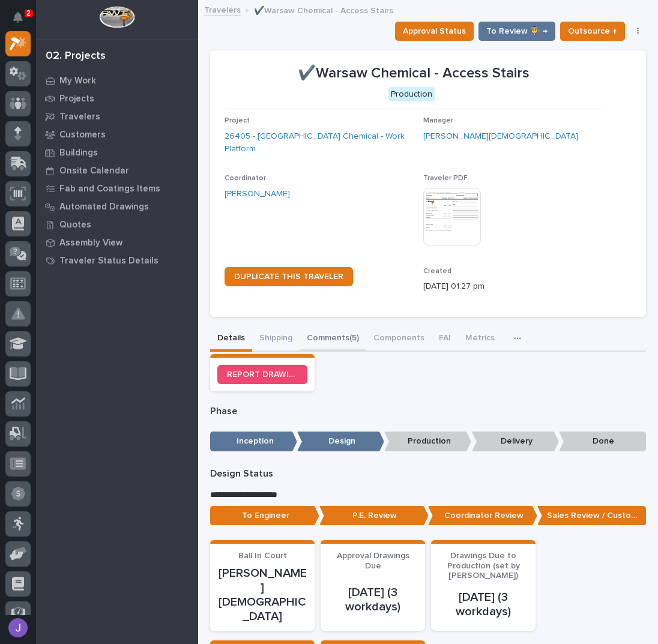
click at [344, 337] on button "Comments (5)" at bounding box center [332, 338] width 67 height 25
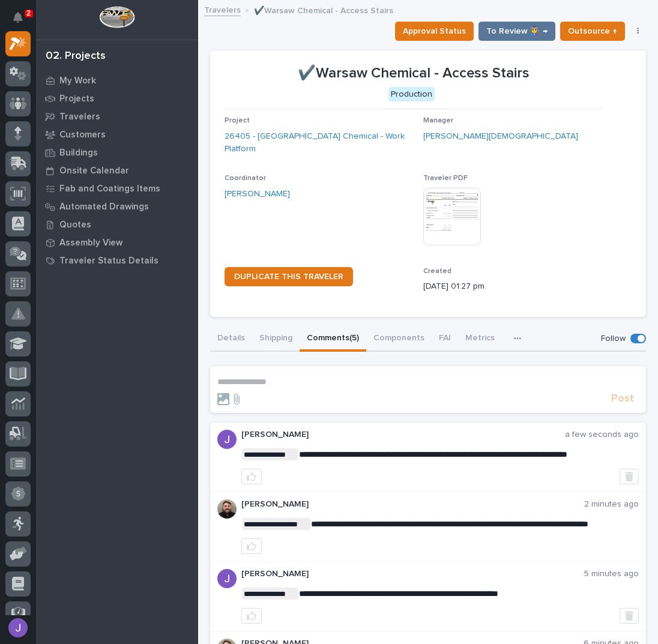
click at [314, 375] on section "**********" at bounding box center [428, 389] width 436 height 47
click at [310, 386] on p "**********" at bounding box center [427, 382] width 421 height 10
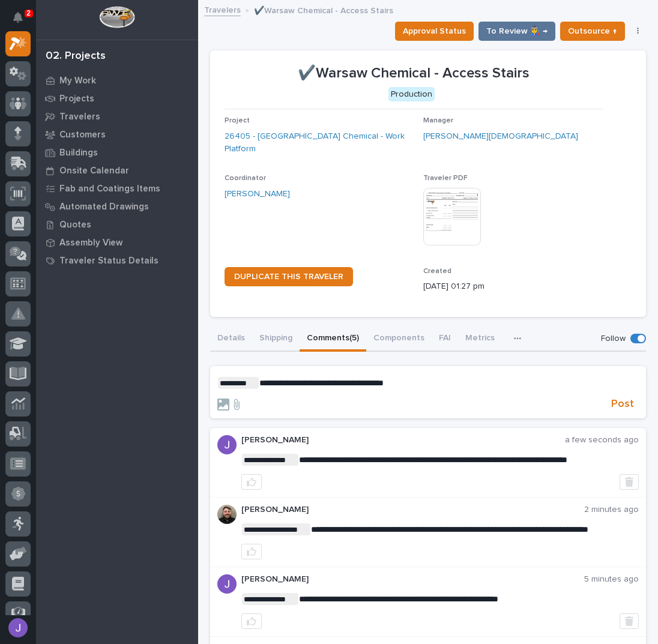
click at [598, 406] on div at bounding box center [411, 404] width 389 height 12
click at [611, 406] on span "Post" at bounding box center [622, 404] width 23 height 14
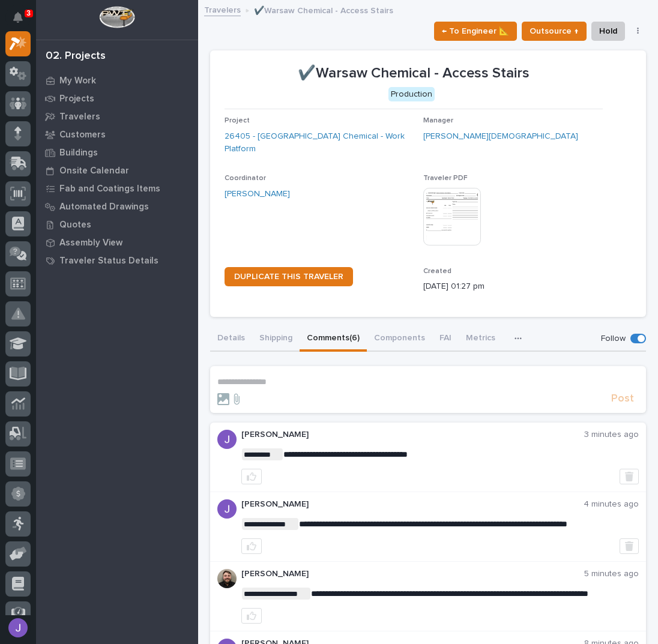
click at [253, 37] on div "← To Engineer 📐 Outsource ↑ Hold Cancel Change Traveler Type Regenerate PDF Gen…" at bounding box center [428, 31] width 436 height 19
